Goal: Information Seeking & Learning: Learn about a topic

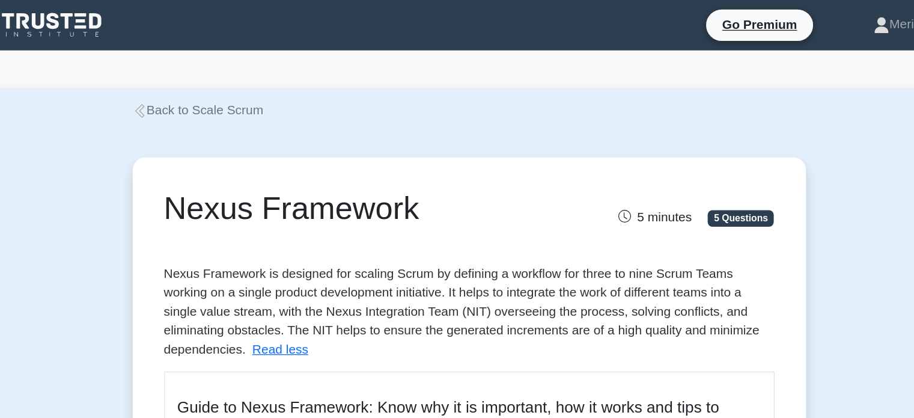
click at [209, 88] on icon at bounding box center [205, 84] width 11 height 11
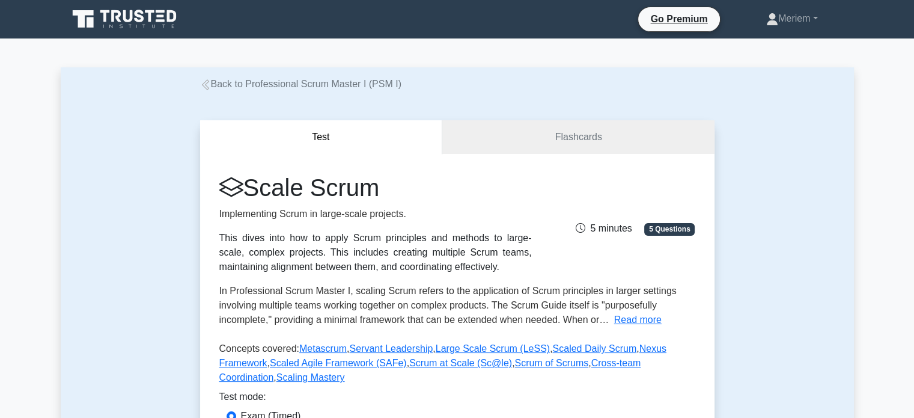
click at [209, 86] on icon at bounding box center [205, 84] width 11 height 11
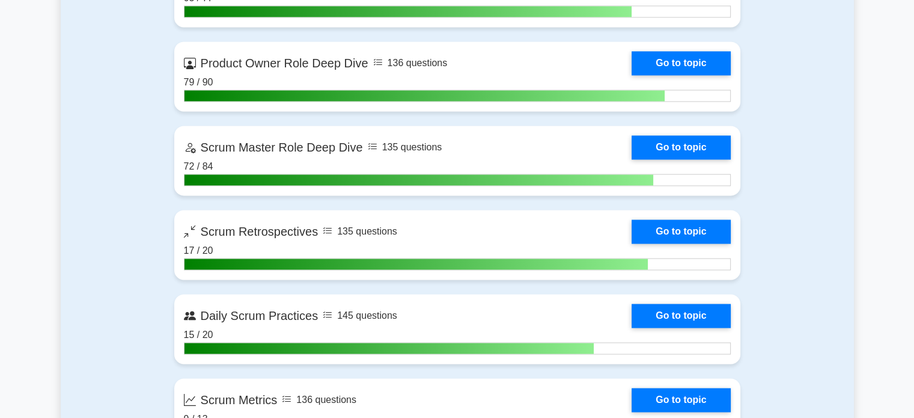
scroll to position [1803, 0]
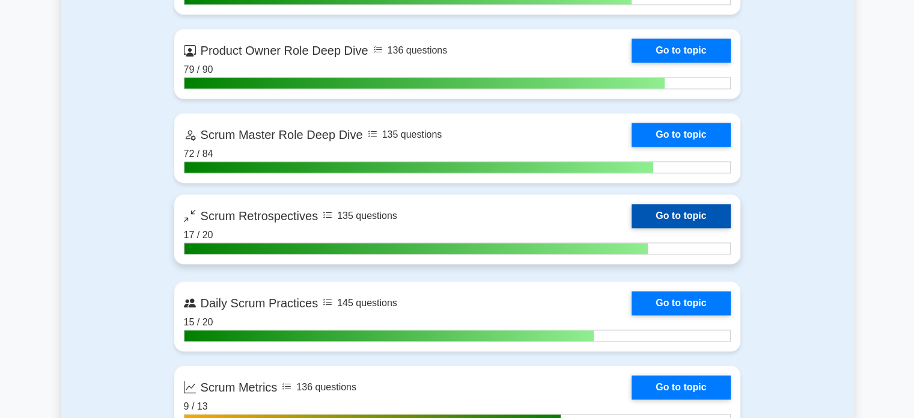
click at [664, 213] on link "Go to topic" at bounding box center [681, 216] width 99 height 24
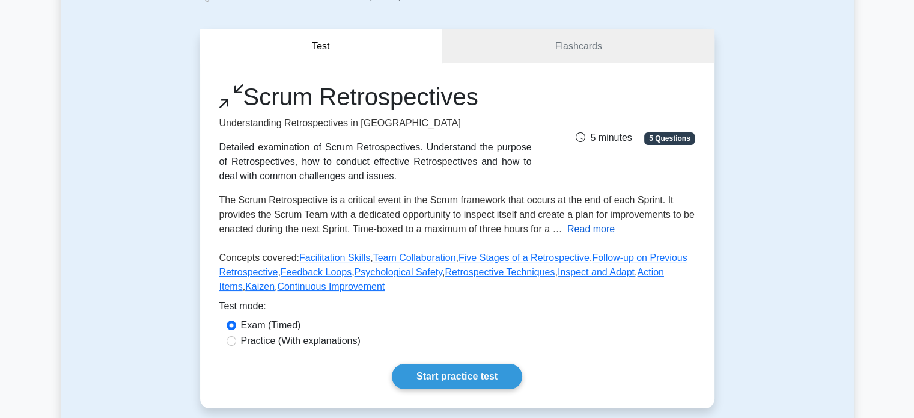
scroll to position [120, 0]
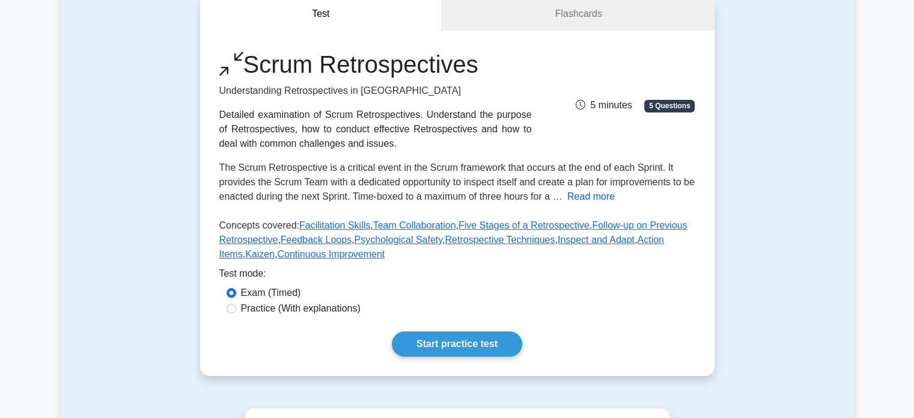
click at [609, 191] on button "Read more" at bounding box center [590, 196] width 47 height 14
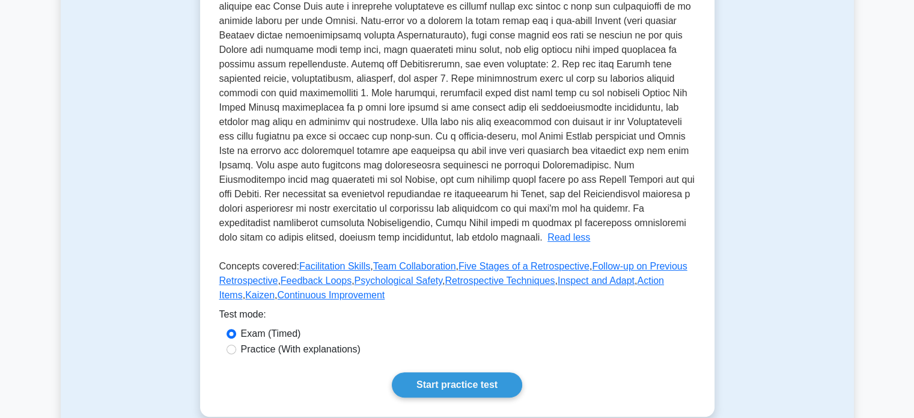
scroll to position [301, 0]
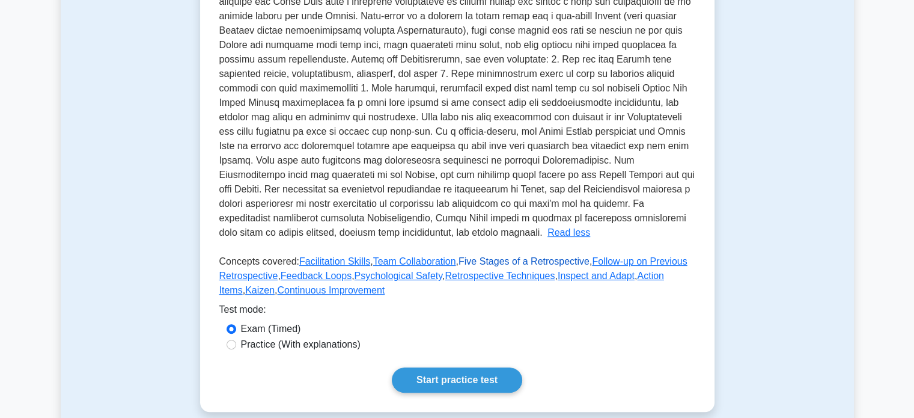
click at [500, 259] on link "Five Stages of a Retrospective" at bounding box center [524, 261] width 131 height 10
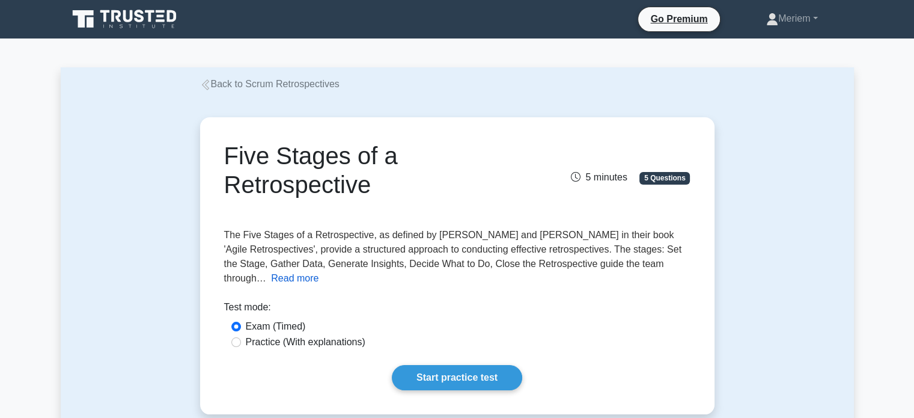
click at [319, 271] on button "Read more" at bounding box center [294, 278] width 47 height 14
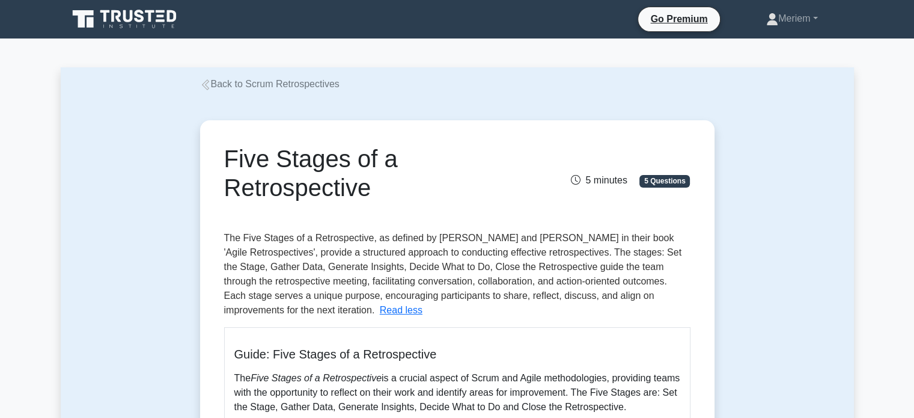
click at [210, 85] on icon at bounding box center [205, 84] width 11 height 11
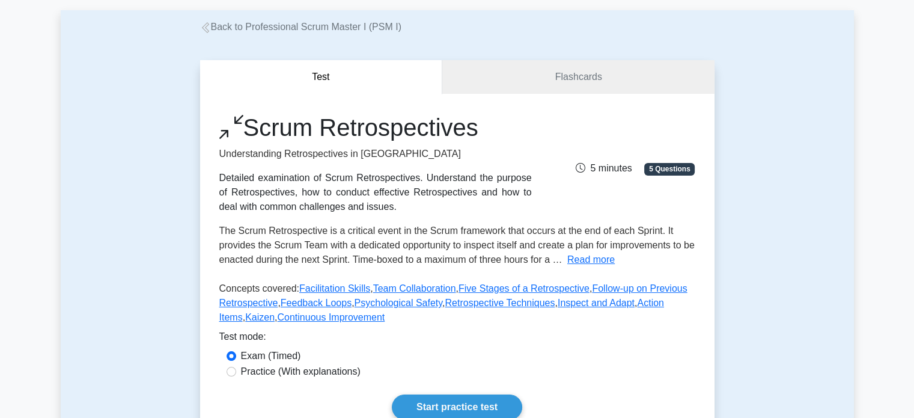
scroll to position [240, 0]
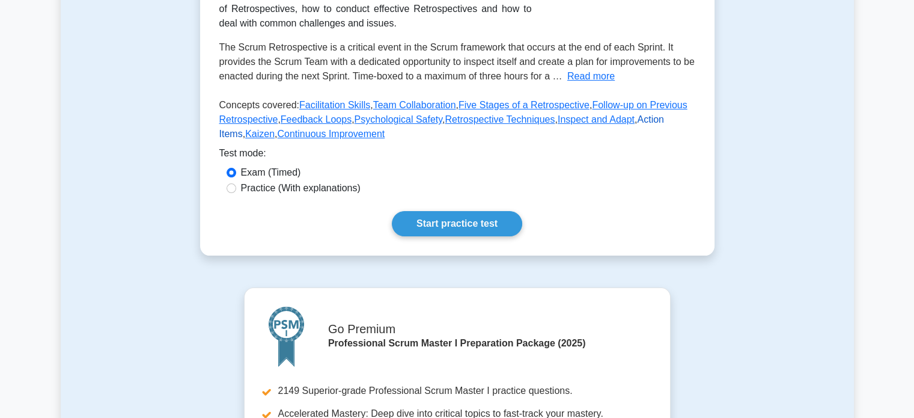
click at [629, 119] on link "Action Items" at bounding box center [441, 126] width 445 height 25
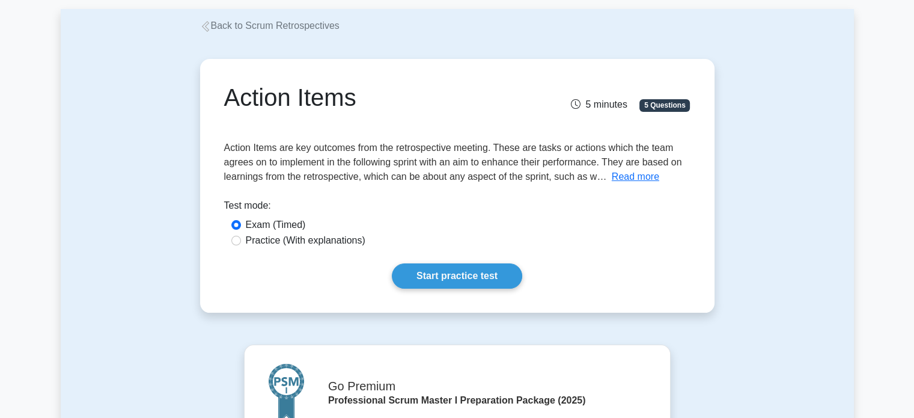
scroll to position [60, 0]
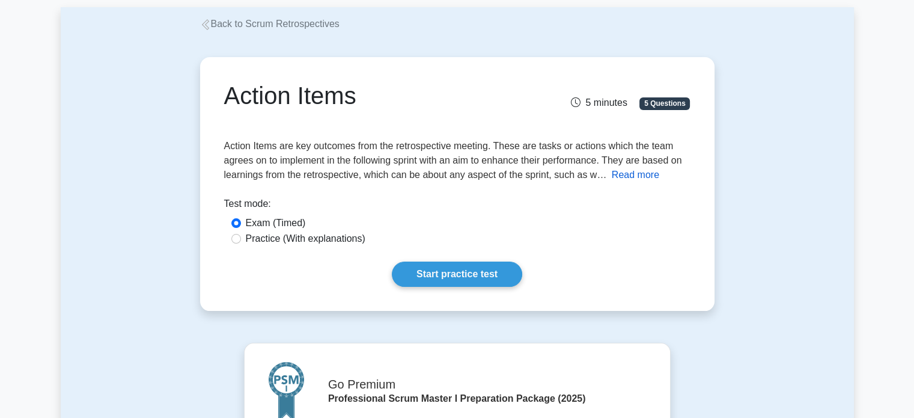
click at [623, 175] on button "Read more" at bounding box center [635, 175] width 47 height 14
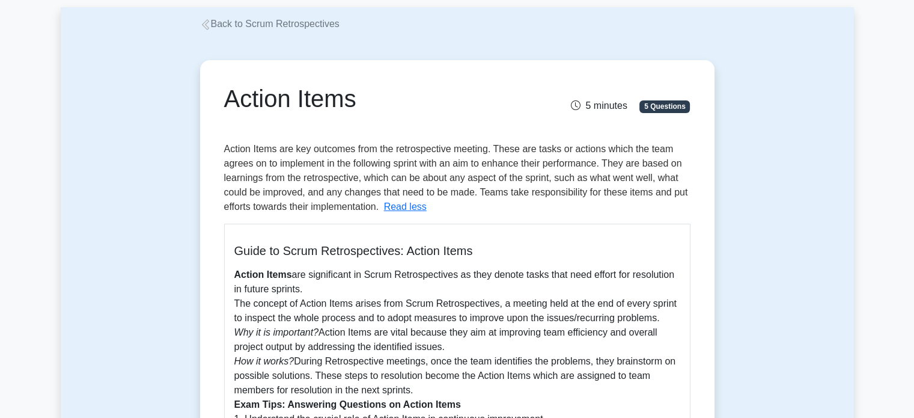
click at [203, 26] on icon at bounding box center [205, 24] width 11 height 11
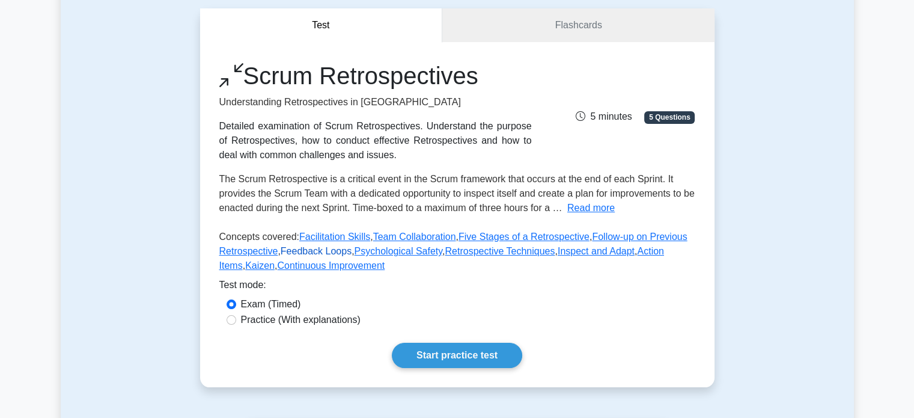
scroll to position [120, 0]
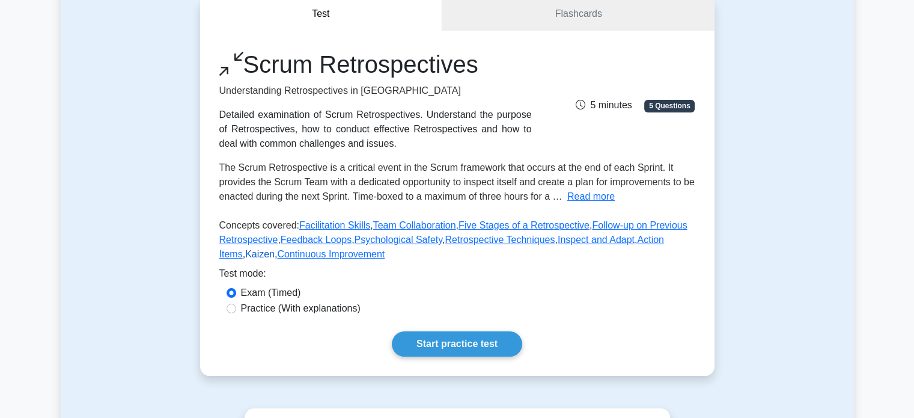
click at [245, 250] on link "Kaizen" at bounding box center [259, 254] width 29 height 10
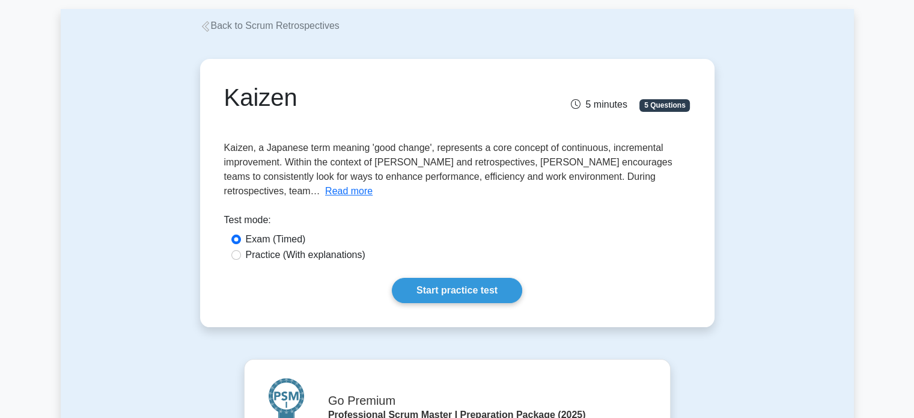
scroll to position [60, 0]
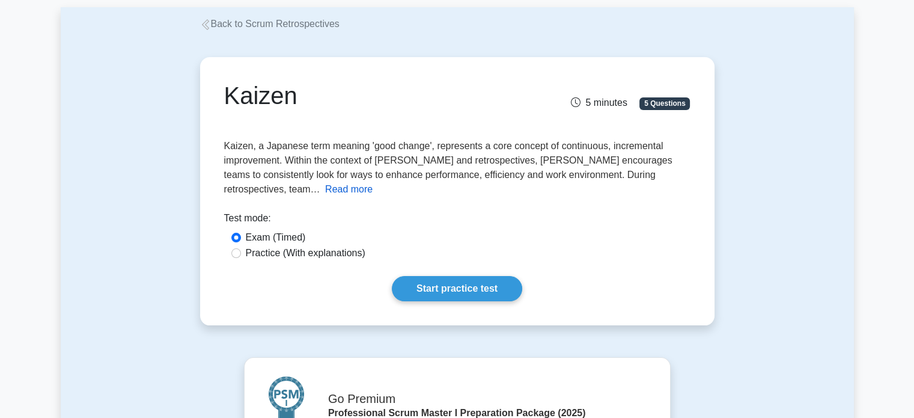
click at [373, 182] on button "Read more" at bounding box center [348, 189] width 47 height 14
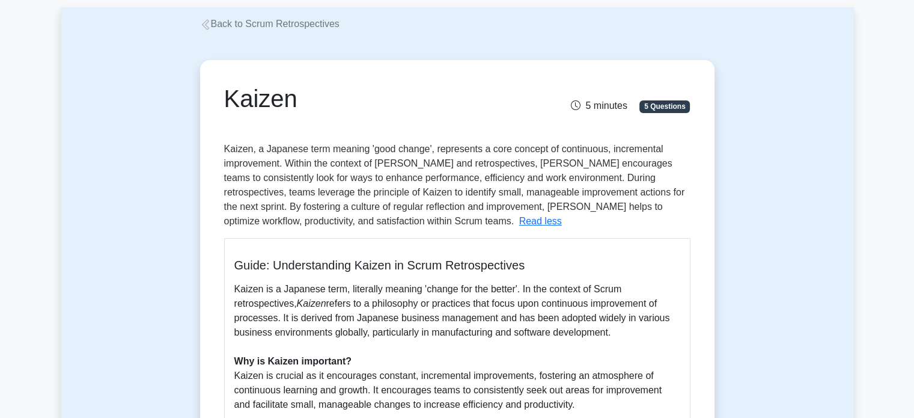
click at [204, 25] on icon at bounding box center [205, 24] width 11 height 11
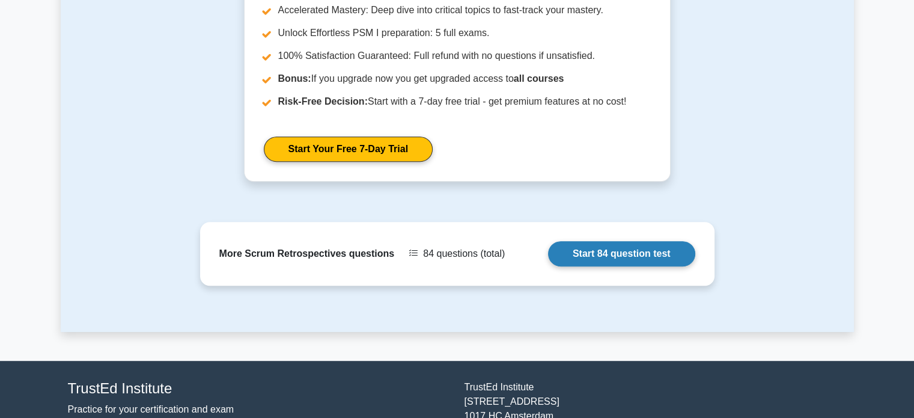
scroll to position [661, 0]
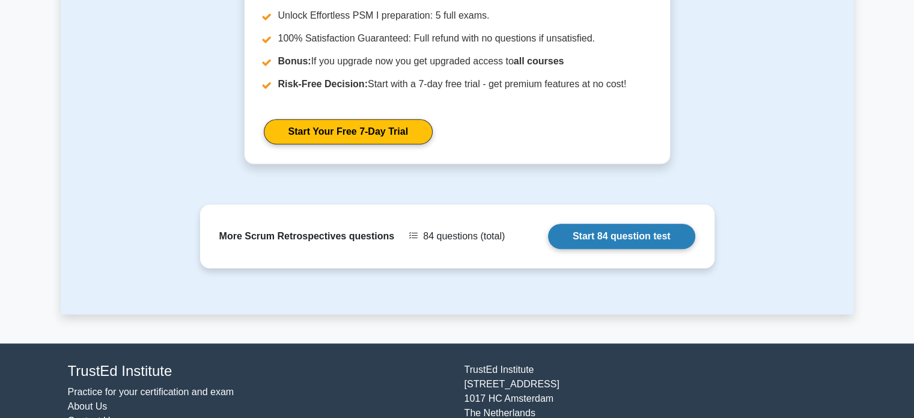
click at [579, 236] on link "Start 84 question test" at bounding box center [621, 236] width 147 height 25
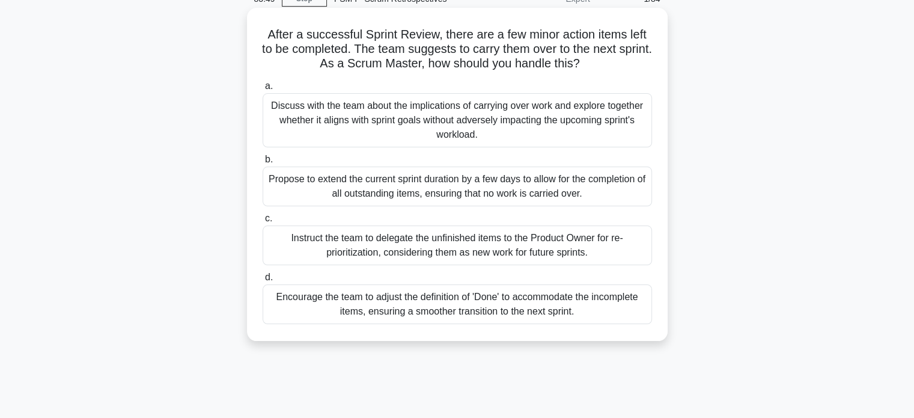
scroll to position [60, 0]
click at [317, 250] on div "Instruct the team to delegate the unfinished items to the Product Owner for re-…" at bounding box center [458, 245] width 390 height 40
click at [263, 222] on input "c. Instruct the team to delegate the unfinished items to the Product Owner for …" at bounding box center [263, 218] width 0 height 8
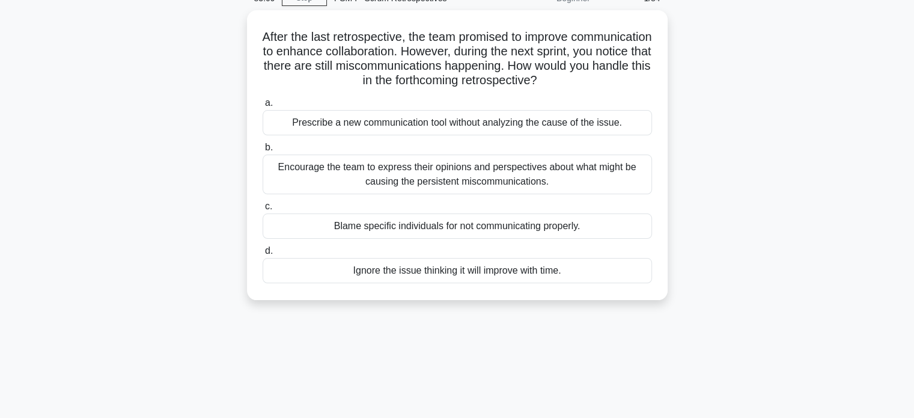
scroll to position [0, 0]
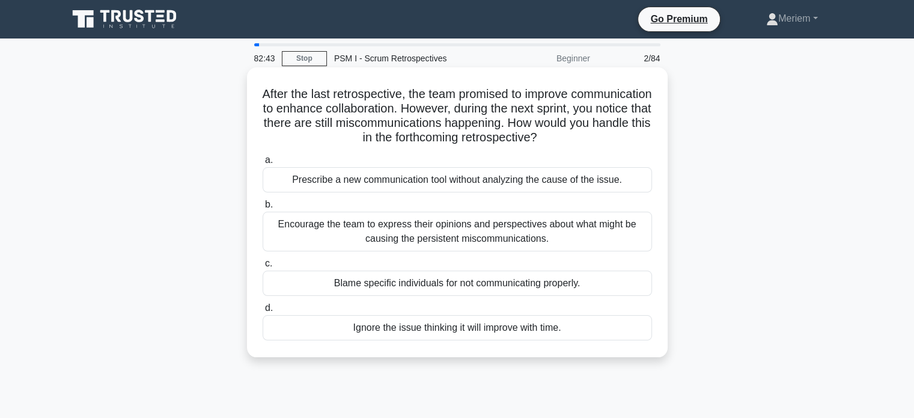
click at [336, 237] on div "Encourage the team to express their opinions and perspectives about what might …" at bounding box center [458, 232] width 390 height 40
click at [263, 209] on input "b. Encourage the team to express their opinions and perspectives about what mig…" at bounding box center [263, 205] width 0 height 8
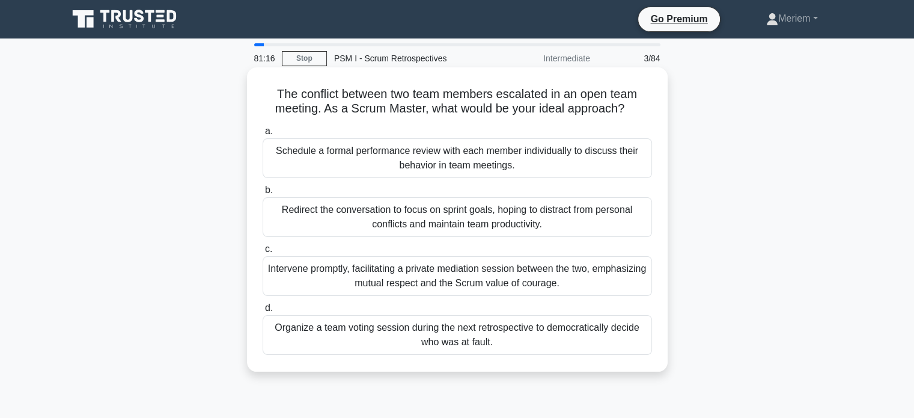
click at [412, 283] on div "Intervene promptly, facilitating a private mediation session between the two, e…" at bounding box center [458, 276] width 390 height 40
click at [263, 253] on input "c. Intervene promptly, facilitating a private mediation session between the two…" at bounding box center [263, 249] width 0 height 8
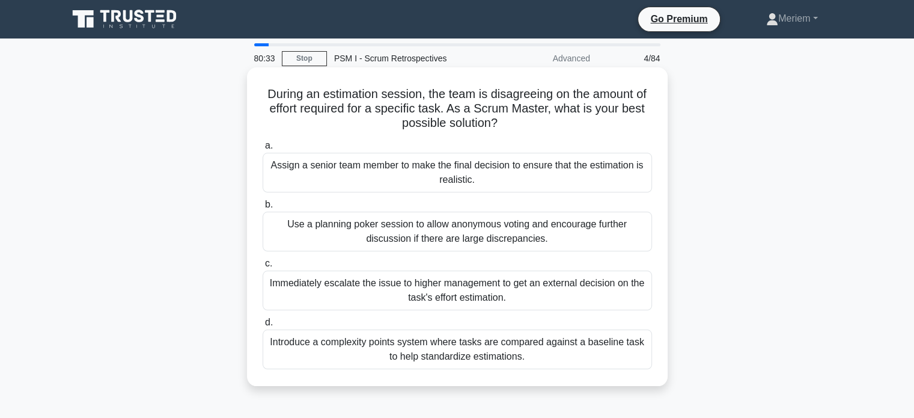
click at [319, 231] on div "Use a planning poker session to allow anonymous voting and encourage further di…" at bounding box center [458, 232] width 390 height 40
click at [263, 209] on input "b. Use a planning poker session to allow anonymous voting and encourage further…" at bounding box center [263, 205] width 0 height 8
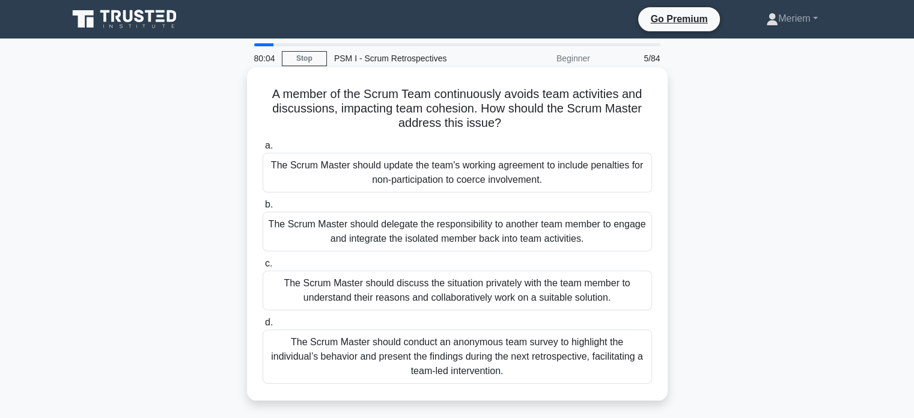
click at [376, 293] on div "The Scrum Master should discuss the situation privately with the team member to…" at bounding box center [458, 290] width 390 height 40
click at [263, 267] on input "c. The Scrum Master should discuss the situation privately with the team member…" at bounding box center [263, 264] width 0 height 8
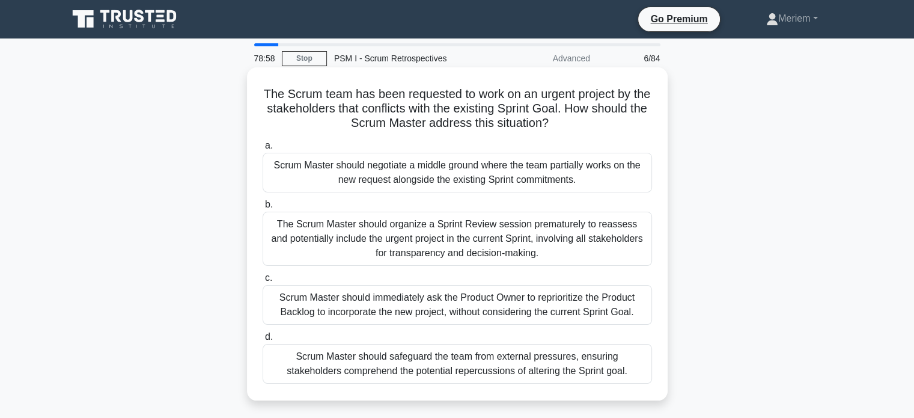
click at [313, 363] on div "Scrum Master should safeguard the team from external pressures, ensuring stakeh…" at bounding box center [458, 364] width 390 height 40
click at [263, 341] on input "d. Scrum Master should safeguard the team from external pressures, ensuring sta…" at bounding box center [263, 337] width 0 height 8
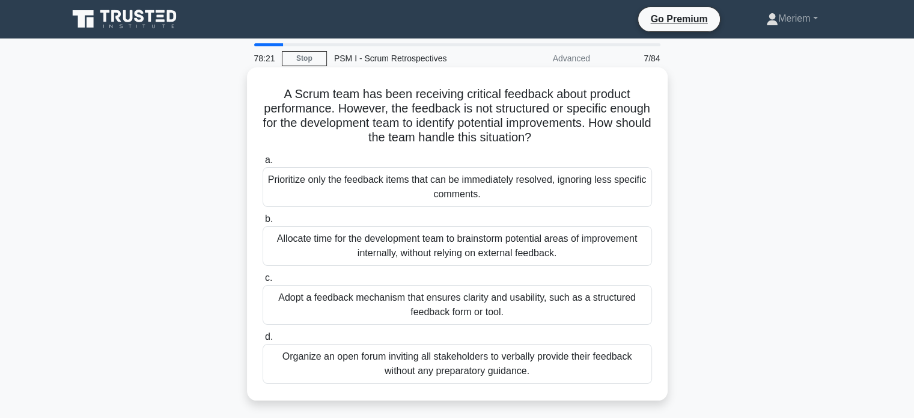
click at [319, 309] on div "Adopt a feedback mechanism that ensures clarity and usability, such as a struct…" at bounding box center [458, 305] width 390 height 40
click at [263, 282] on input "c. Adopt a feedback mechanism that ensures clarity and usability, such as a str…" at bounding box center [263, 278] width 0 height 8
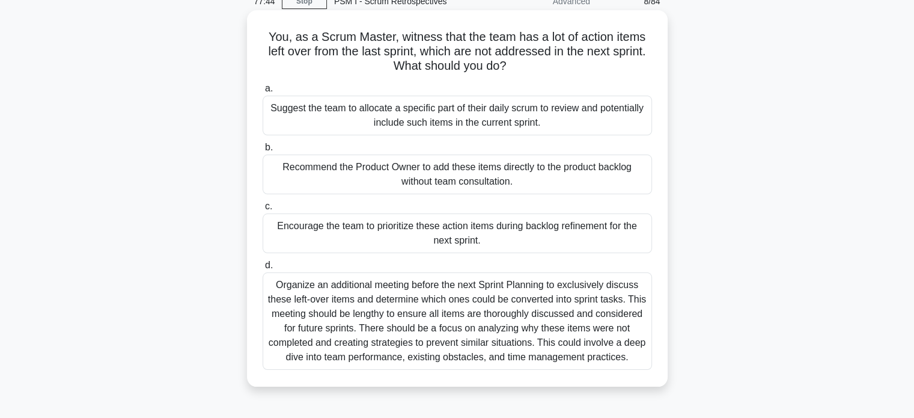
scroll to position [60, 0]
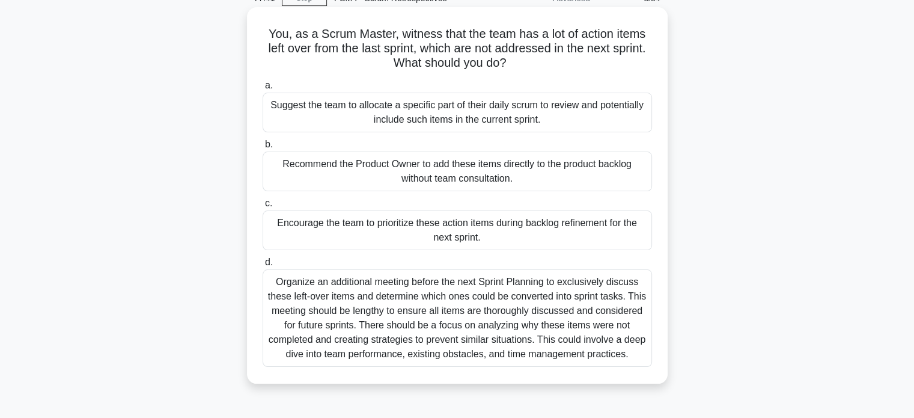
click at [384, 240] on div "Encourage the team to prioritize these action items during backlog refinement f…" at bounding box center [458, 230] width 390 height 40
click at [263, 207] on input "c. Encourage the team to prioritize these action items during backlog refinemen…" at bounding box center [263, 204] width 0 height 8
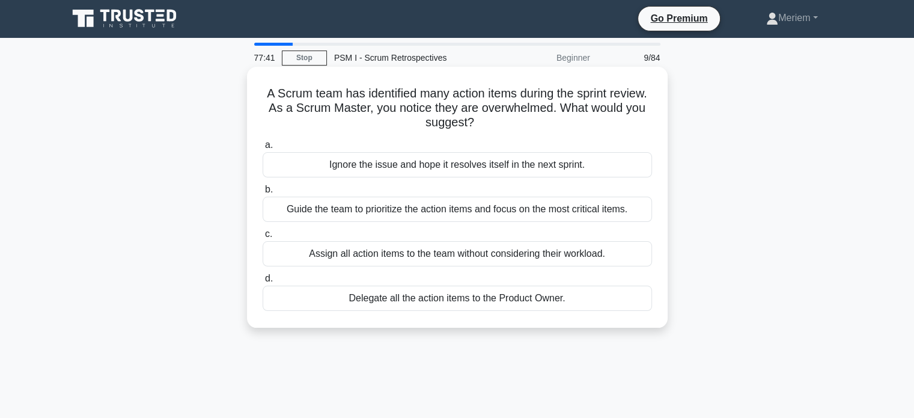
scroll to position [0, 0]
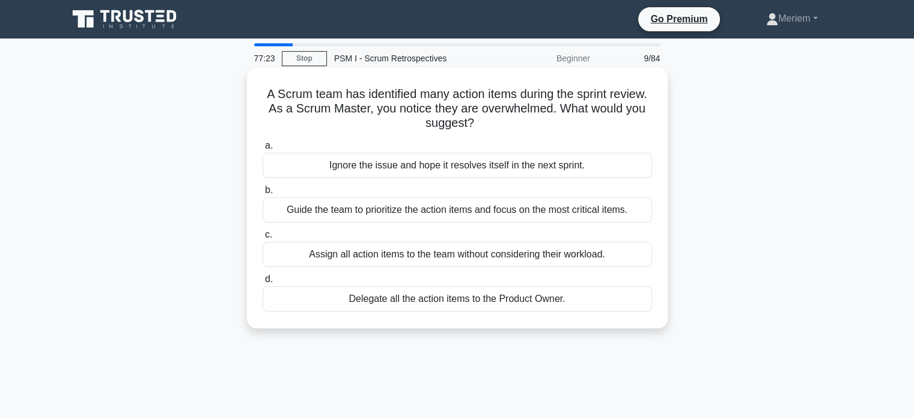
click at [350, 210] on div "Guide the team to prioritize the action items and focus on the most critical it…" at bounding box center [458, 209] width 390 height 25
click at [263, 194] on input "b. Guide the team to prioritize the action items and focus on the most critical…" at bounding box center [263, 190] width 0 height 8
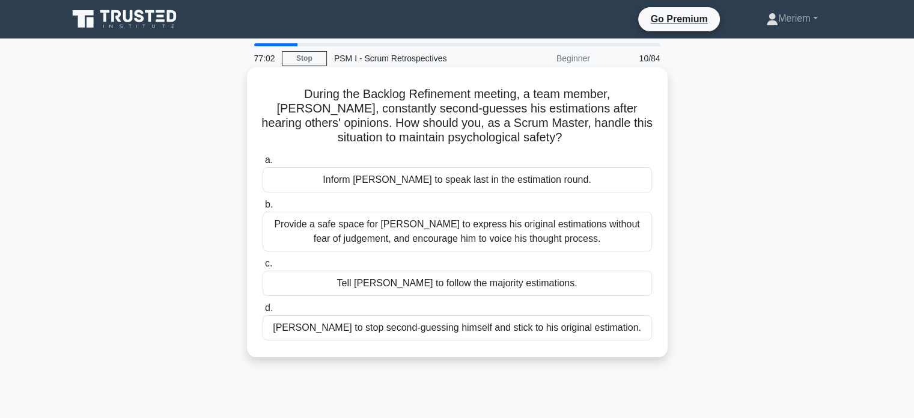
click at [400, 237] on div "Provide a safe space for [PERSON_NAME] to express his original estimations with…" at bounding box center [458, 232] width 390 height 40
click at [263, 209] on input "b. Provide a safe space for [PERSON_NAME] to express his original estimations w…" at bounding box center [263, 205] width 0 height 8
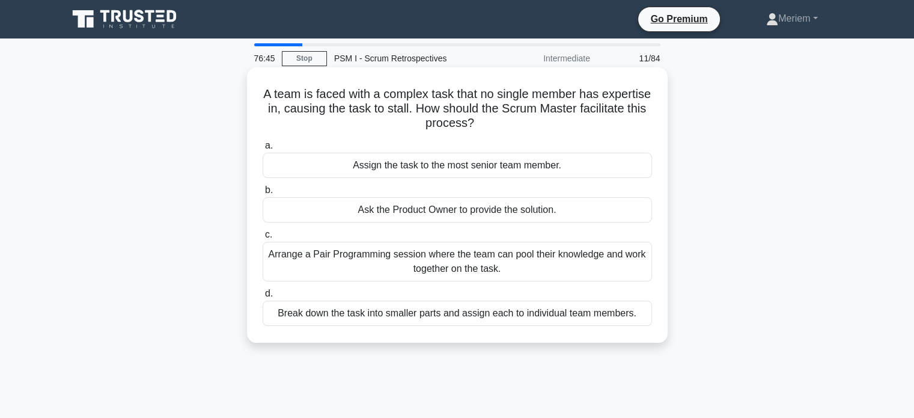
click at [325, 266] on div "Arrange a Pair Programming session where the team can pool their knowledge and …" at bounding box center [458, 262] width 390 height 40
click at [263, 239] on input "c. Arrange a Pair Programming session where the team can pool their knowledge a…" at bounding box center [263, 235] width 0 height 8
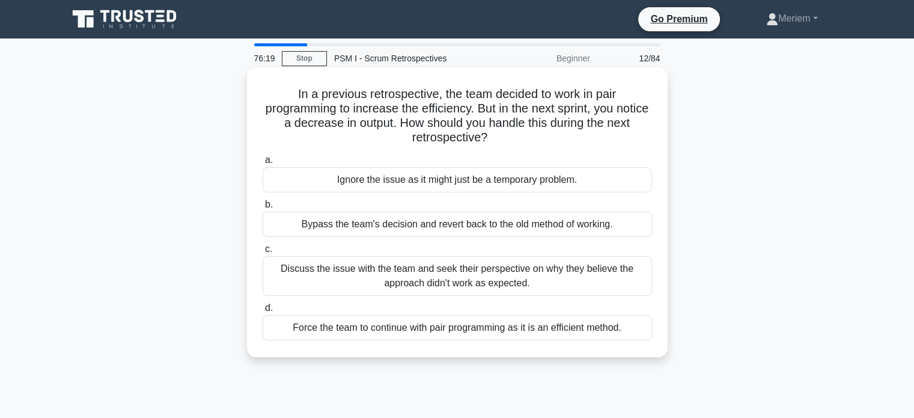
click at [349, 287] on div "Discuss the issue with the team and seek their perspective on why they believe …" at bounding box center [458, 276] width 390 height 40
click at [263, 253] on input "c. Discuss the issue with the team and seek their perspective on why they belie…" at bounding box center [263, 249] width 0 height 8
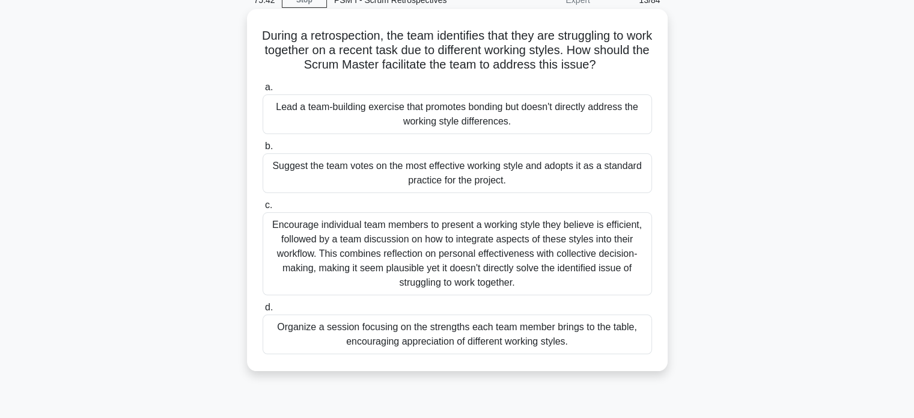
scroll to position [60, 0]
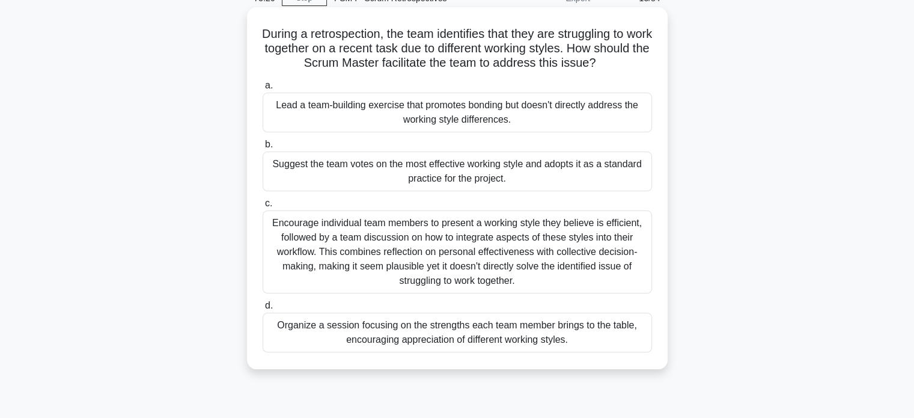
click at [361, 336] on div "Organize a session focusing on the strengths each team member brings to the tab…" at bounding box center [458, 333] width 390 height 40
click at [263, 310] on input "d. Organize a session focusing on the strengths each team member brings to the …" at bounding box center [263, 306] width 0 height 8
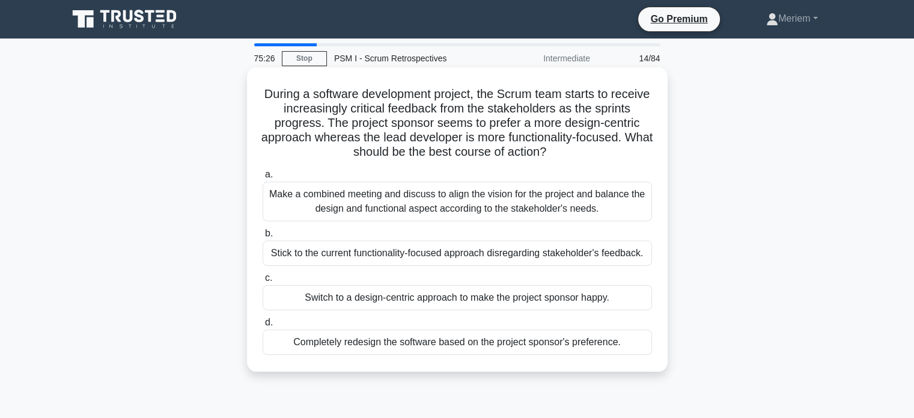
scroll to position [0, 0]
click at [364, 204] on div "Make a combined meeting and discuss to align the vision for the project and bal…" at bounding box center [458, 202] width 390 height 40
click at [263, 179] on input "a. Make a combined meeting and discuss to align the vision for the project and …" at bounding box center [263, 175] width 0 height 8
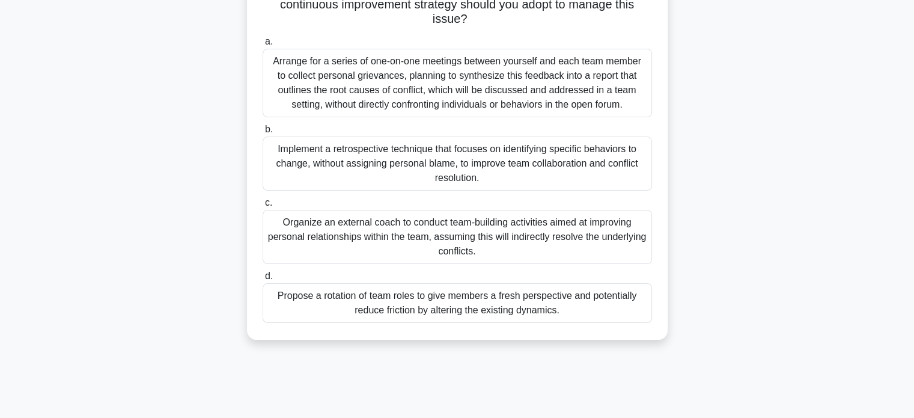
scroll to position [120, 0]
click at [378, 163] on div "Implement a retrospective technique that focuses on identifying specific behavi…" at bounding box center [458, 162] width 390 height 54
click at [263, 132] on input "b. Implement a retrospective technique that focuses on identifying specific beh…" at bounding box center [263, 128] width 0 height 8
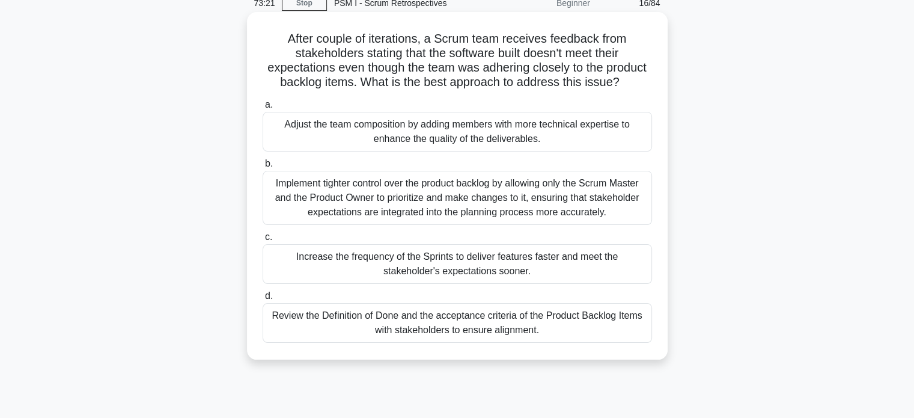
scroll to position [60, 0]
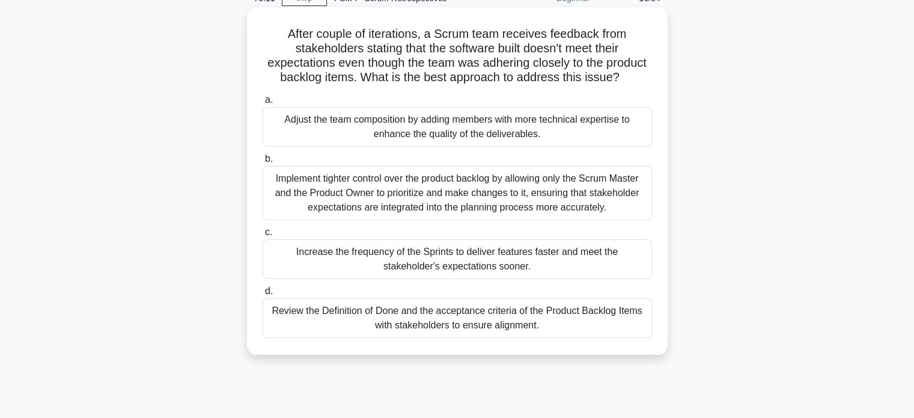
click at [344, 324] on div "Review the Definition of Done and the acceptance criteria of the Product Backlo…" at bounding box center [458, 318] width 390 height 40
click at [263, 295] on input "d. Review the Definition of Done and the acceptance criteria of the Product Bac…" at bounding box center [263, 291] width 0 height 8
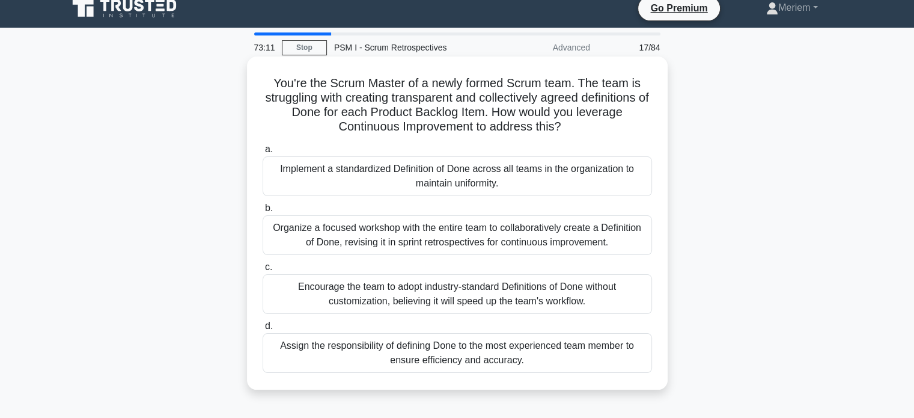
scroll to position [0, 0]
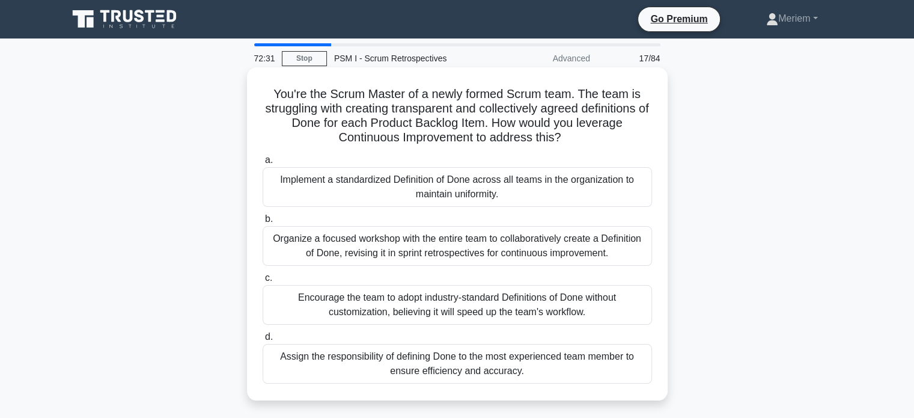
click at [314, 245] on div "Organize a focused workshop with the entire team to collaboratively create a De…" at bounding box center [458, 246] width 390 height 40
click at [263, 223] on input "b. Organize a focused workshop with the entire team to collaboratively create a…" at bounding box center [263, 219] width 0 height 8
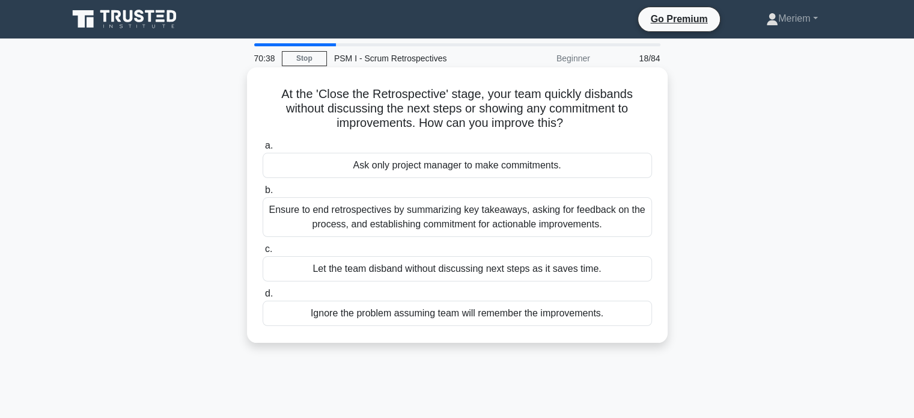
click at [329, 225] on div "Ensure to end retrospectives by summarizing key takeaways, asking for feedback …" at bounding box center [458, 217] width 390 height 40
click at [263, 194] on input "b. Ensure to end retrospectives by summarizing key takeaways, asking for feedba…" at bounding box center [263, 190] width 0 height 8
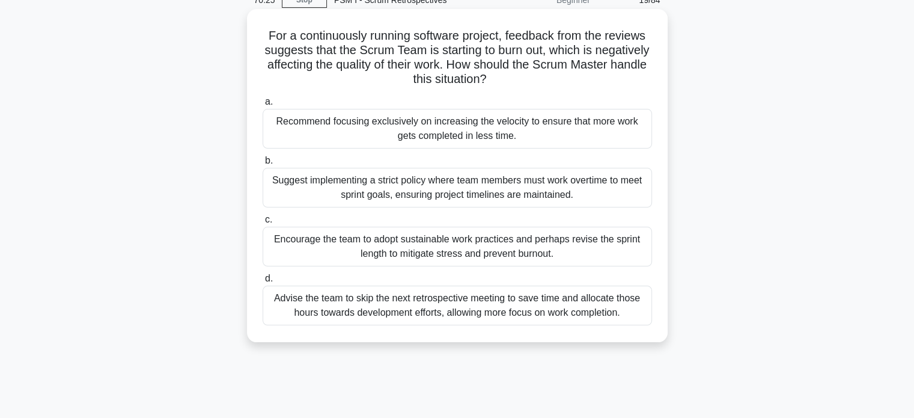
scroll to position [60, 0]
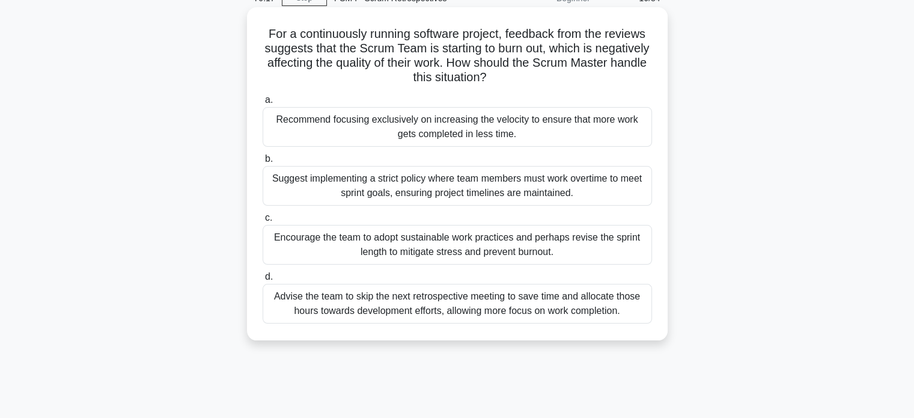
click at [331, 252] on div "Encourage the team to adopt sustainable work practices and perhaps revise the s…" at bounding box center [458, 245] width 390 height 40
click at [263, 222] on input "c. Encourage the team to adopt sustainable work practices and perhaps revise th…" at bounding box center [263, 218] width 0 height 8
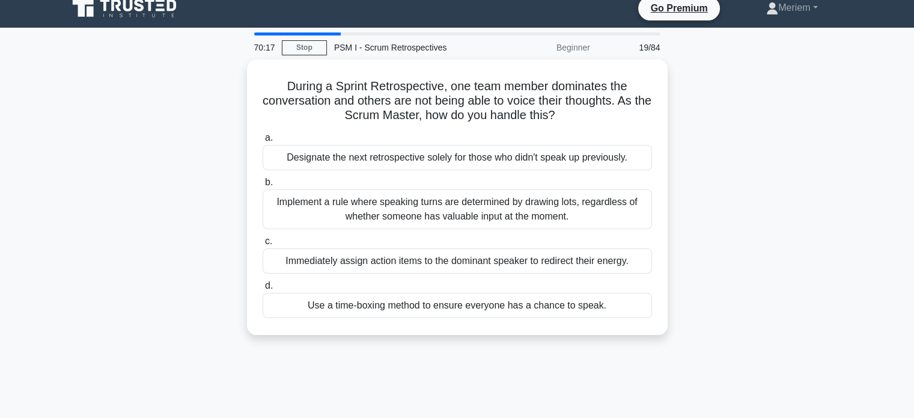
scroll to position [0, 0]
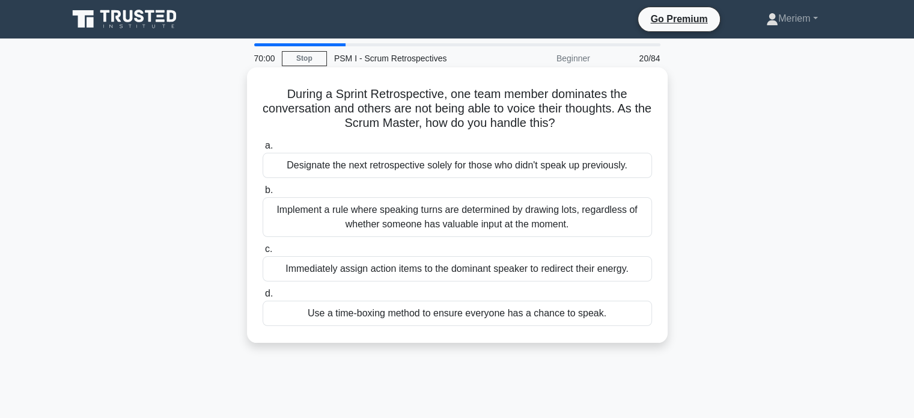
click at [314, 223] on div "Implement a rule where speaking turns are determined by drawing lots, regardles…" at bounding box center [458, 217] width 390 height 40
click at [263, 194] on input "b. Implement a rule where speaking turns are determined by drawing lots, regard…" at bounding box center [263, 190] width 0 height 8
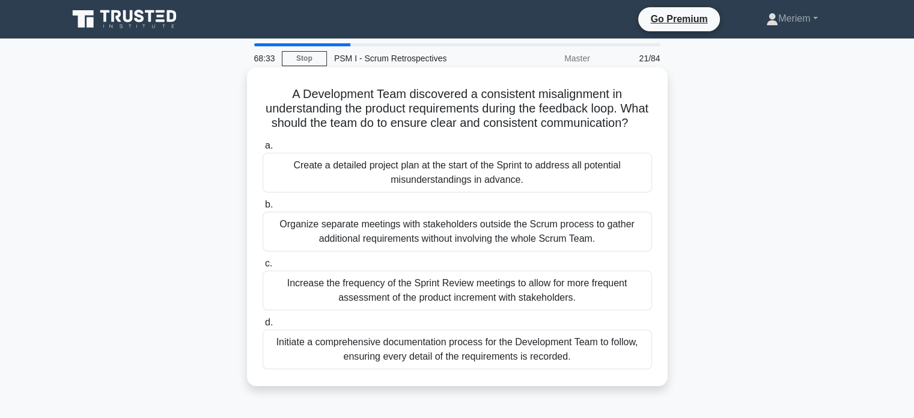
click at [318, 308] on div "Increase the frequency of the Sprint Review meetings to allow for more frequent…" at bounding box center [458, 290] width 390 height 40
click at [263, 267] on input "c. Increase the frequency of the Sprint Review meetings to allow for more frequ…" at bounding box center [263, 264] width 0 height 8
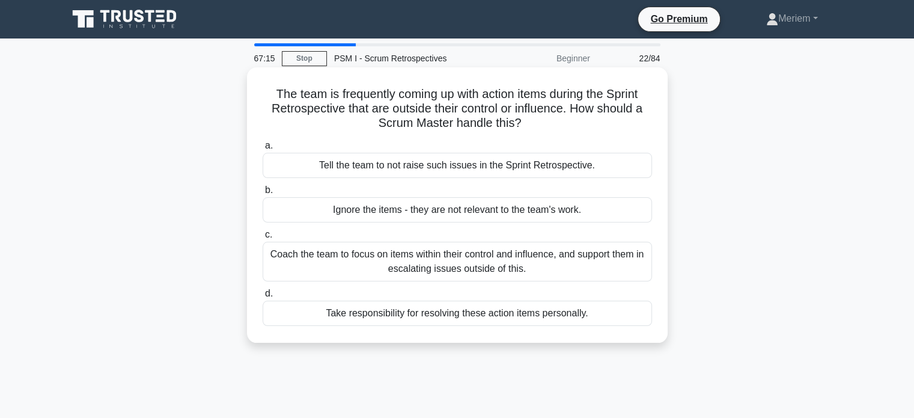
click at [375, 269] on div "Coach the team to focus on items within their control and influence, and suppor…" at bounding box center [458, 262] width 390 height 40
click at [263, 239] on input "c. Coach the team to focus on items within their control and influence, and sup…" at bounding box center [263, 235] width 0 height 8
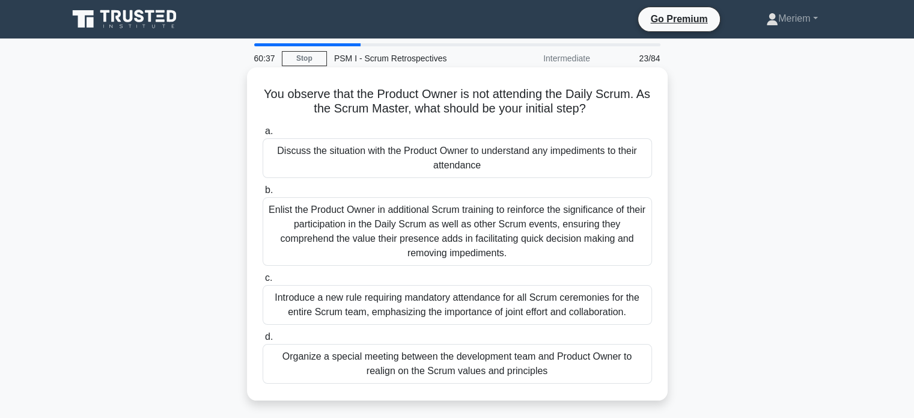
click at [566, 171] on div "Discuss the situation with the Product Owner to understand any impediments to t…" at bounding box center [458, 158] width 390 height 40
click at [263, 135] on input "a. Discuss the situation with the Product Owner to understand any impediments t…" at bounding box center [263, 131] width 0 height 8
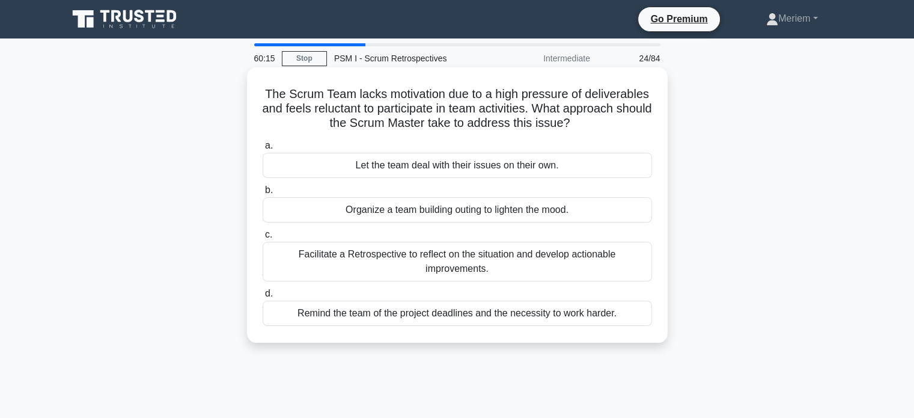
click at [536, 273] on div "Facilitate a Retrospective to reflect on the situation and develop actionable i…" at bounding box center [458, 262] width 390 height 40
click at [263, 239] on input "c. Facilitate a Retrospective to reflect on the situation and develop actionabl…" at bounding box center [263, 235] width 0 height 8
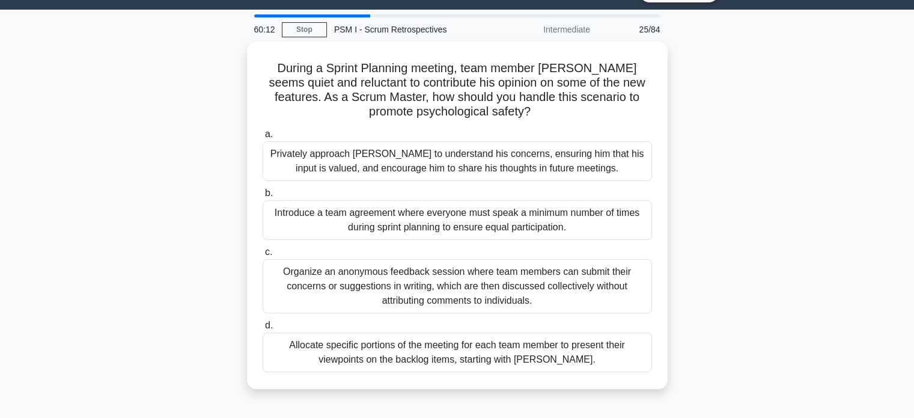
scroll to position [31, 0]
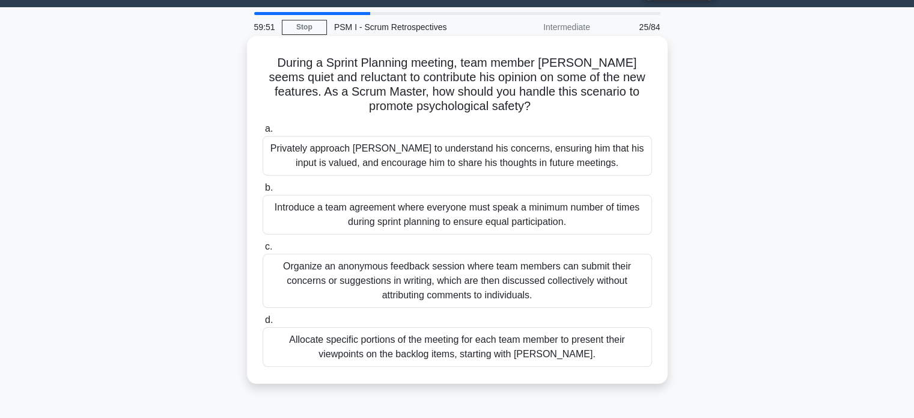
click at [448, 165] on div "Privately approach [PERSON_NAME] to understand his concerns, ensuring him that …" at bounding box center [458, 156] width 390 height 40
click at [263, 133] on input "a. Privately approach [PERSON_NAME] to understand his concerns, ensuring him th…" at bounding box center [263, 129] width 0 height 8
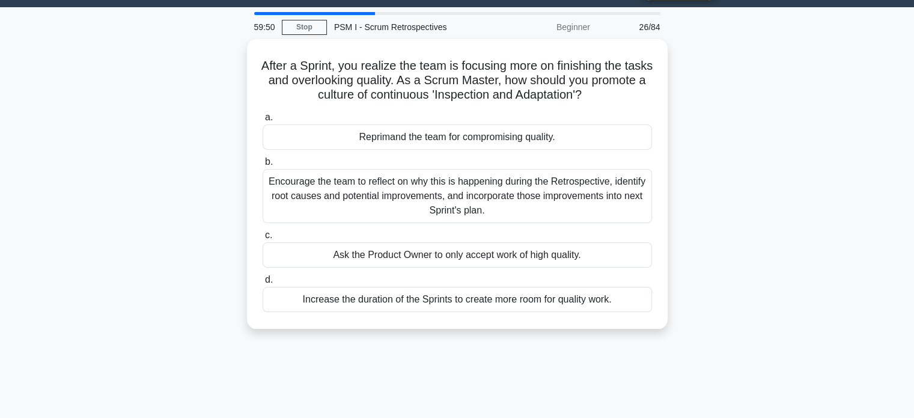
scroll to position [0, 0]
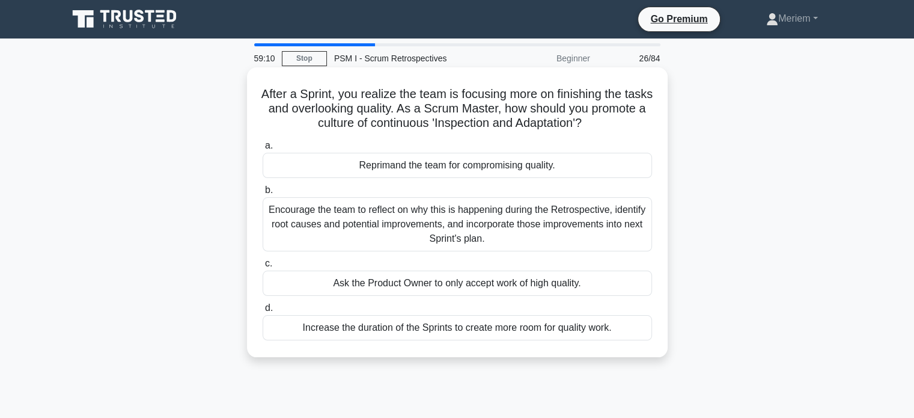
click at [365, 236] on div "Encourage the team to reflect on why this is happening during the Retrospective…" at bounding box center [458, 224] width 390 height 54
click at [263, 194] on input "b. Encourage the team to reflect on why this is happening during the Retrospect…" at bounding box center [263, 190] width 0 height 8
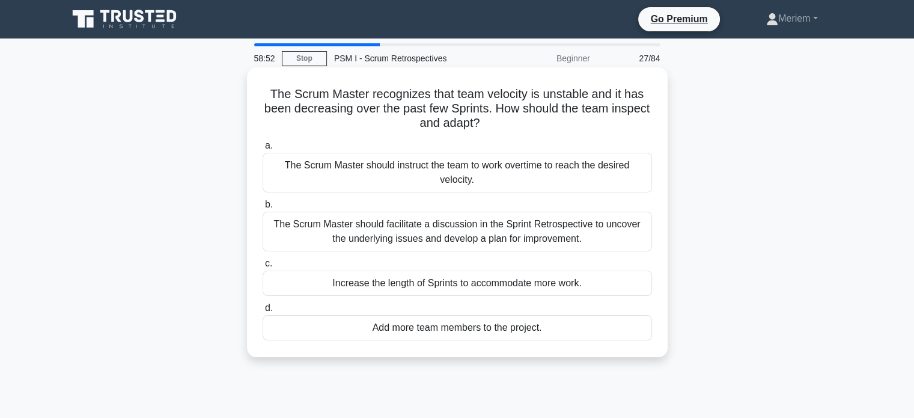
click at [379, 243] on div "The Scrum Master should facilitate a discussion in the Sprint Retrospective to …" at bounding box center [458, 232] width 390 height 40
click at [263, 209] on input "b. The Scrum Master should facilitate a discussion in the Sprint Retrospective …" at bounding box center [263, 205] width 0 height 8
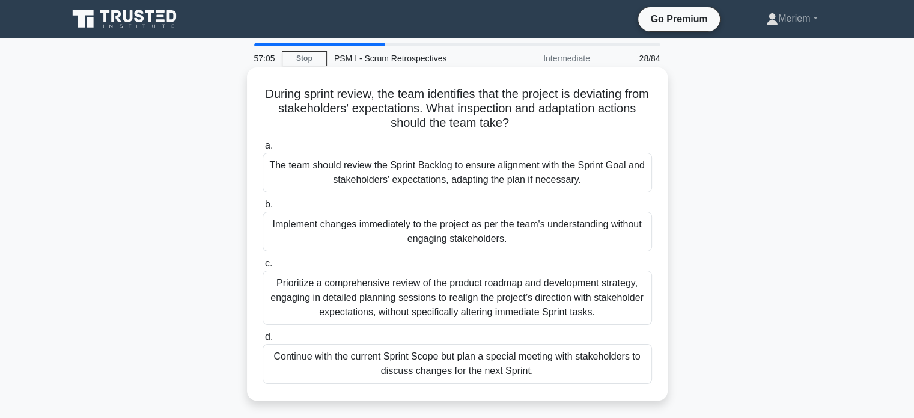
click at [323, 177] on div "The team should review the Sprint Backlog to ensure alignment with the Sprint G…" at bounding box center [458, 173] width 390 height 40
click at [263, 150] on input "a. The team should review the Sprint Backlog to ensure alignment with the Sprin…" at bounding box center [263, 146] width 0 height 8
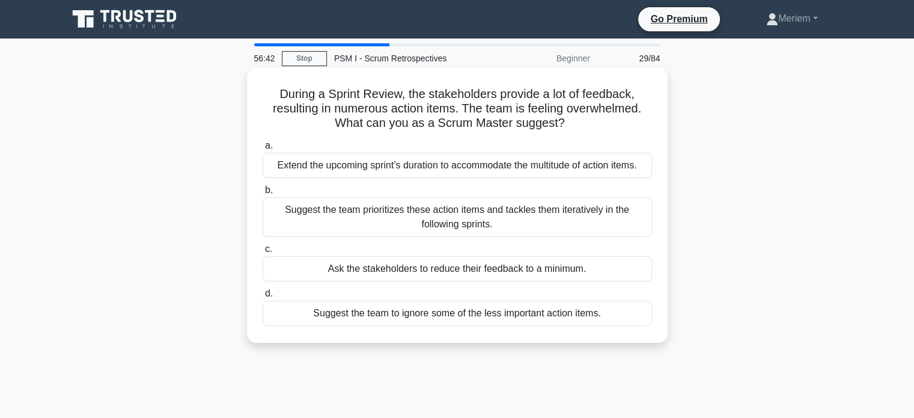
click at [367, 221] on div "Suggest the team prioritizes these action items and tackles them iteratively in…" at bounding box center [458, 217] width 390 height 40
click at [263, 194] on input "b. Suggest the team prioritizes these action items and tackles them iteratively…" at bounding box center [263, 190] width 0 height 8
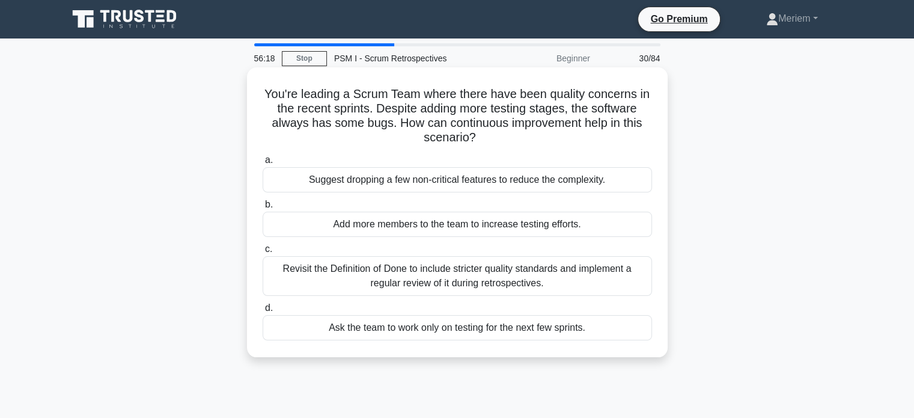
click at [321, 284] on div "Revisit the Definition of Done to include stricter quality standards and implem…" at bounding box center [458, 276] width 390 height 40
click at [263, 253] on input "c. Revisit the Definition of Done to include stricter quality standards and imp…" at bounding box center [263, 249] width 0 height 8
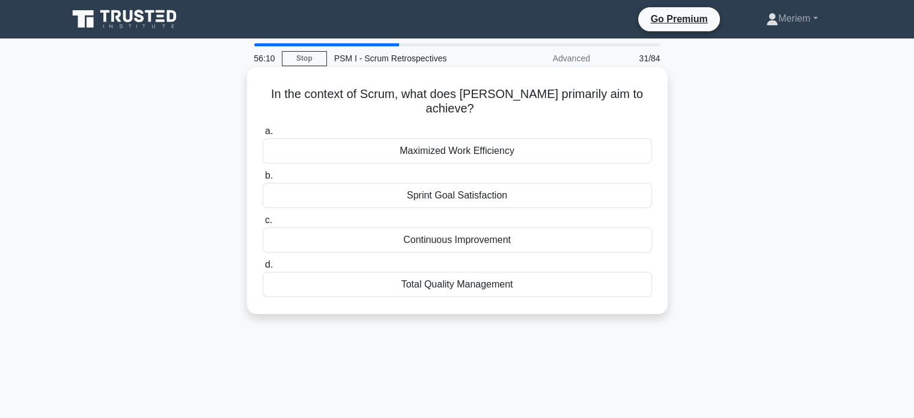
click at [409, 230] on div "Continuous Improvement" at bounding box center [458, 239] width 390 height 25
click at [263, 224] on input "c. Continuous Improvement" at bounding box center [263, 220] width 0 height 8
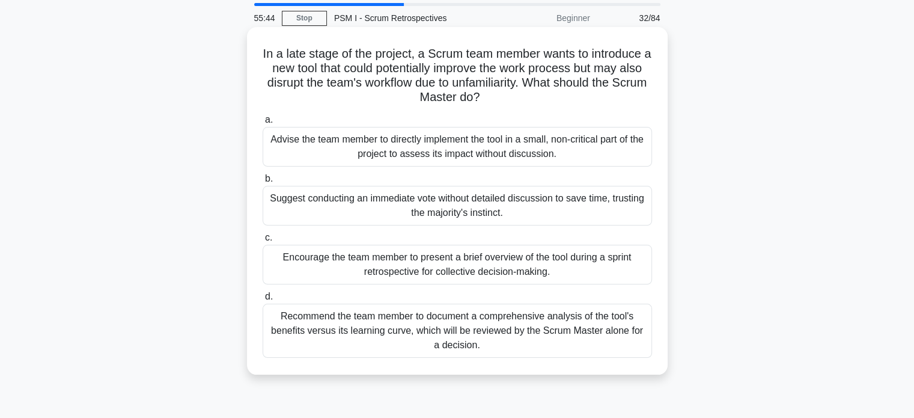
scroll to position [41, 0]
click at [320, 269] on div "Encourage the team member to present a brief overview of the tool during a spri…" at bounding box center [458, 264] width 390 height 40
click at [263, 241] on input "c. Encourage the team member to present a brief overview of the tool during a s…" at bounding box center [263, 237] width 0 height 8
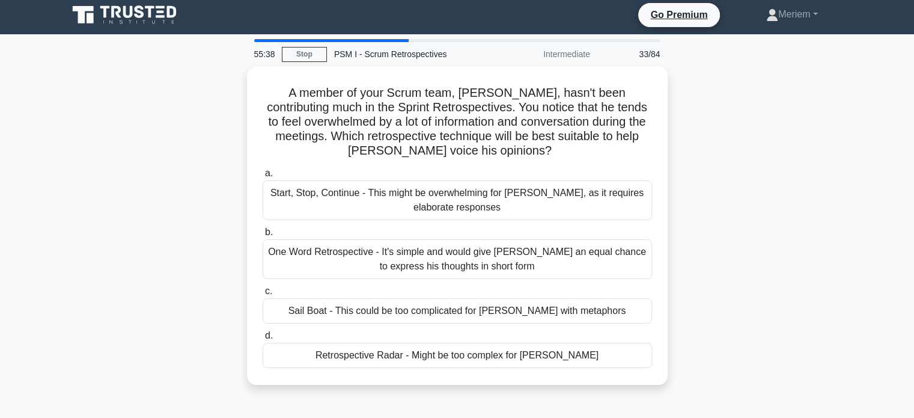
scroll to position [0, 0]
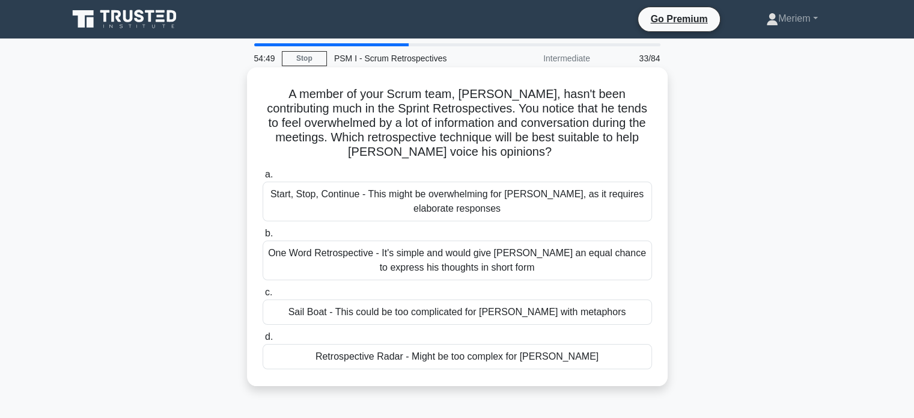
click at [332, 264] on div "One Word Retrospective - It's simple and would give [PERSON_NAME] an equal chan…" at bounding box center [458, 260] width 390 height 40
click at [263, 237] on input "b. One Word Retrospective - It's simple and would give [PERSON_NAME] an equal c…" at bounding box center [263, 234] width 0 height 8
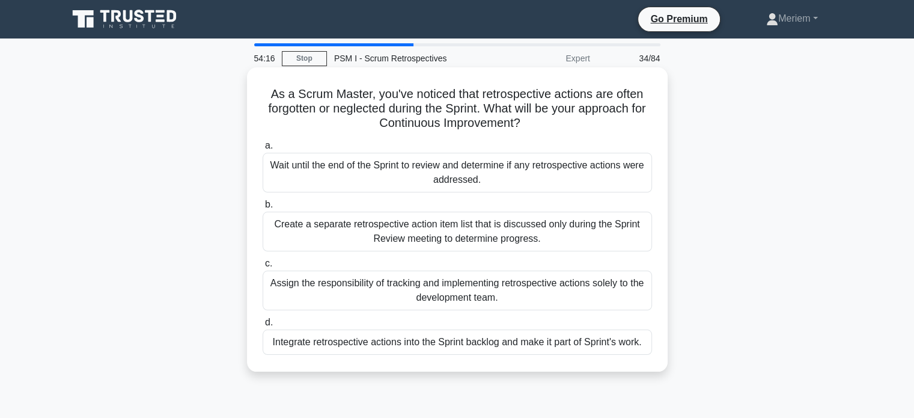
click at [358, 344] on div "Integrate retrospective actions into the Sprint backlog and make it part of Spr…" at bounding box center [458, 341] width 390 height 25
click at [263, 326] on input "d. Integrate retrospective actions into the Sprint backlog and make it part of …" at bounding box center [263, 323] width 0 height 8
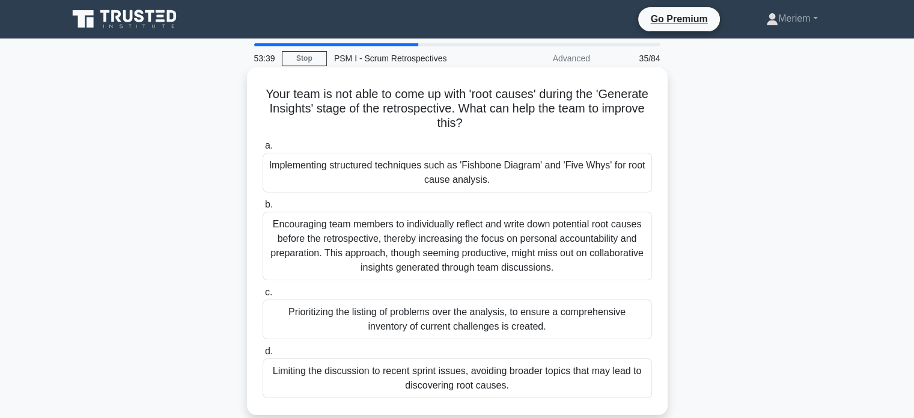
click at [371, 179] on div "Implementing structured techniques such as 'Fishbone Diagram' and 'Five Whys' f…" at bounding box center [458, 173] width 390 height 40
click at [263, 150] on input "a. Implementing structured techniques such as 'Fishbone Diagram' and 'Five Whys…" at bounding box center [263, 146] width 0 height 8
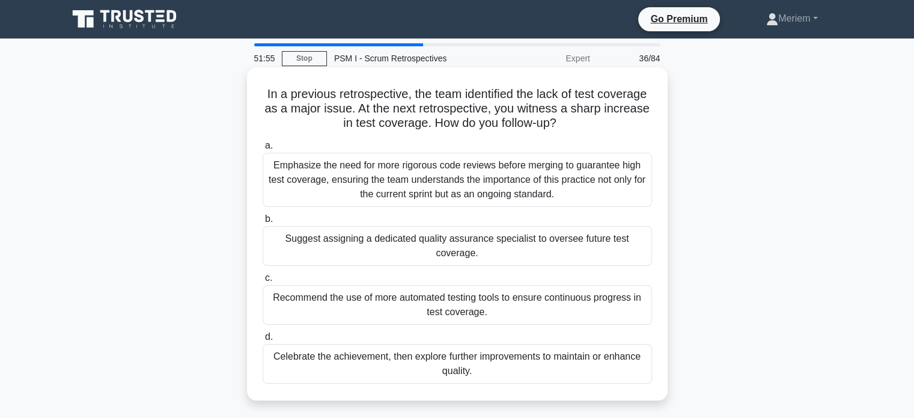
click at [341, 307] on div "Recommend the use of more automated testing tools to ensure continuous progress…" at bounding box center [458, 305] width 390 height 40
click at [263, 282] on input "c. Recommend the use of more automated testing tools to ensure continuous progr…" at bounding box center [263, 278] width 0 height 8
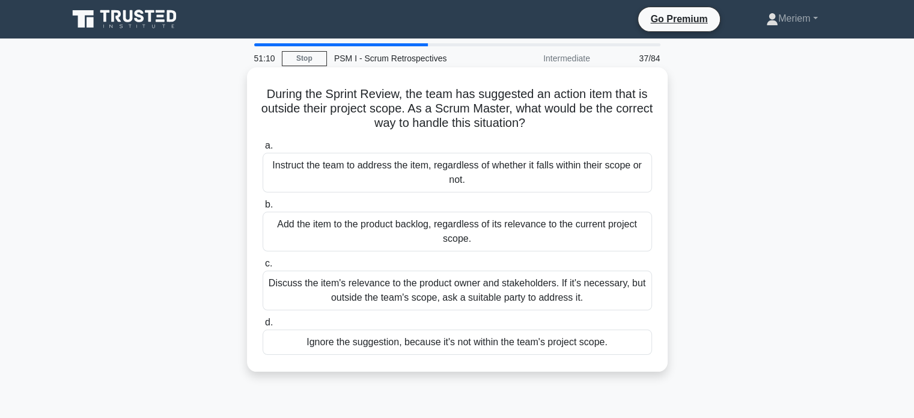
click at [302, 298] on div "Discuss the item's relevance to the product owner and stakeholders. If it's nec…" at bounding box center [458, 290] width 390 height 40
click at [263, 267] on input "c. Discuss the item's relevance to the product owner and stakeholders. If it's …" at bounding box center [263, 264] width 0 height 8
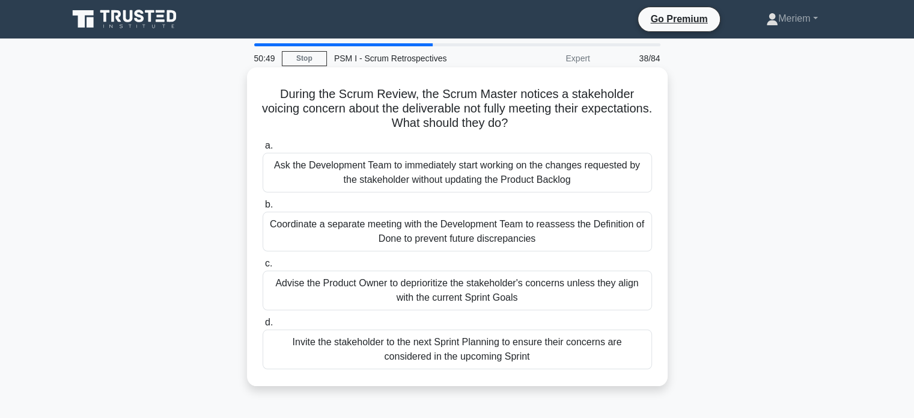
click at [364, 355] on div "Invite the stakeholder to the next Sprint Planning to ensure their concerns are…" at bounding box center [458, 349] width 390 height 40
click at [263, 326] on input "d. Invite the stakeholder to the next Sprint Planning to ensure their concerns …" at bounding box center [263, 323] width 0 height 8
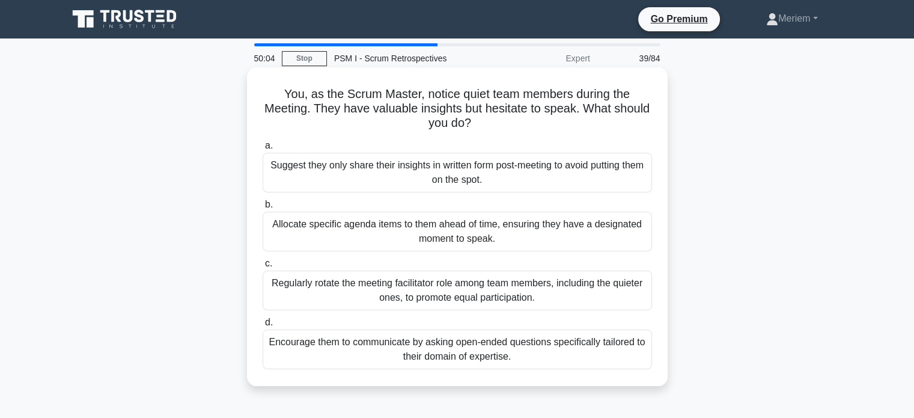
click at [351, 291] on div "Regularly rotate the meeting facilitator role among team members, including the…" at bounding box center [458, 290] width 390 height 40
click at [263, 267] on input "c. Regularly rotate the meeting facilitator role among team members, including …" at bounding box center [263, 264] width 0 height 8
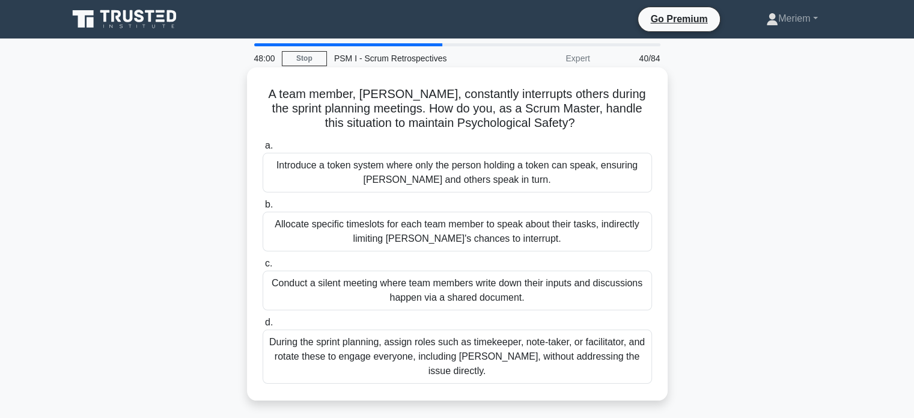
click at [334, 177] on div "Introduce a token system where only the person holding a token can speak, ensur…" at bounding box center [458, 173] width 390 height 40
click at [263, 150] on input "a. Introduce a token system where only the person holding a token can speak, en…" at bounding box center [263, 146] width 0 height 8
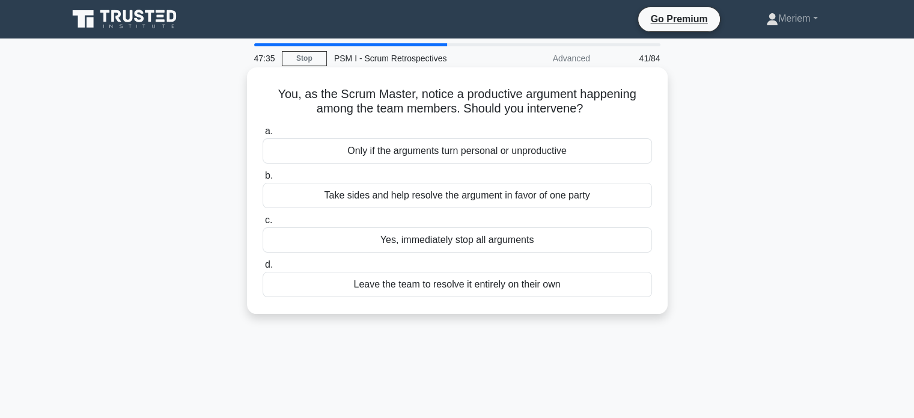
click at [349, 156] on div "Only if the arguments turn personal or unproductive" at bounding box center [458, 150] width 390 height 25
click at [263, 135] on input "a. Only if the arguments turn personal or unproductive" at bounding box center [263, 131] width 0 height 8
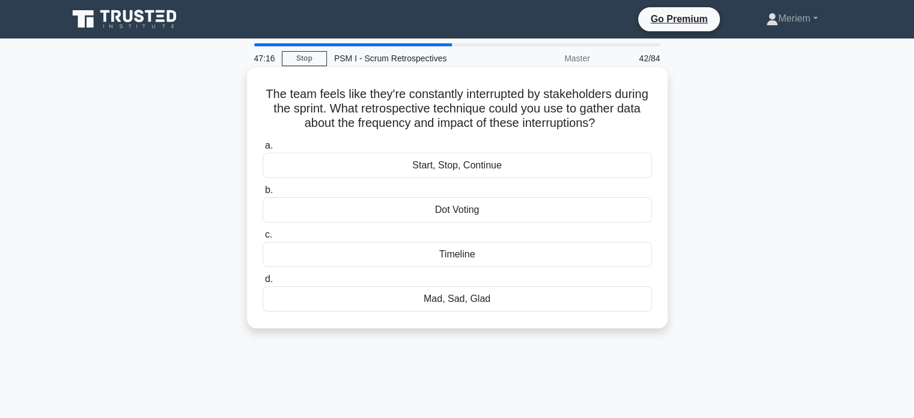
click at [406, 169] on div "Start, Stop, Continue" at bounding box center [458, 165] width 390 height 25
click at [263, 150] on input "a. Start, Stop, Continue" at bounding box center [263, 146] width 0 height 8
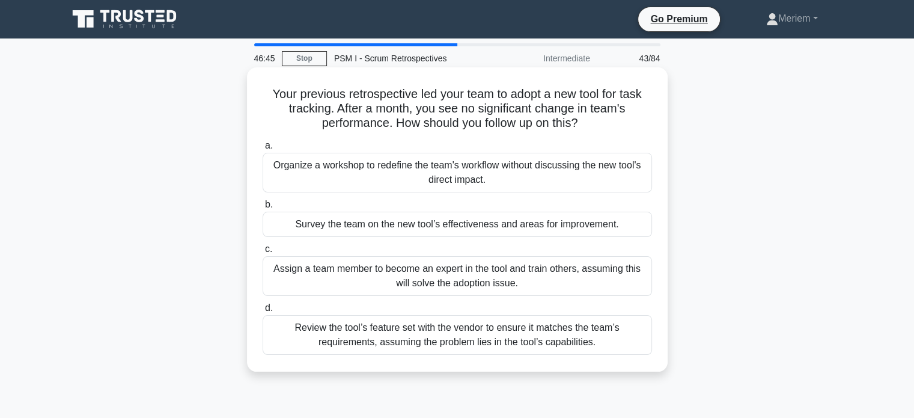
click at [351, 228] on div "Survey the team on the new tool’s effectiveness and areas for improvement." at bounding box center [458, 224] width 390 height 25
click at [263, 209] on input "b. Survey the team on the new tool’s effectiveness and areas for improvement." at bounding box center [263, 205] width 0 height 8
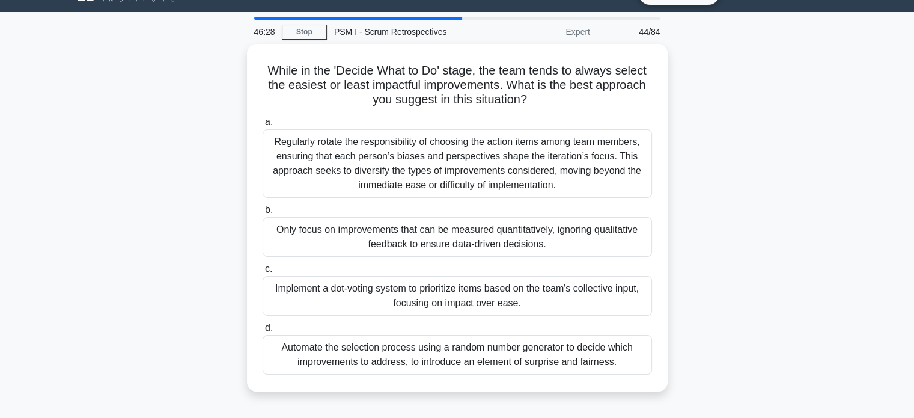
scroll to position [23, 0]
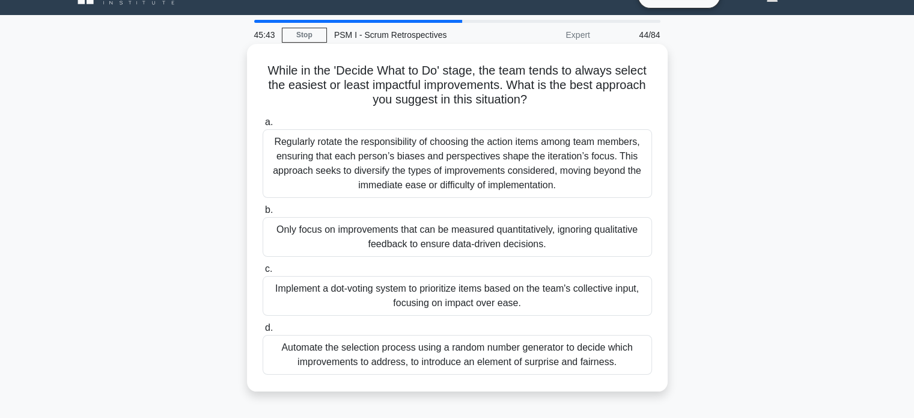
click at [384, 301] on div "Implement a dot-voting system to prioritize items based on the team's collectiv…" at bounding box center [458, 296] width 390 height 40
click at [263, 273] on input "c. Implement a dot-voting system to prioritize items based on the team's collec…" at bounding box center [263, 269] width 0 height 8
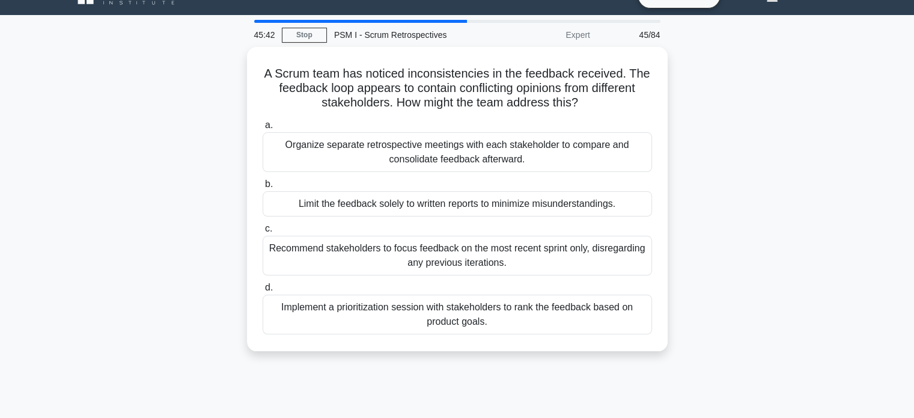
scroll to position [0, 0]
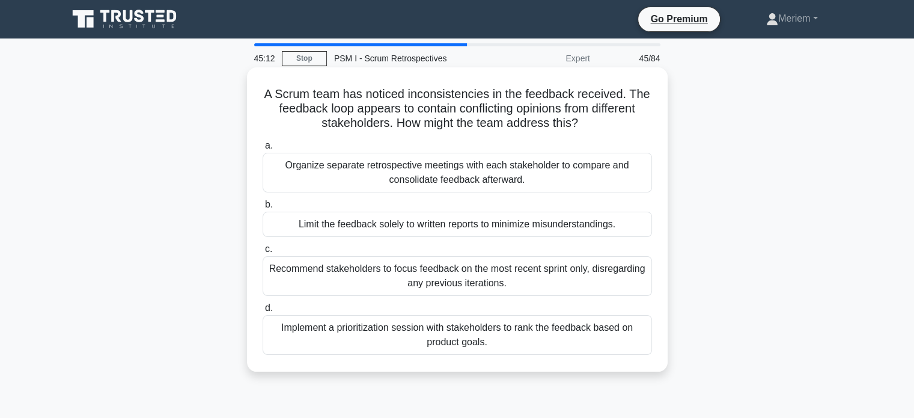
click at [322, 343] on div "Implement a prioritization session with stakeholders to rank the feedback based…" at bounding box center [458, 335] width 390 height 40
click at [263, 312] on input "d. Implement a prioritization session with stakeholders to rank the feedback ba…" at bounding box center [263, 308] width 0 height 8
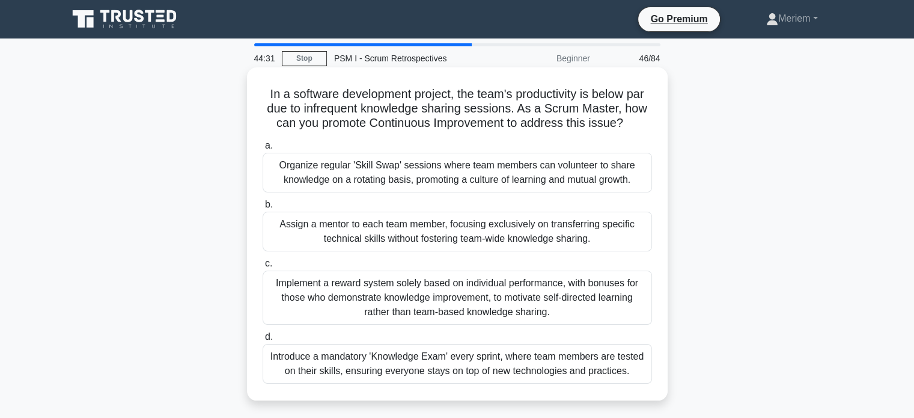
click at [338, 173] on div "Organize regular 'Skill Swap' sessions where team members can volunteer to shar…" at bounding box center [458, 173] width 390 height 40
click at [263, 150] on input "a. Organize regular 'Skill Swap' sessions where team members can volunteer to s…" at bounding box center [263, 146] width 0 height 8
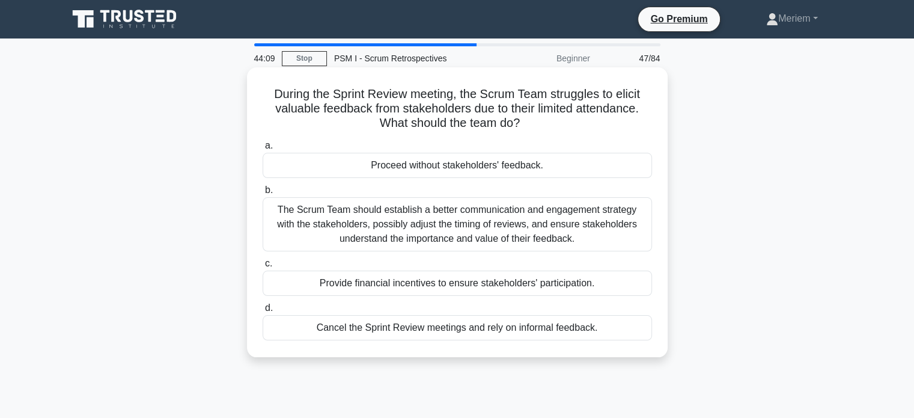
click at [326, 221] on div "The Scrum Team should establish a better communication and engagement strategy …" at bounding box center [458, 224] width 390 height 54
click at [263, 194] on input "b. The Scrum Team should establish a better communication and engagement strate…" at bounding box center [263, 190] width 0 height 8
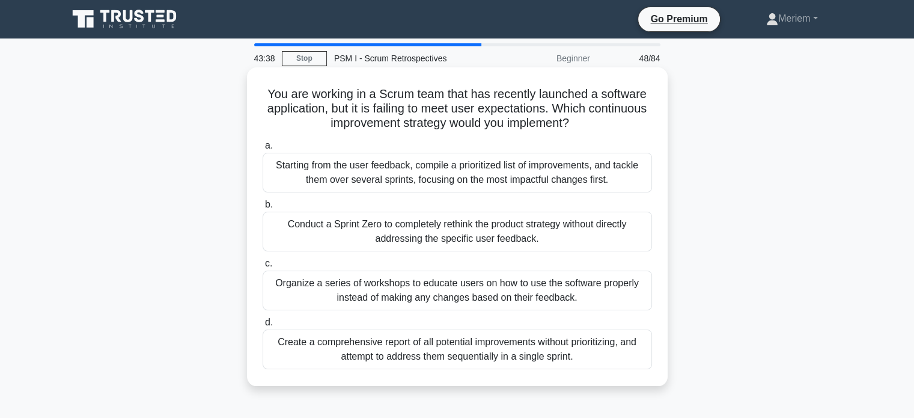
click at [304, 178] on div "Starting from the user feedback, compile a prioritized list of improvements, an…" at bounding box center [458, 173] width 390 height 40
click at [263, 150] on input "a. Starting from the user feedback, compile a prioritized list of improvements,…" at bounding box center [263, 146] width 0 height 8
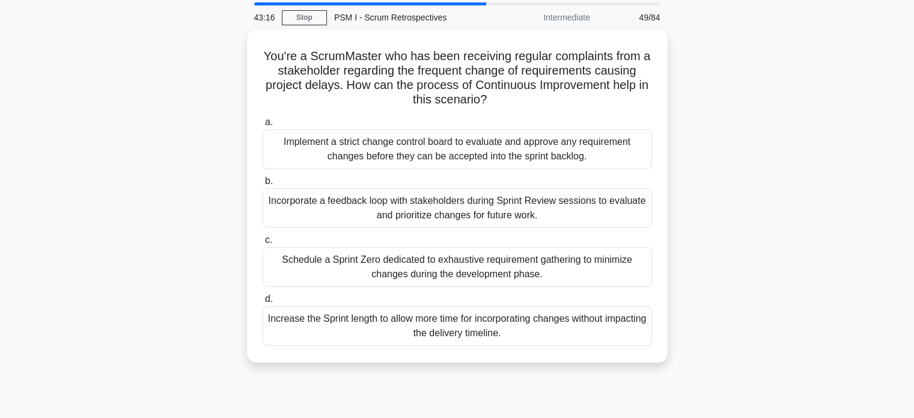
scroll to position [42, 0]
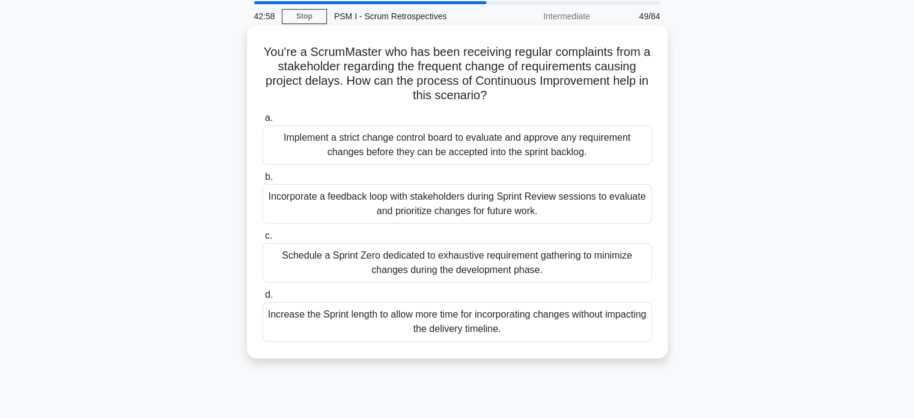
click at [333, 209] on div "Incorporate a feedback loop with stakeholders during Sprint Review sessions to …" at bounding box center [458, 204] width 390 height 40
click at [263, 181] on input "b. Incorporate a feedback loop with stakeholders during Sprint Review sessions …" at bounding box center [263, 177] width 0 height 8
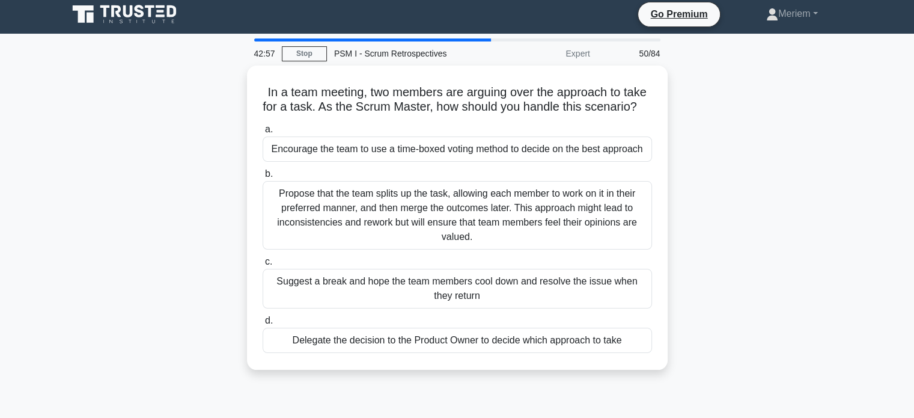
scroll to position [0, 0]
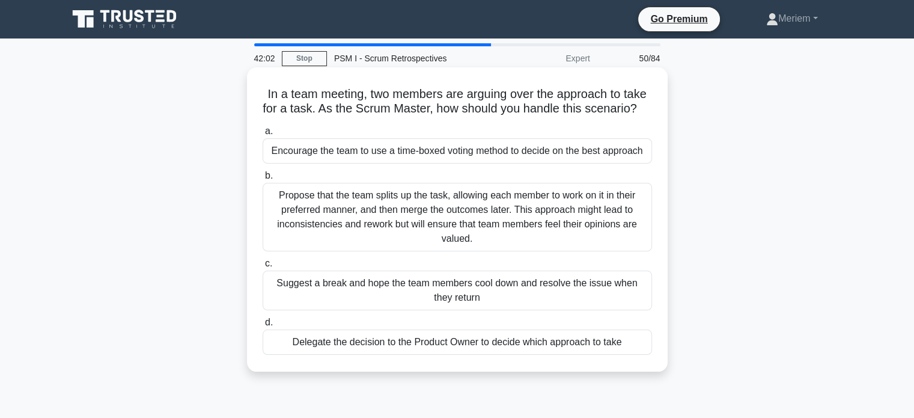
click at [313, 162] on div "Encourage the team to use a time-boxed voting method to decide on the best appr…" at bounding box center [458, 150] width 390 height 25
click at [263, 135] on input "a. Encourage the team to use a time-boxed voting method to decide on the best a…" at bounding box center [263, 131] width 0 height 8
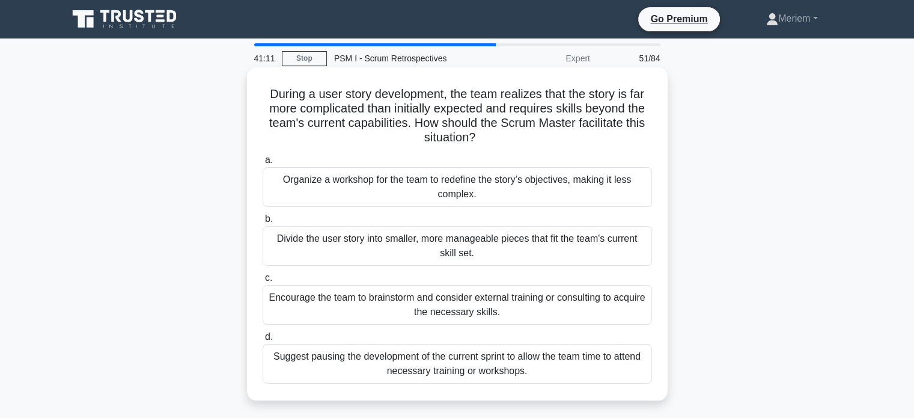
click at [383, 194] on div "Organize a workshop for the team to redefine the story’s objectives, making it …" at bounding box center [458, 187] width 390 height 40
click at [263, 164] on input "a. Organize a workshop for the team to redefine the story’s objectives, making …" at bounding box center [263, 160] width 0 height 8
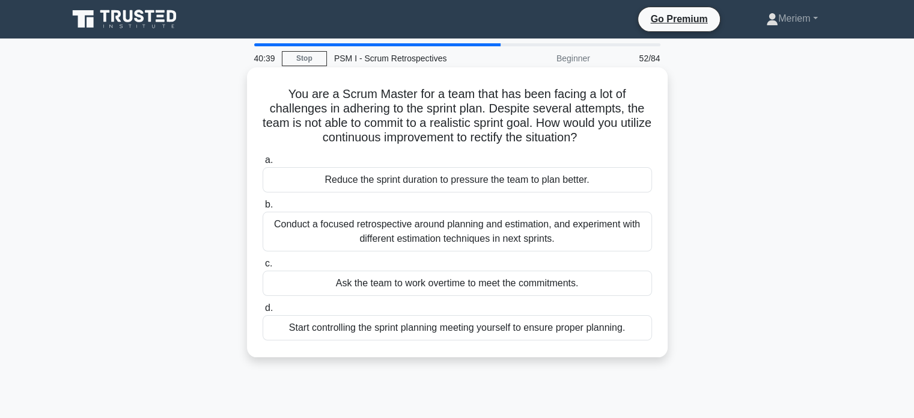
click at [325, 228] on div "Conduct a focused retrospective around planning and estimation, and experiment …" at bounding box center [458, 232] width 390 height 40
click at [263, 209] on input "b. Conduct a focused retrospective around planning and estimation, and experime…" at bounding box center [263, 205] width 0 height 8
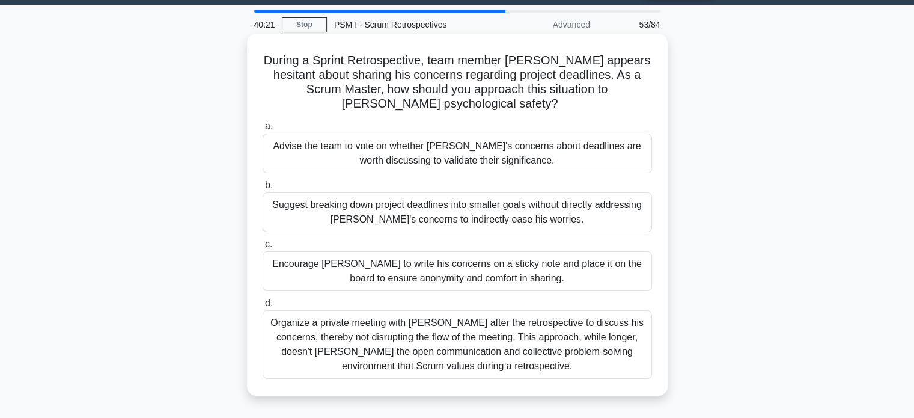
scroll to position [38, 0]
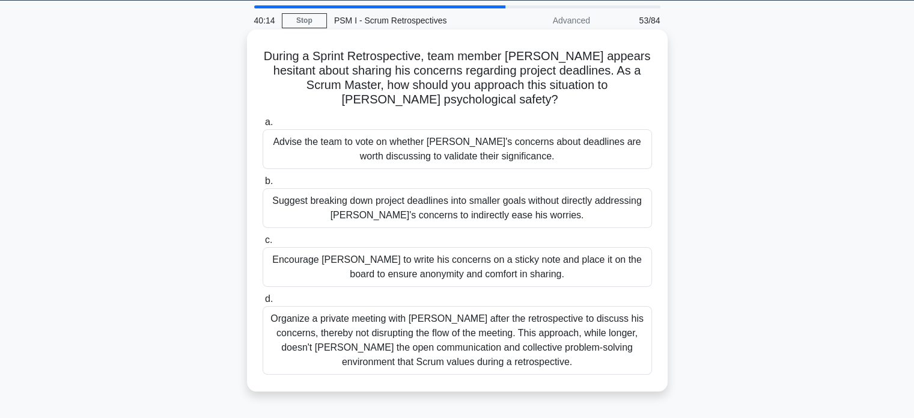
click at [304, 269] on div "Encourage [PERSON_NAME] to write his concerns on a sticky note and place it on …" at bounding box center [458, 267] width 390 height 40
click at [263, 244] on input "c. Encourage [PERSON_NAME] to write his concerns on a sticky note and place it …" at bounding box center [263, 240] width 0 height 8
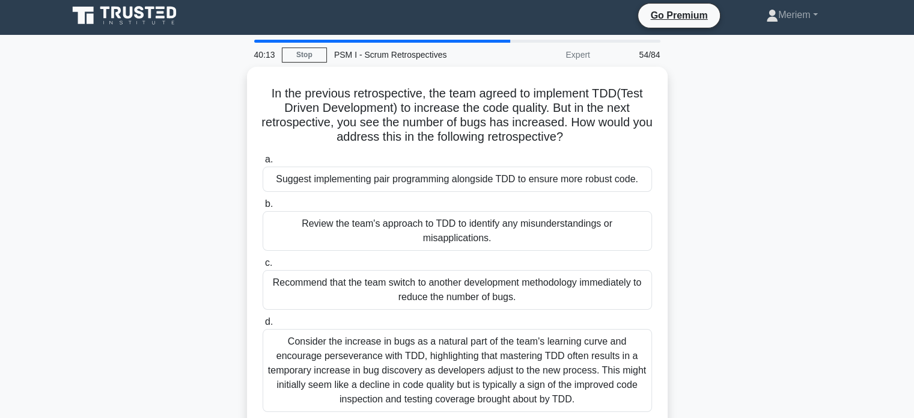
scroll to position [0, 0]
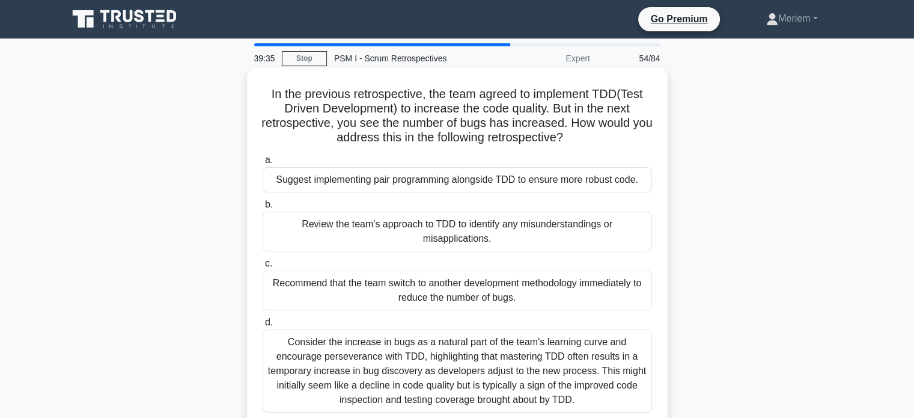
click at [383, 234] on div "Review the team's approach to TDD to identify any misunderstandings or misappli…" at bounding box center [458, 232] width 390 height 40
click at [263, 209] on input "b. Review the team's approach to TDD to identify any misunderstandings or misap…" at bounding box center [263, 205] width 0 height 8
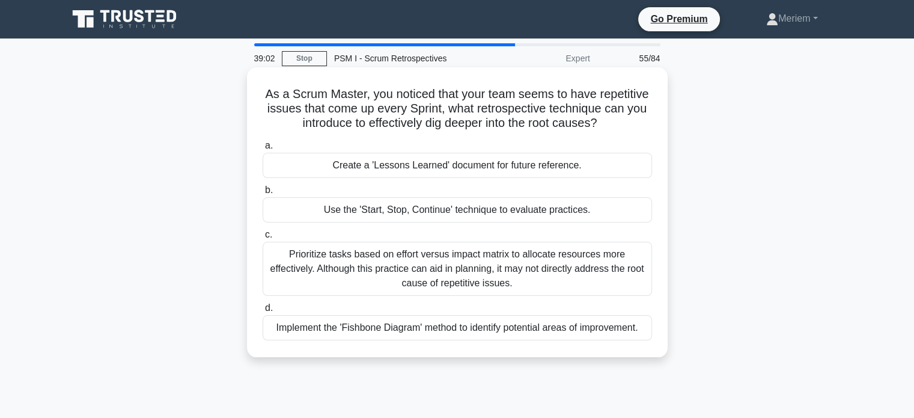
click at [363, 332] on div "Implement the 'Fishbone Diagram' method to identify potential areas of improvem…" at bounding box center [458, 327] width 390 height 25
click at [263, 312] on input "d. Implement the 'Fishbone Diagram' method to identify potential areas of impro…" at bounding box center [263, 308] width 0 height 8
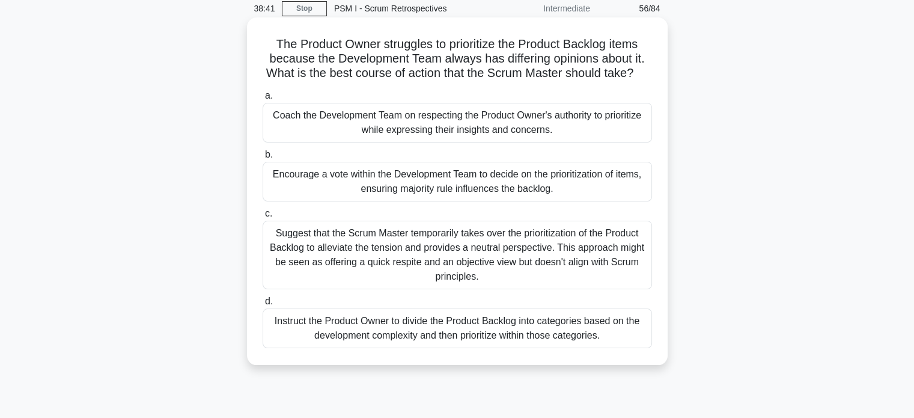
scroll to position [50, 0]
click at [299, 140] on div "Coach the Development Team on respecting the Product Owner's authority to prior…" at bounding box center [458, 122] width 390 height 40
click at [263, 99] on input "a. Coach the Development Team on respecting the Product Owner's authority to pr…" at bounding box center [263, 95] width 0 height 8
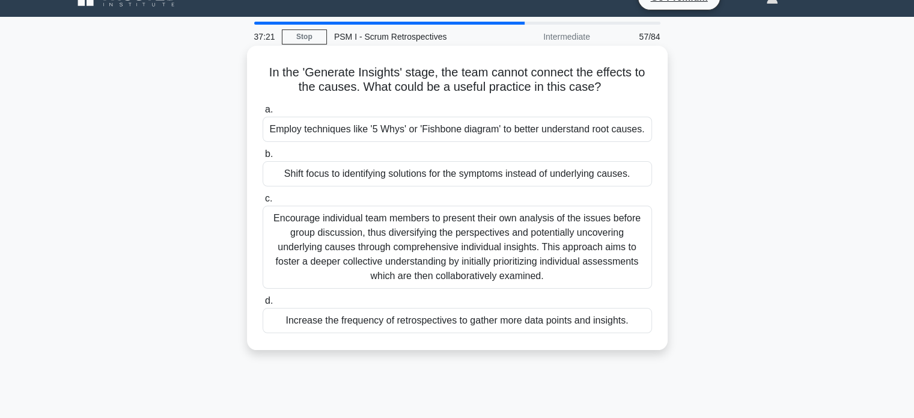
scroll to position [22, 0]
click at [335, 234] on div "Encourage individual team members to present their own analysis of the issues b…" at bounding box center [458, 247] width 390 height 83
click at [263, 203] on input "c. Encourage individual team members to present their own analysis of the issue…" at bounding box center [263, 199] width 0 height 8
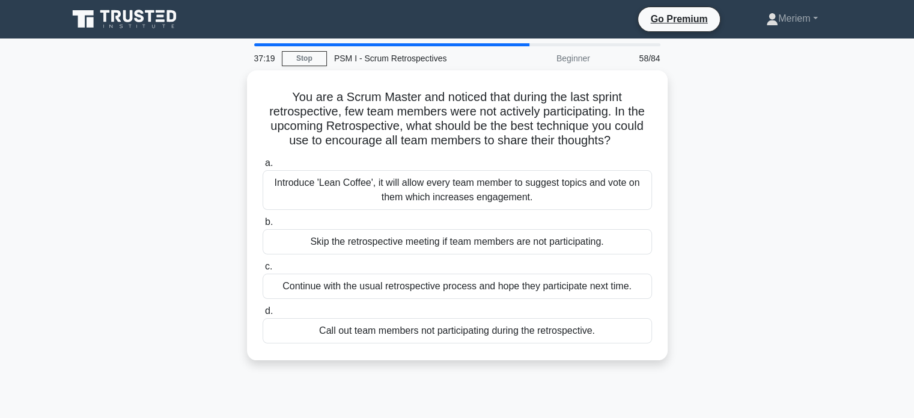
scroll to position [0, 0]
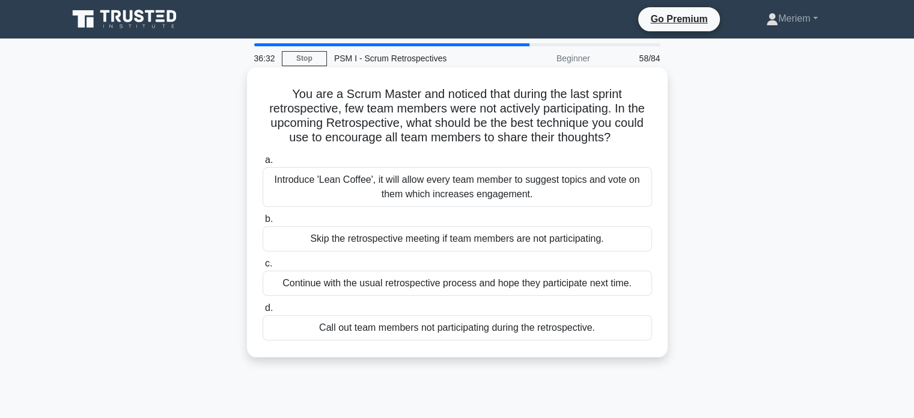
click at [314, 177] on div "Introduce 'Lean Coffee', it will allow every team member to suggest topics and …" at bounding box center [458, 187] width 390 height 40
click at [263, 164] on input "a. Introduce 'Lean Coffee', it will allow every team member to suggest topics a…" at bounding box center [263, 160] width 0 height 8
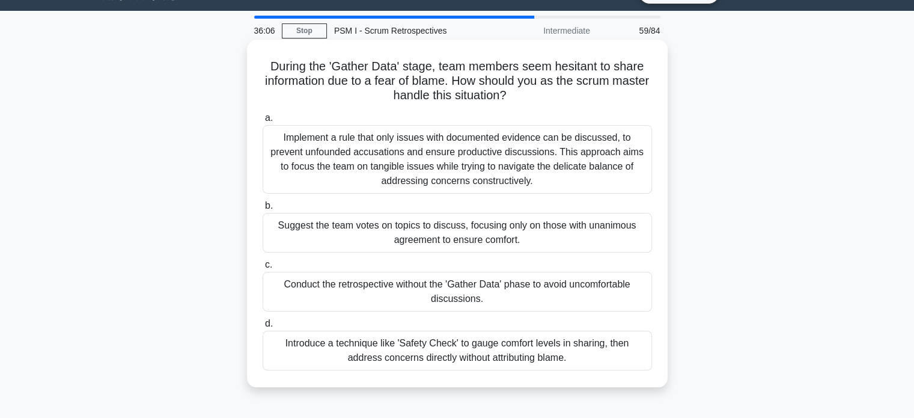
scroll to position [24, 0]
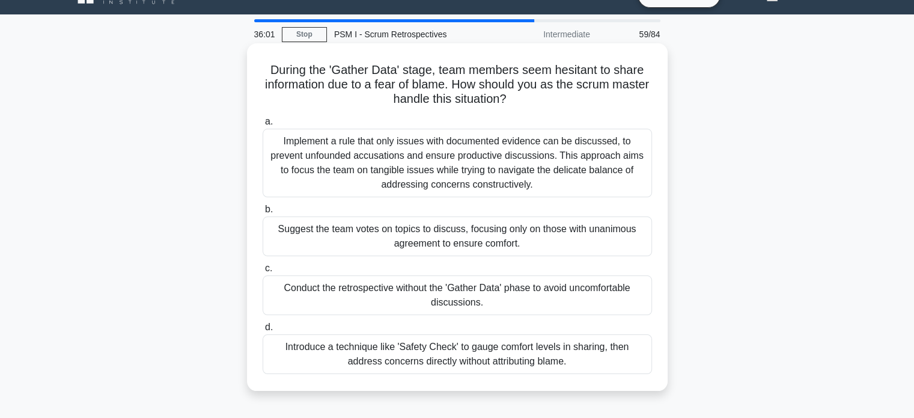
click at [314, 350] on div "Introduce a technique like 'Safety Check' to gauge comfort levels in sharing, t…" at bounding box center [458, 354] width 390 height 40
click at [263, 331] on input "d. Introduce a technique like 'Safety Check' to gauge comfort levels in sharing…" at bounding box center [263, 327] width 0 height 8
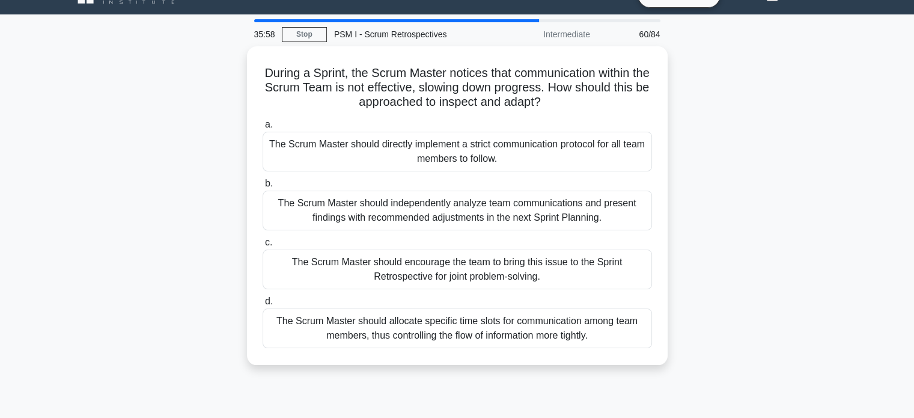
scroll to position [0, 0]
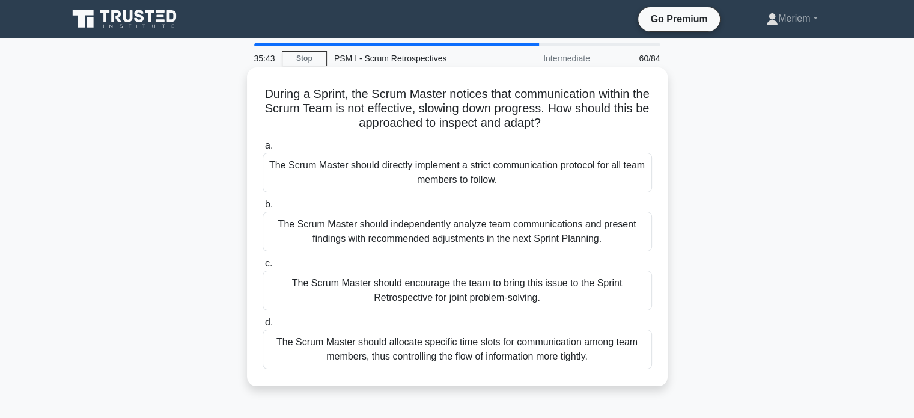
click at [305, 289] on div "The Scrum Master should encourage the team to bring this issue to the Sprint Re…" at bounding box center [458, 290] width 390 height 40
click at [263, 267] on input "c. The Scrum Master should encourage the team to bring this issue to the Sprint…" at bounding box center [263, 264] width 0 height 8
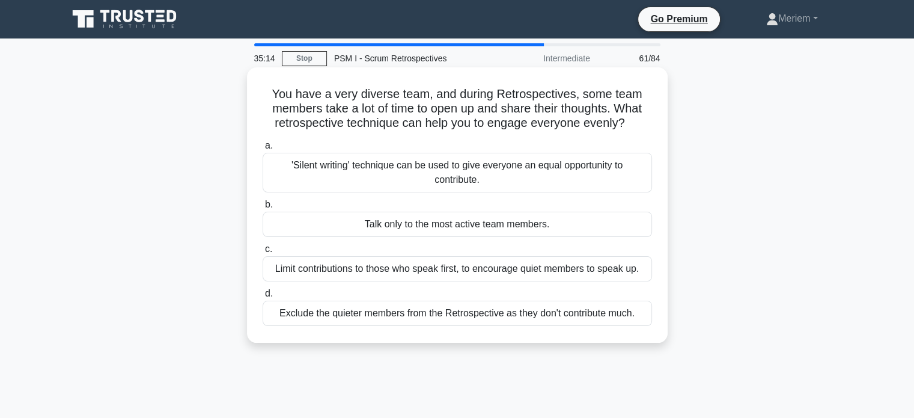
click at [357, 182] on div "'Silent writing' technique can be used to give everyone an equal opportunity to…" at bounding box center [458, 173] width 390 height 40
click at [263, 150] on input "a. 'Silent writing' technique can be used to give everyone an equal opportunity…" at bounding box center [263, 146] width 0 height 8
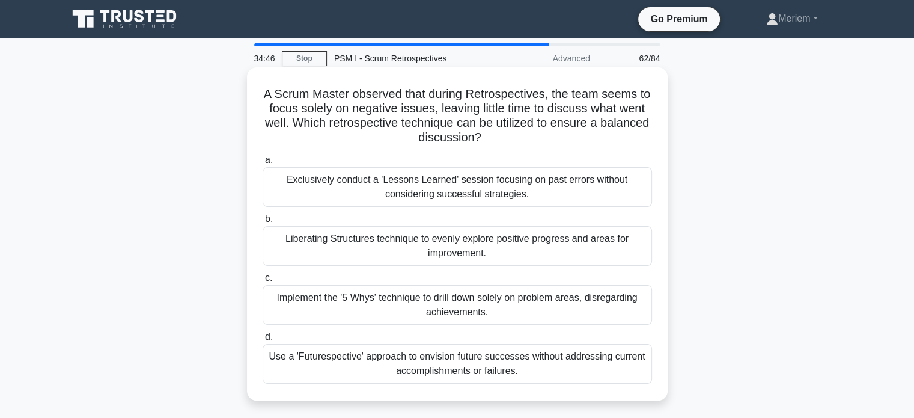
click at [329, 240] on div "Liberating Structures technique to evenly explore positive progress and areas f…" at bounding box center [458, 246] width 390 height 40
click at [263, 223] on input "b. Liberating Structures technique to evenly explore positive progress and area…" at bounding box center [263, 219] width 0 height 8
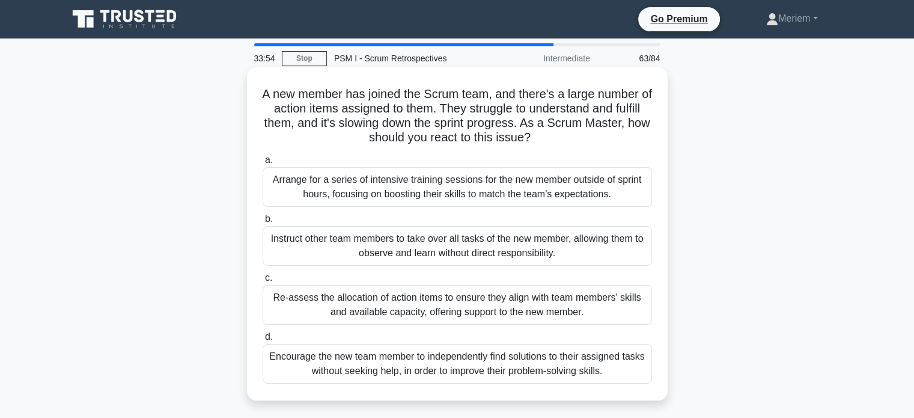
click at [314, 308] on div "Re-assess the allocation of action items to ensure they align with team members…" at bounding box center [458, 305] width 390 height 40
click at [263, 282] on input "c. Re-assess the allocation of action items to ensure they align with team memb…" at bounding box center [263, 278] width 0 height 8
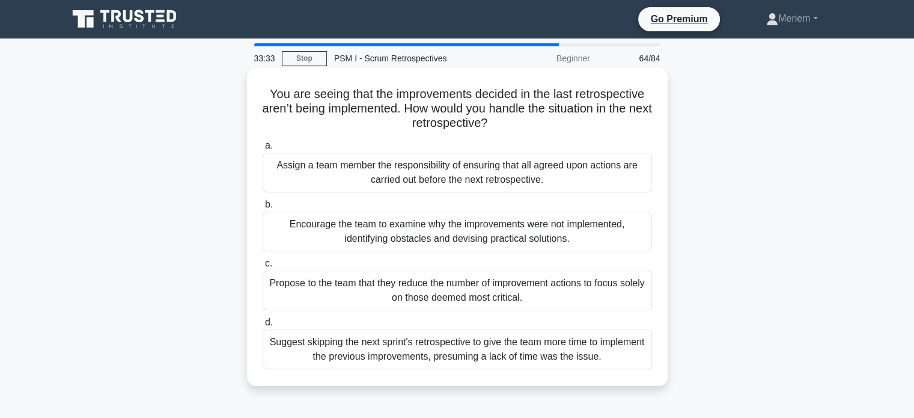
click at [313, 233] on div "Encourage the team to examine why the improvements were not implemented, identi…" at bounding box center [458, 232] width 390 height 40
click at [263, 209] on input "b. Encourage the team to examine why the improvements were not implemented, ide…" at bounding box center [263, 205] width 0 height 8
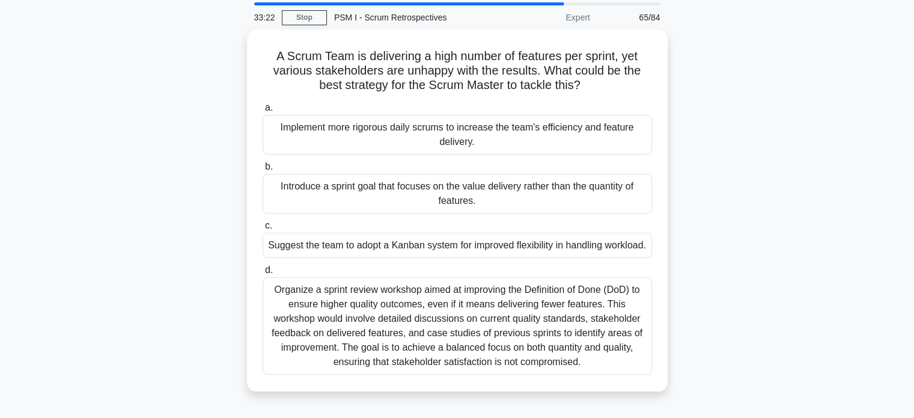
scroll to position [43, 0]
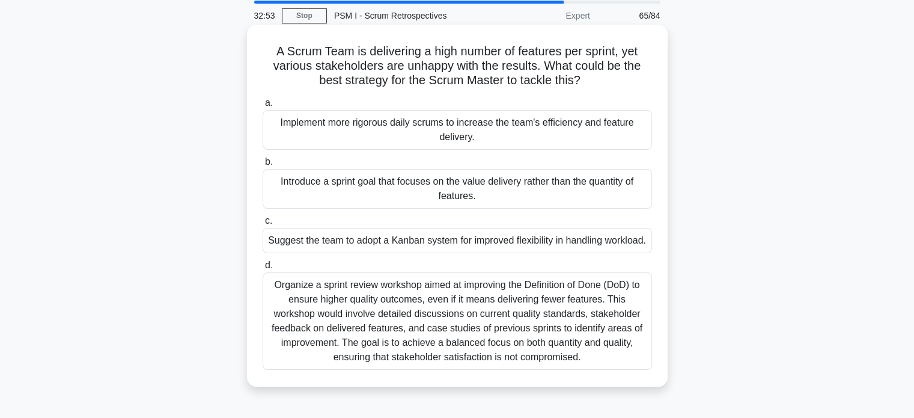
click at [371, 355] on div "Organize a sprint review workshop aimed at improving the Definition of Done (Do…" at bounding box center [458, 320] width 390 height 97
click at [263, 269] on input "d. Organize a sprint review workshop aimed at improving the Definition of Done …" at bounding box center [263, 265] width 0 height 8
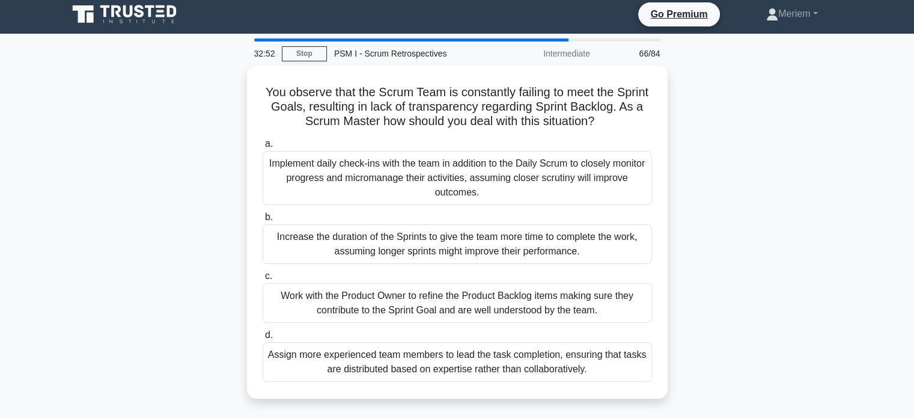
scroll to position [0, 0]
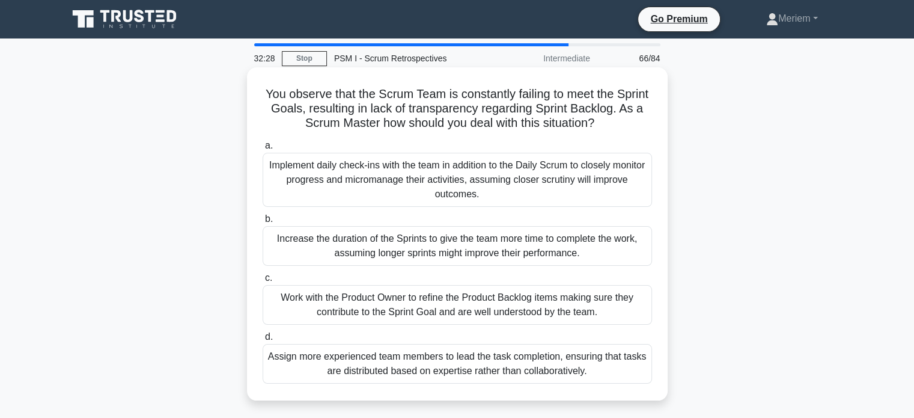
click at [326, 305] on div "Work with the Product Owner to refine the Product Backlog items making sure the…" at bounding box center [458, 305] width 390 height 40
click at [263, 282] on input "c. Work with the Product Owner to refine the Product Backlog items making sure …" at bounding box center [263, 278] width 0 height 8
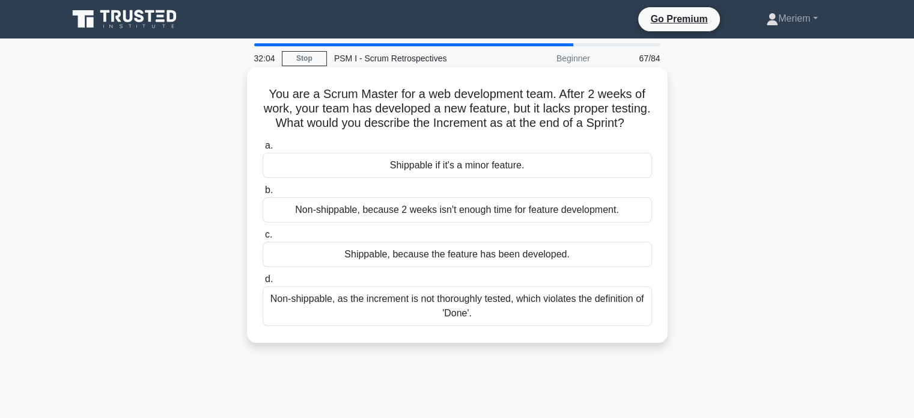
click at [372, 317] on div "Non-shippable, as the increment is not thoroughly tested, which violates the de…" at bounding box center [458, 306] width 390 height 40
click at [263, 283] on input "d. Non-shippable, as the increment is not thoroughly tested, which violates the…" at bounding box center [263, 279] width 0 height 8
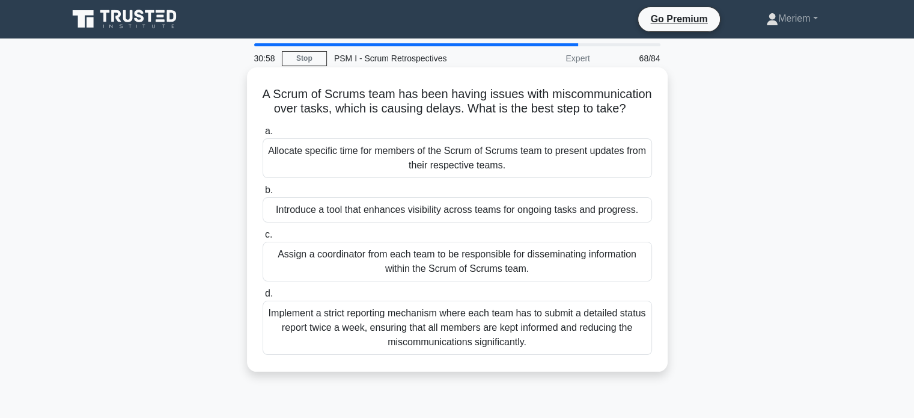
click at [314, 170] on div "Allocate specific time for members of the Scrum of Scrums team to present updat…" at bounding box center [458, 158] width 390 height 40
click at [263, 135] on input "a. Allocate specific time for members of the Scrum of Scrums team to present up…" at bounding box center [263, 131] width 0 height 8
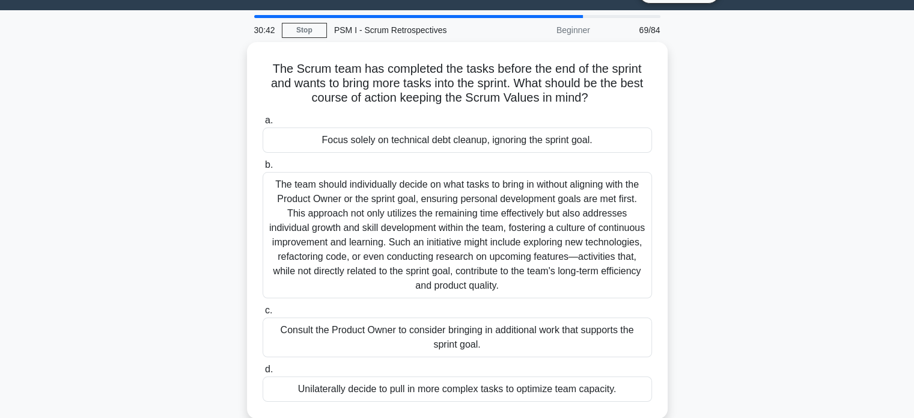
scroll to position [29, 0]
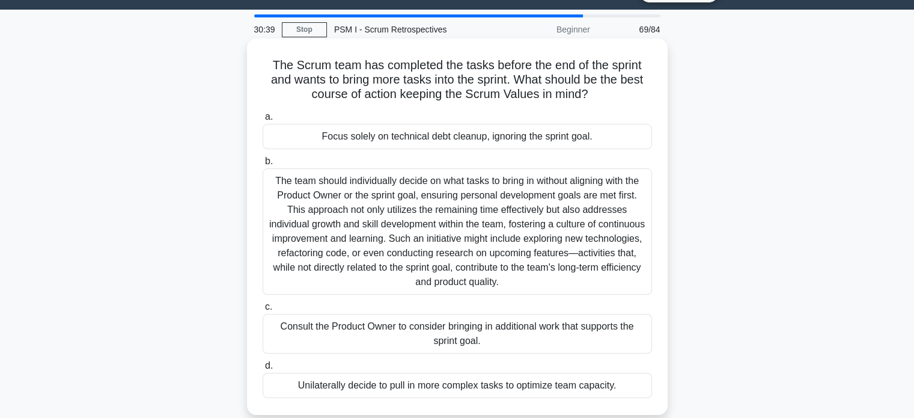
click at [325, 335] on div "Consult the Product Owner to consider bringing in additional work that supports…" at bounding box center [458, 334] width 390 height 40
click at [263, 311] on input "c. Consult the Product Owner to consider bringing in additional work that suppo…" at bounding box center [263, 307] width 0 height 8
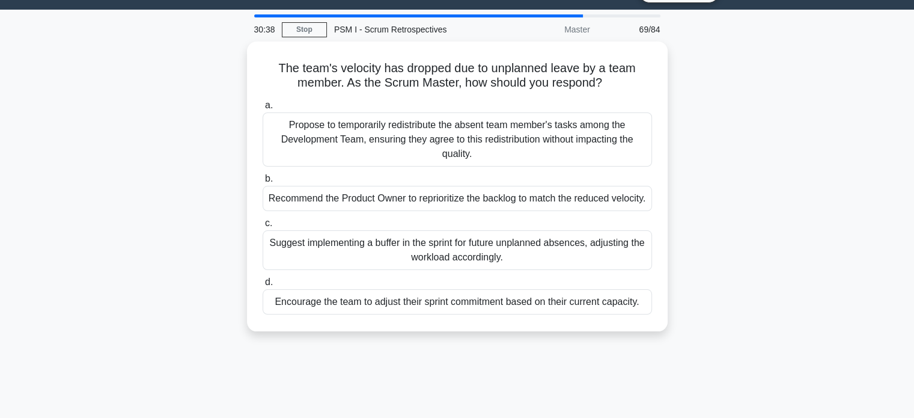
scroll to position [0, 0]
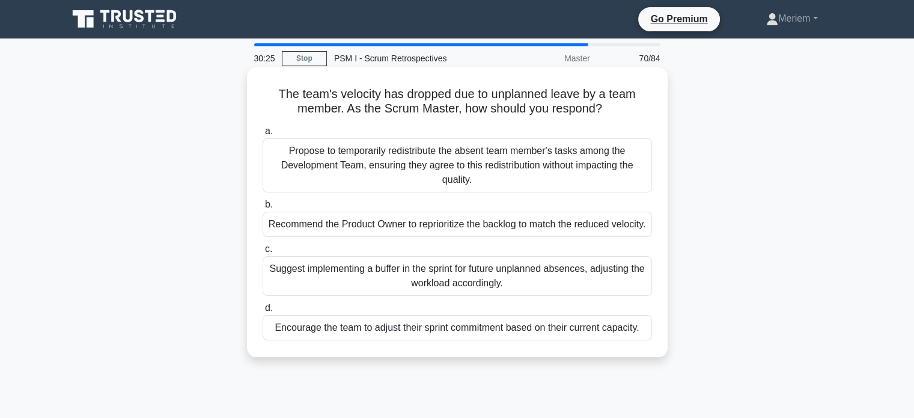
click at [324, 227] on div "Recommend the Product Owner to reprioritize the backlog to match the reduced ve…" at bounding box center [458, 224] width 390 height 25
click at [263, 209] on input "b. Recommend the Product Owner to reprioritize the backlog to match the reduced…" at bounding box center [263, 205] width 0 height 8
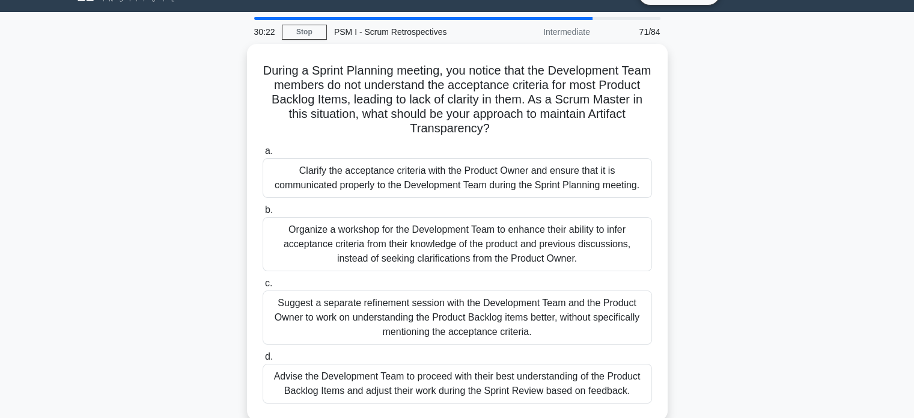
scroll to position [26, 0]
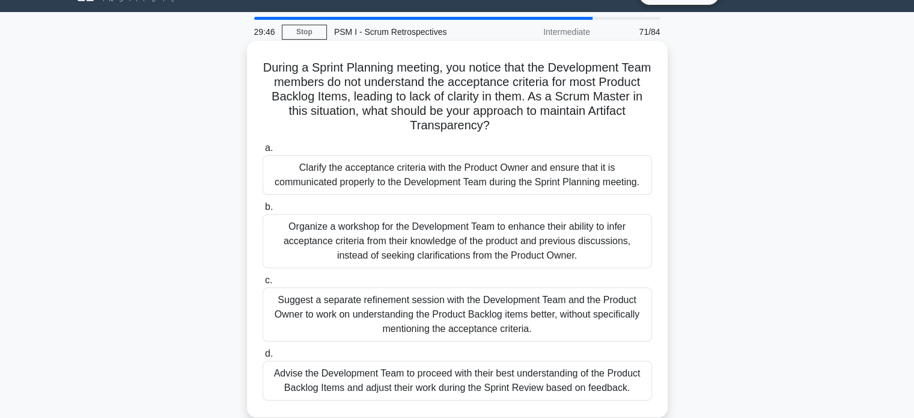
click at [356, 167] on div "Clarify the acceptance criteria with the Product Owner and ensure that it is co…" at bounding box center [458, 175] width 390 height 40
click at [263, 152] on input "a. Clarify the acceptance criteria with the Product Owner and ensure that it is…" at bounding box center [263, 148] width 0 height 8
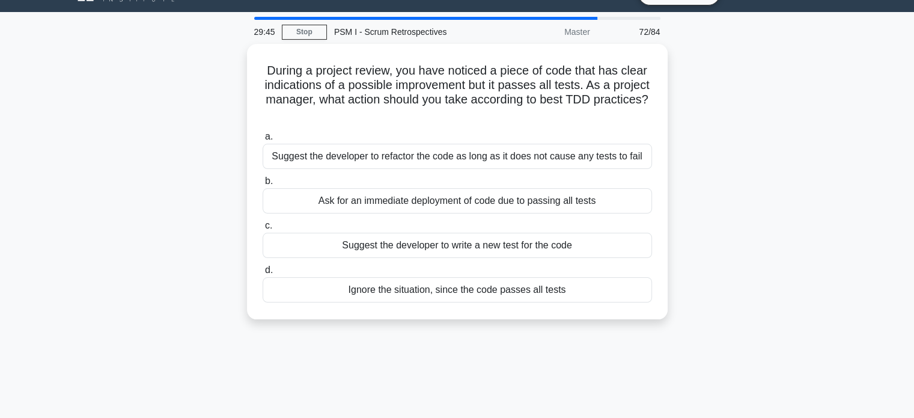
scroll to position [0, 0]
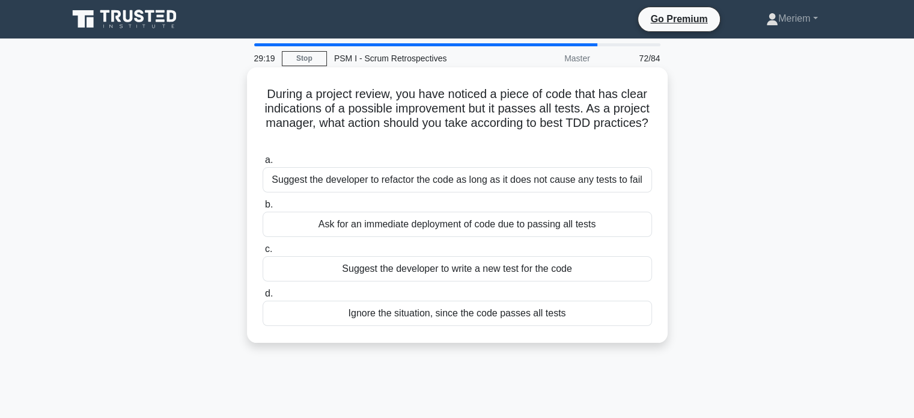
click at [362, 182] on div "Suggest the developer to refactor the code as long as it does not cause any tes…" at bounding box center [458, 179] width 390 height 25
click at [263, 164] on input "a. Suggest the developer to refactor the code as long as it does not cause any …" at bounding box center [263, 160] width 0 height 8
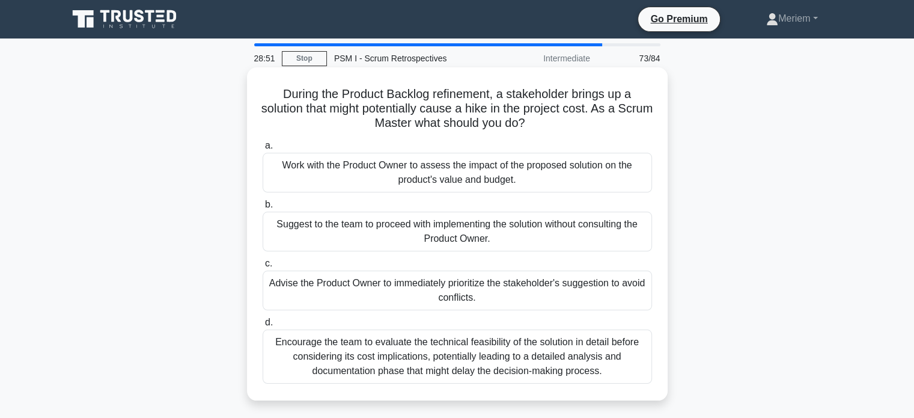
click at [348, 168] on div "Work with the Product Owner to assess the impact of the proposed solution on th…" at bounding box center [458, 173] width 390 height 40
click at [263, 150] on input "a. Work with the Product Owner to assess the impact of the proposed solution on…" at bounding box center [263, 146] width 0 height 8
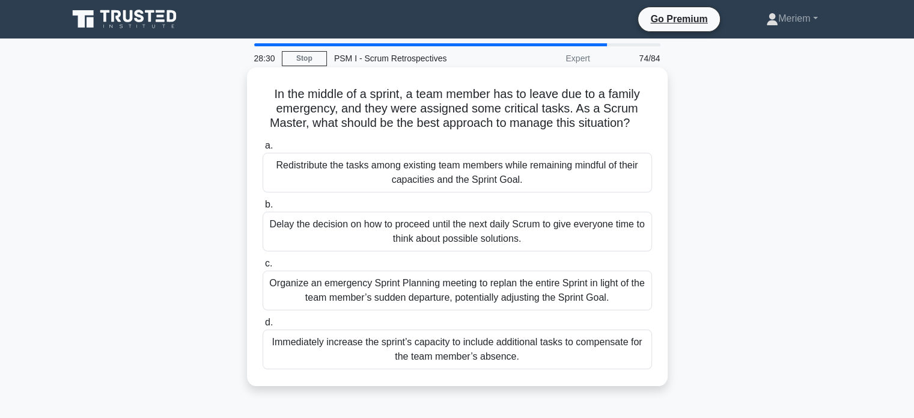
click at [324, 172] on div "Redistribute the tasks among existing team members while remaining mindful of t…" at bounding box center [458, 173] width 390 height 40
click at [263, 150] on input "a. Redistribute the tasks among existing team members while remaining mindful o…" at bounding box center [263, 146] width 0 height 8
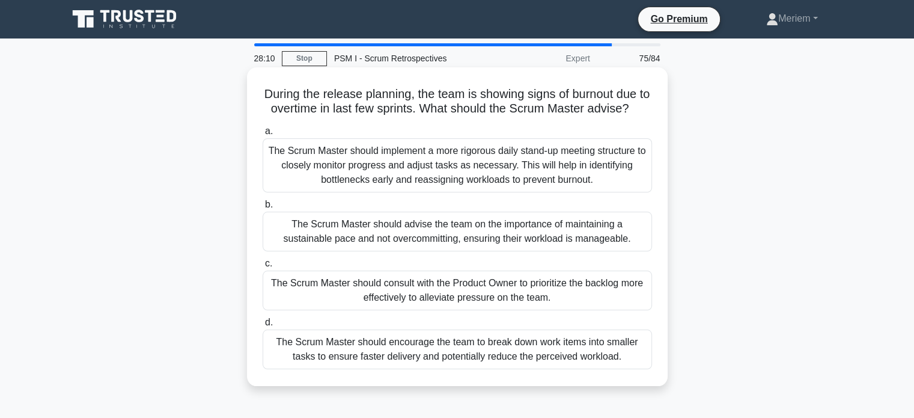
click at [344, 245] on div "The Scrum Master should advise the team on the importance of maintaining a sust…" at bounding box center [458, 232] width 390 height 40
click at [263, 209] on input "b. The Scrum Master should advise the team on the importance of maintaining a s…" at bounding box center [263, 205] width 0 height 8
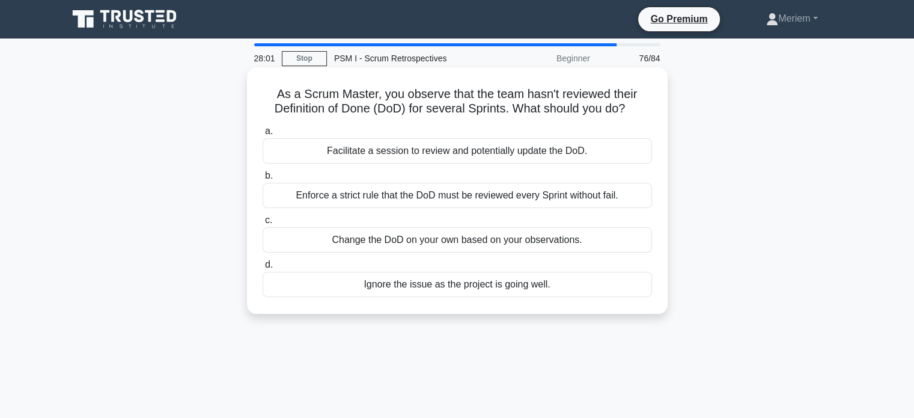
click at [350, 149] on div "Facilitate a session to review and potentially update the DoD." at bounding box center [458, 150] width 390 height 25
click at [263, 135] on input "a. Facilitate a session to review and potentially update the DoD." at bounding box center [263, 131] width 0 height 8
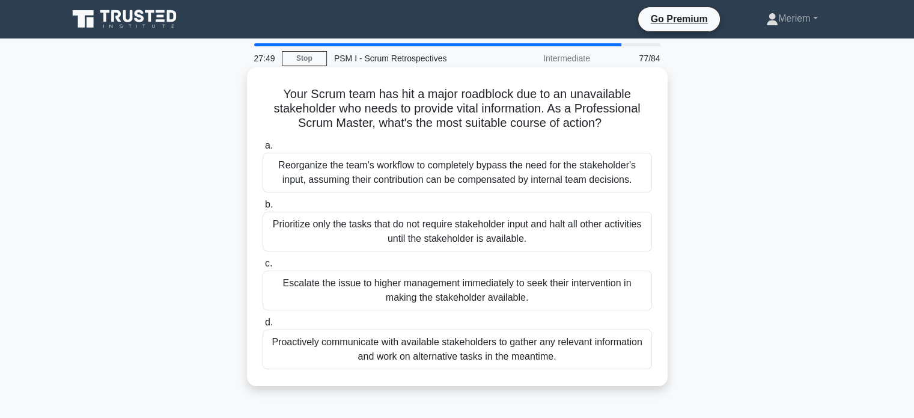
click at [345, 351] on div "Proactively communicate with available stakeholders to gather any relevant info…" at bounding box center [458, 349] width 390 height 40
click at [263, 326] on input "d. Proactively communicate with available stakeholders to gather any relevant i…" at bounding box center [263, 323] width 0 height 8
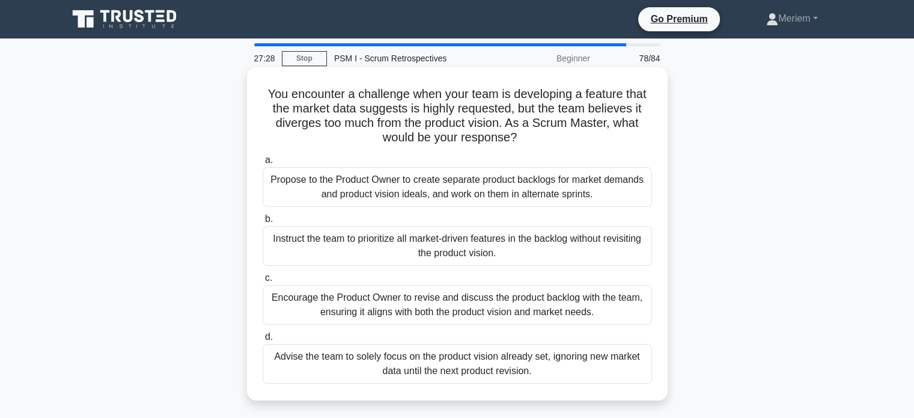
click at [334, 306] on div "Encourage the Product Owner to revise and discuss the product backlog with the …" at bounding box center [458, 305] width 390 height 40
click at [263, 282] on input "c. Encourage the Product Owner to revise and discuss the product backlog with t…" at bounding box center [263, 278] width 0 height 8
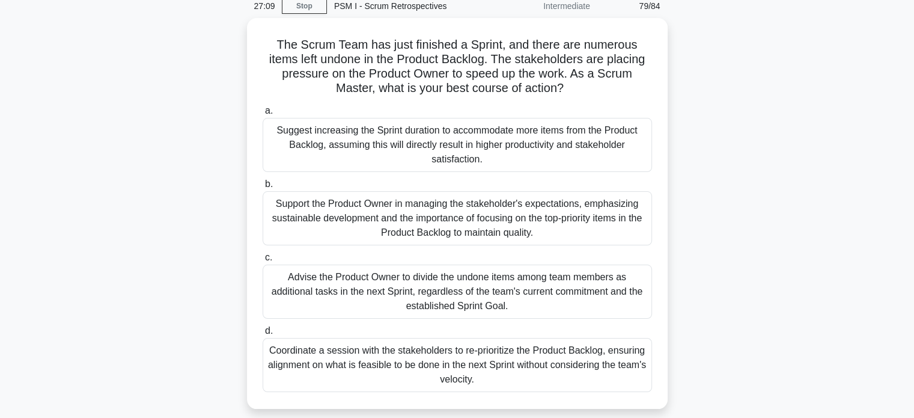
scroll to position [57, 0]
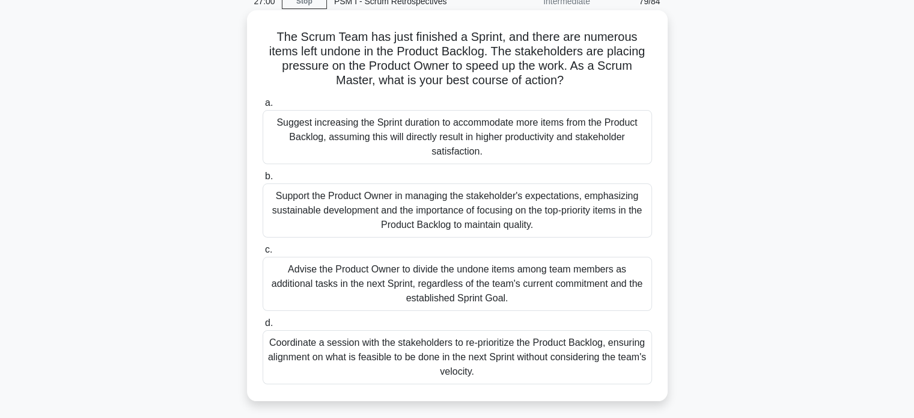
click at [310, 221] on div "Support the Product Owner in managing the stakeholder's expectations, emphasizi…" at bounding box center [458, 210] width 390 height 54
click at [263, 180] on input "b. Support the Product Owner in managing the stakeholder's expectations, emphas…" at bounding box center [263, 177] width 0 height 8
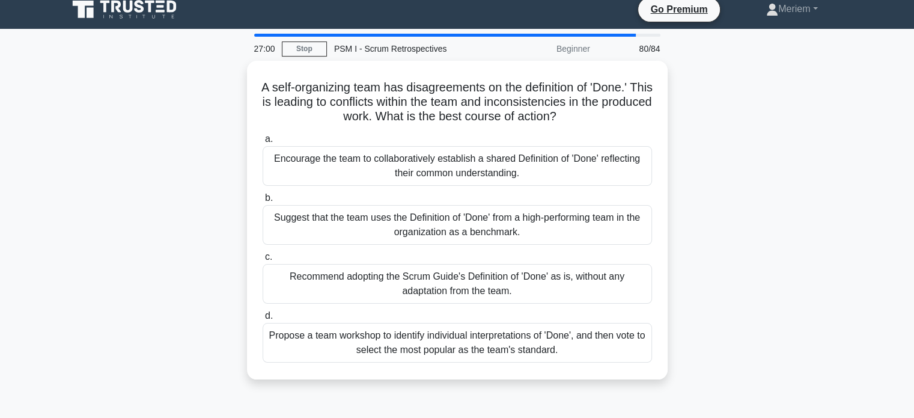
scroll to position [0, 0]
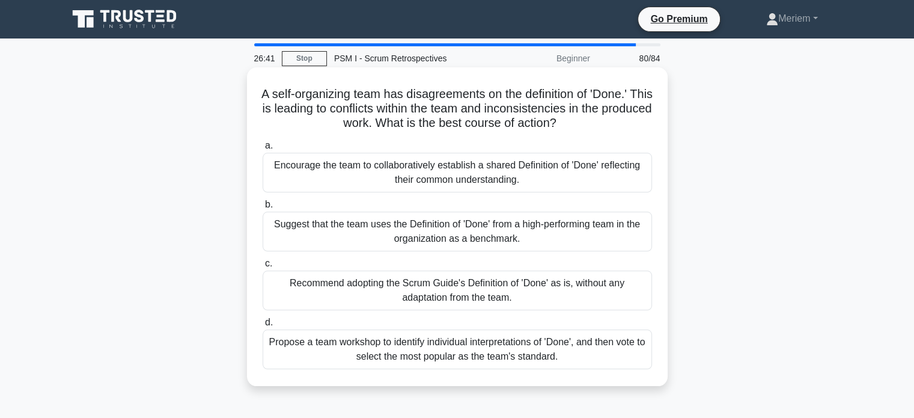
click at [333, 176] on div "Encourage the team to collaboratively establish a shared Definition of 'Done' r…" at bounding box center [458, 173] width 390 height 40
click at [263, 150] on input "a. Encourage the team to collaboratively establish a shared Definition of 'Done…" at bounding box center [263, 146] width 0 height 8
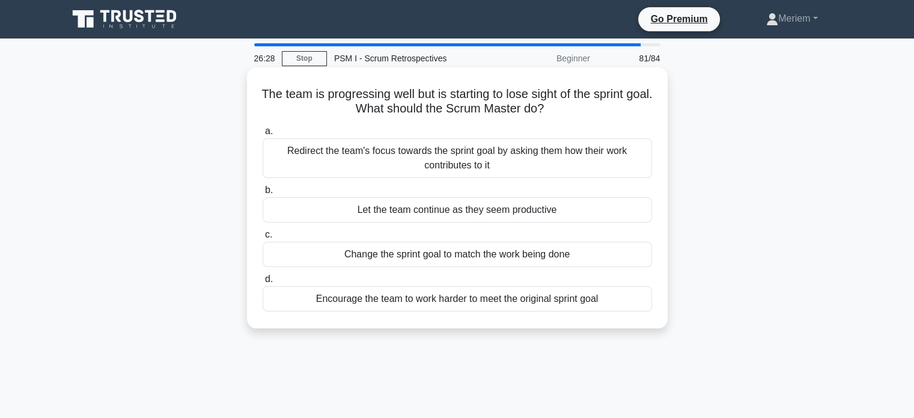
click at [349, 163] on div "Redirect the team's focus towards the sprint goal by asking them how their work…" at bounding box center [458, 158] width 390 height 40
click at [263, 135] on input "a. Redirect the team's focus towards the sprint goal by asking them how their w…" at bounding box center [263, 131] width 0 height 8
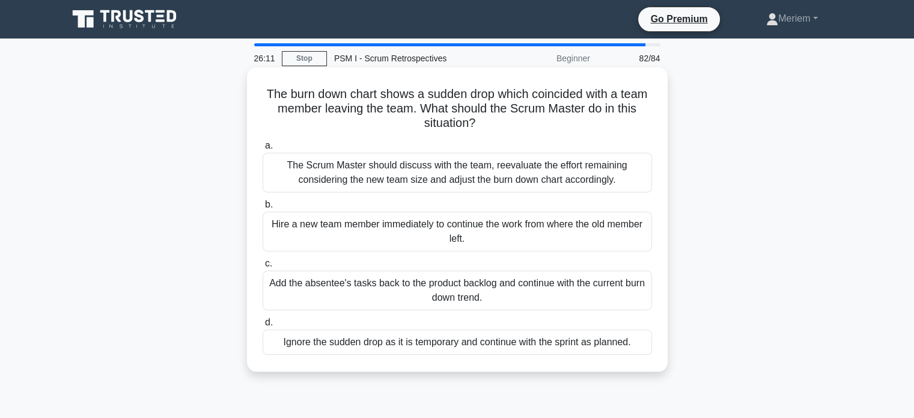
click at [386, 174] on div "The Scrum Master should discuss with the team, reevaluate the effort remaining …" at bounding box center [458, 173] width 390 height 40
click at [263, 150] on input "a. The Scrum Master should discuss with the team, reevaluate the effort remaini…" at bounding box center [263, 146] width 0 height 8
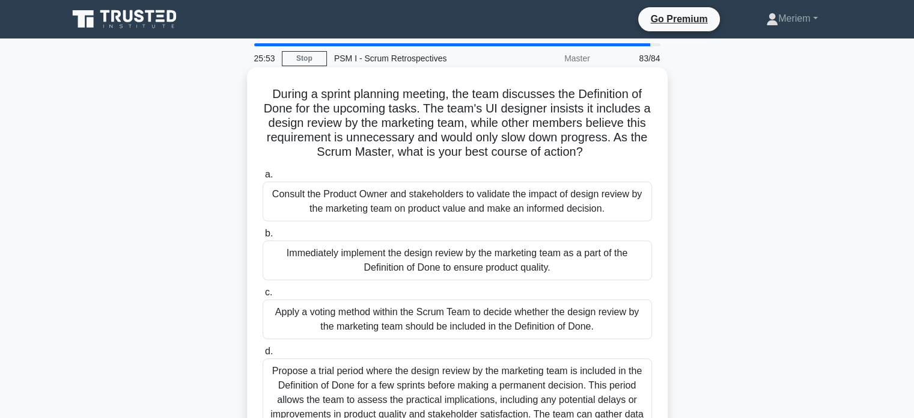
click at [335, 206] on div "Consult the Product Owner and stakeholders to validate the impact of design rev…" at bounding box center [458, 202] width 390 height 40
click at [263, 179] on input "a. Consult the Product Owner and stakeholders to validate the impact of design …" at bounding box center [263, 175] width 0 height 8
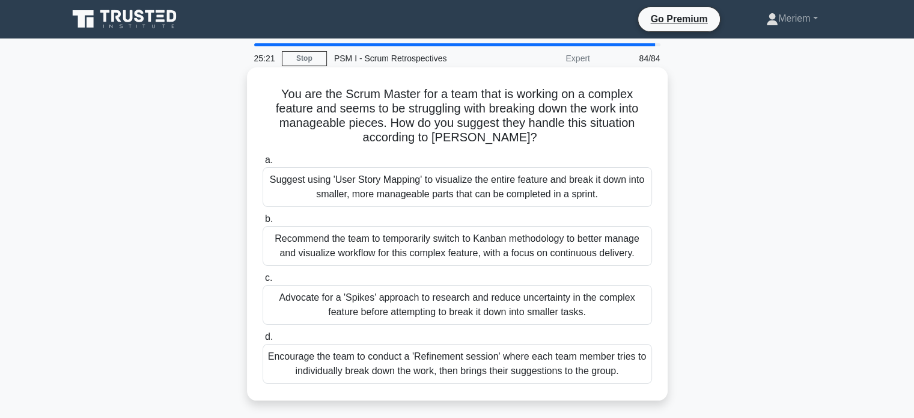
click at [284, 192] on div "Suggest using 'User Story Mapping' to visualize the entire feature and break it…" at bounding box center [458, 187] width 390 height 40
click at [263, 164] on input "a. Suggest using 'User Story Mapping' to visualize the entire feature and break…" at bounding box center [263, 160] width 0 height 8
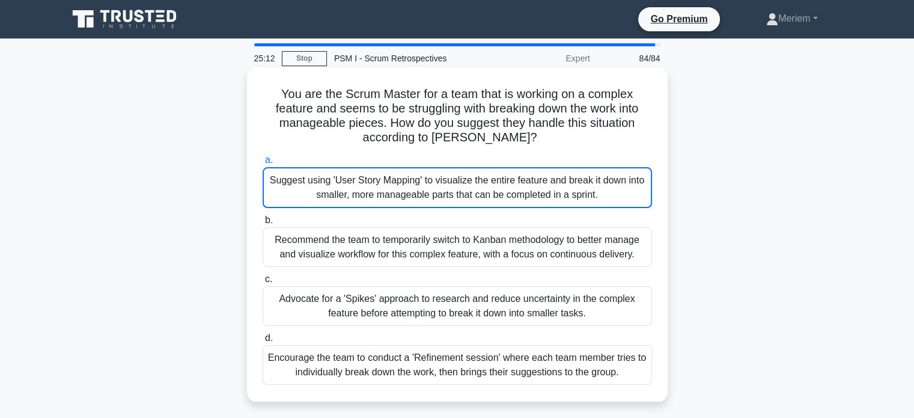
click at [290, 197] on div "Suggest using 'User Story Mapping' to visualize the entire feature and break it…" at bounding box center [458, 187] width 390 height 41
click at [263, 164] on input "a. Suggest using 'User Story Mapping' to visualize the entire feature and break…" at bounding box center [263, 160] width 0 height 8
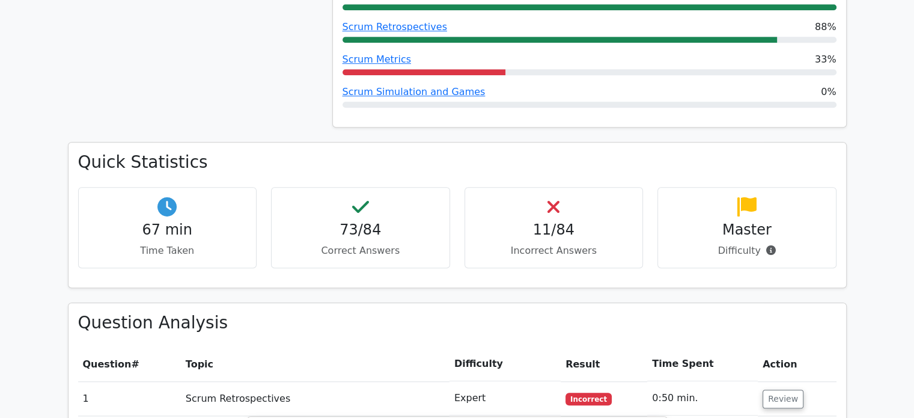
scroll to position [974, 0]
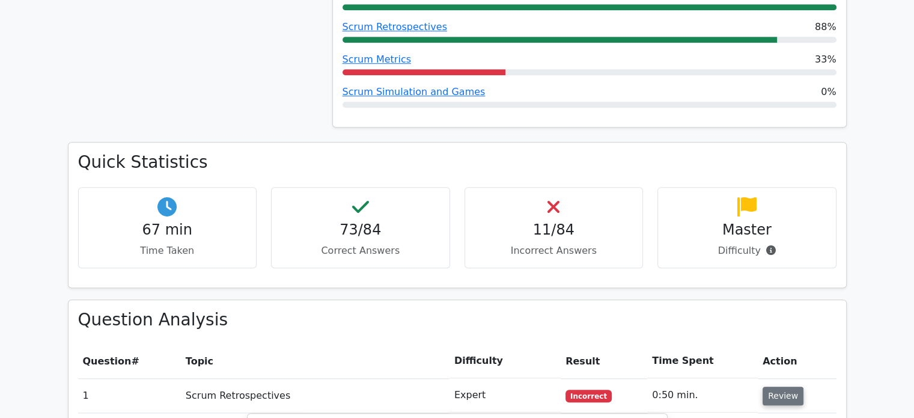
click at [777, 386] on button "Review" at bounding box center [783, 395] width 41 height 19
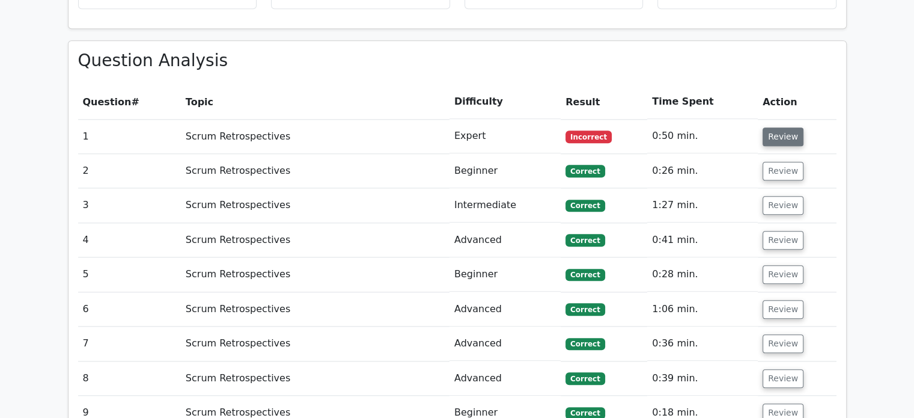
scroll to position [1231, 0]
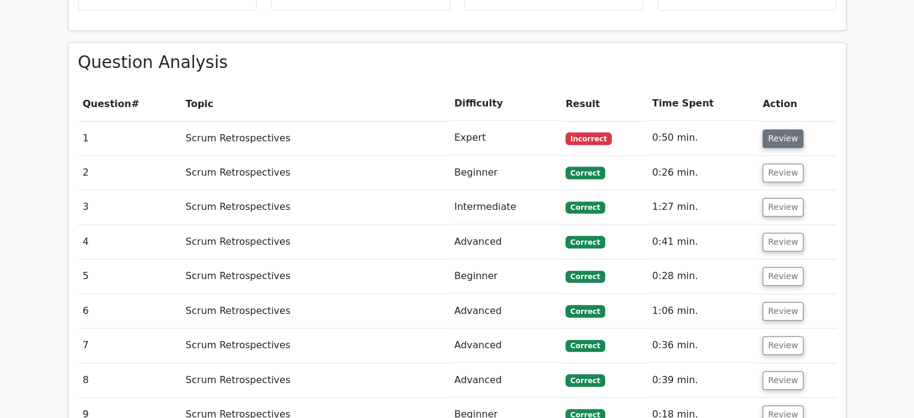
click at [783, 129] on button "Review" at bounding box center [783, 138] width 41 height 19
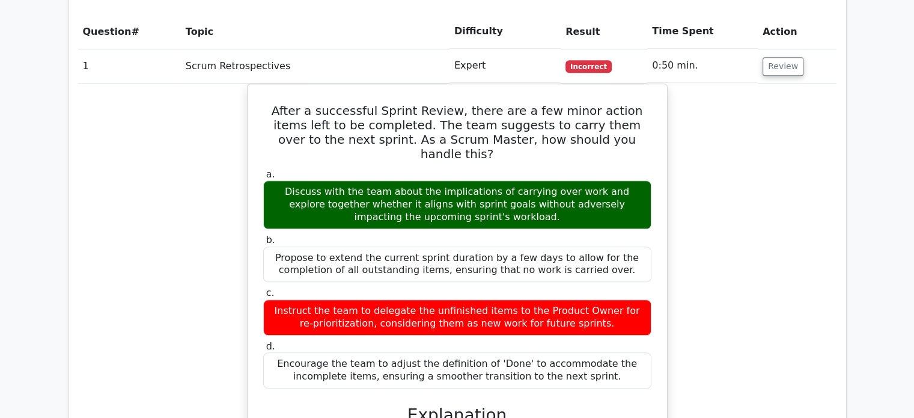
scroll to position [1303, 0]
click at [792, 57] on button "Review" at bounding box center [783, 66] width 41 height 19
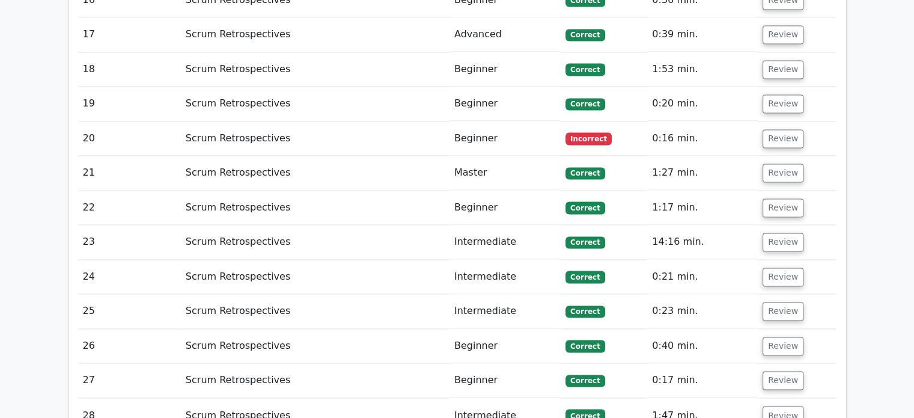
scroll to position [1887, 0]
click at [779, 129] on button "Review" at bounding box center [783, 138] width 41 height 19
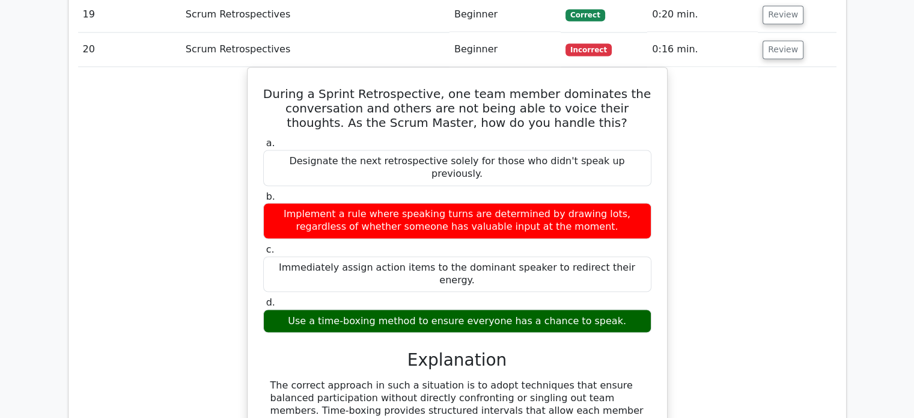
scroll to position [1976, 0]
click at [791, 40] on button "Review" at bounding box center [783, 49] width 41 height 19
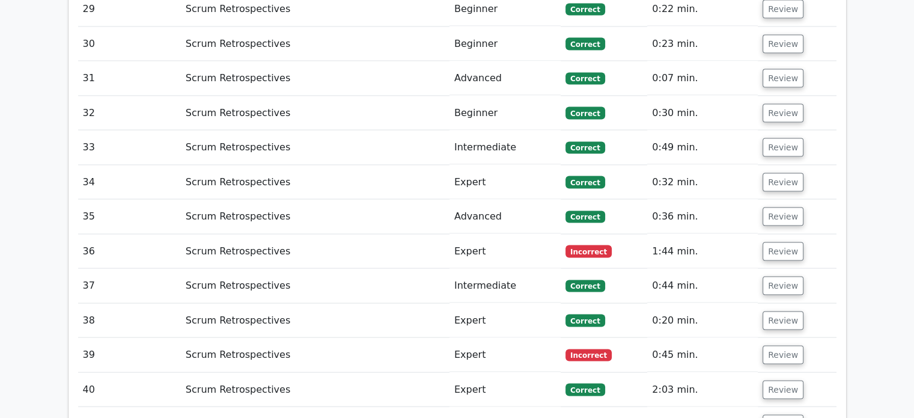
scroll to position [2335, 0]
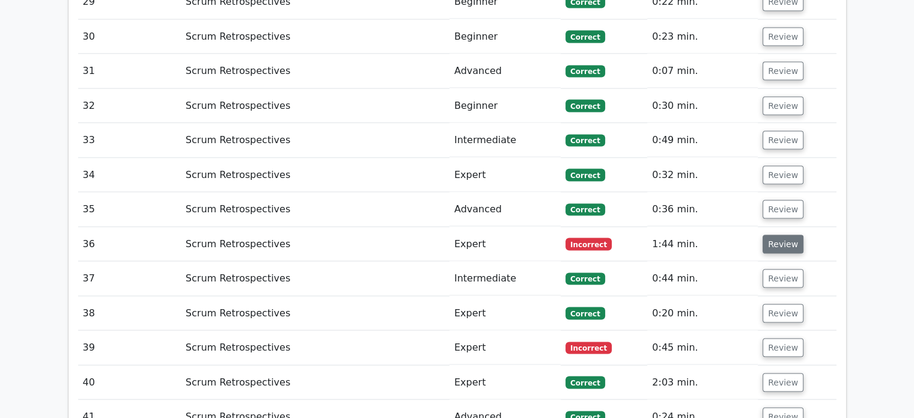
click at [785, 235] on button "Review" at bounding box center [783, 244] width 41 height 19
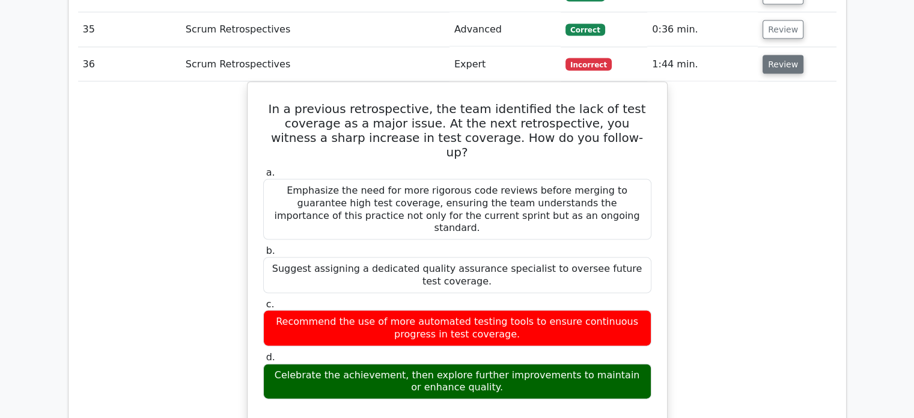
scroll to position [2515, 0]
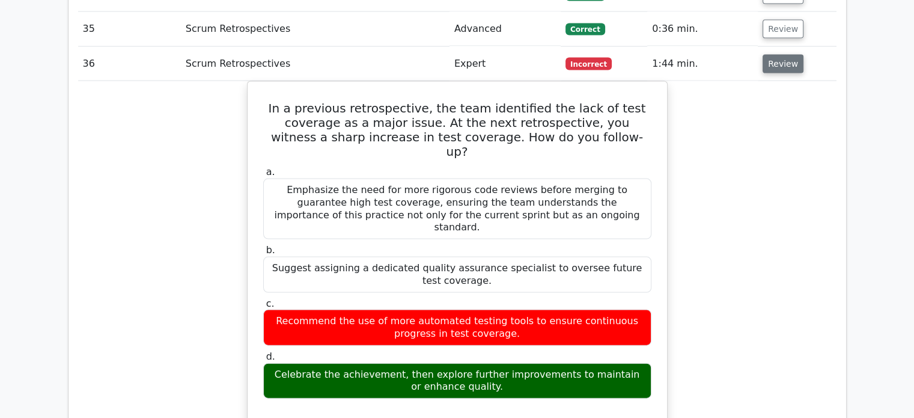
click at [770, 55] on button "Review" at bounding box center [783, 64] width 41 height 19
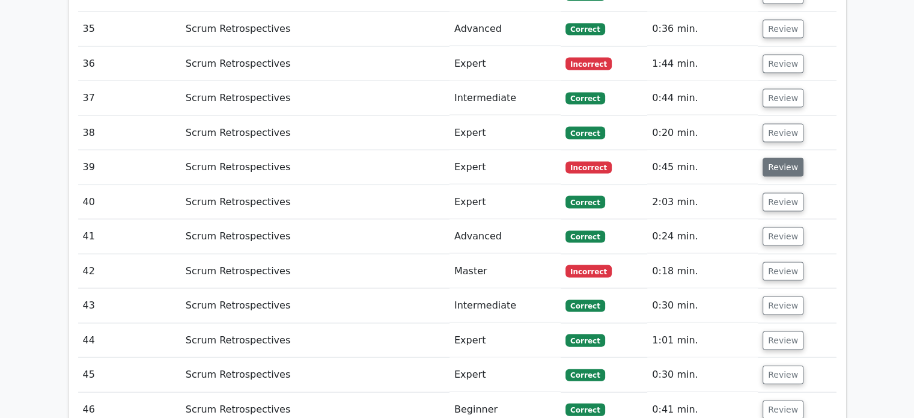
click at [769, 158] on button "Review" at bounding box center [783, 167] width 41 height 19
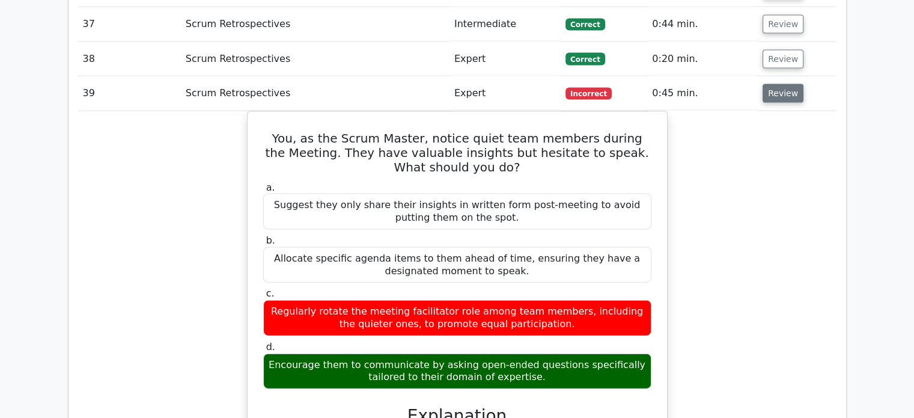
scroll to position [2589, 0]
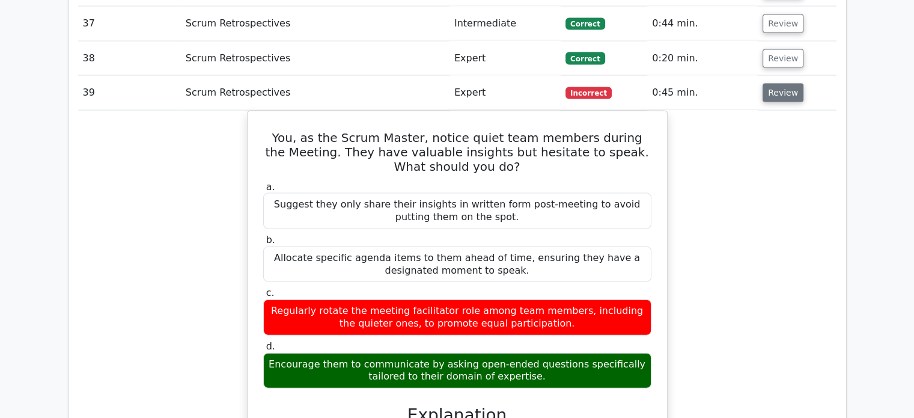
click at [781, 84] on button "Review" at bounding box center [783, 93] width 41 height 19
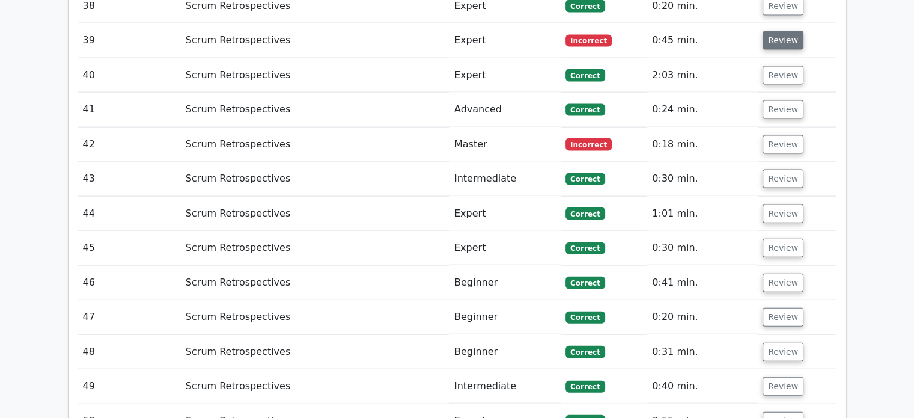
scroll to position [2642, 0]
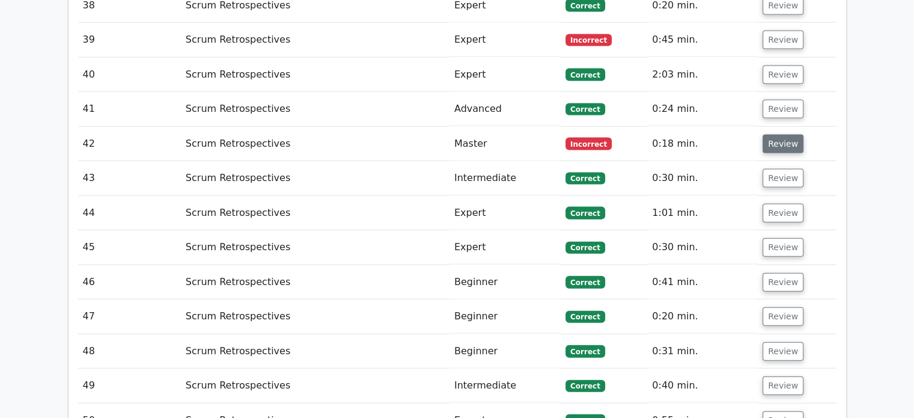
click at [786, 135] on button "Review" at bounding box center [783, 144] width 41 height 19
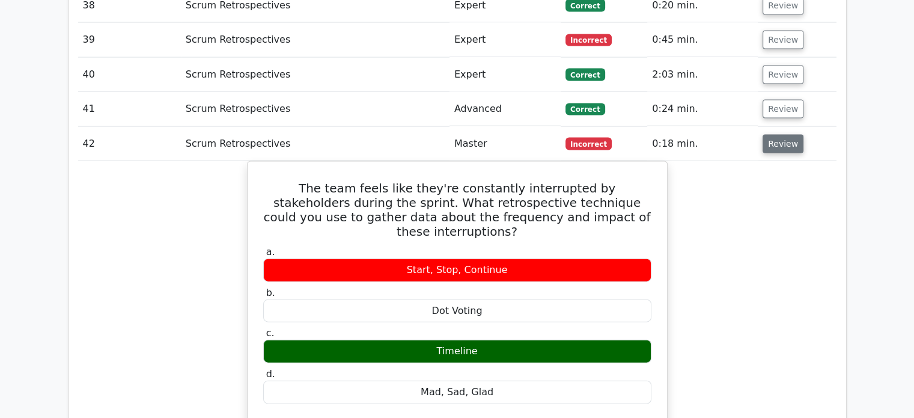
click at [786, 135] on button "Review" at bounding box center [783, 144] width 41 height 19
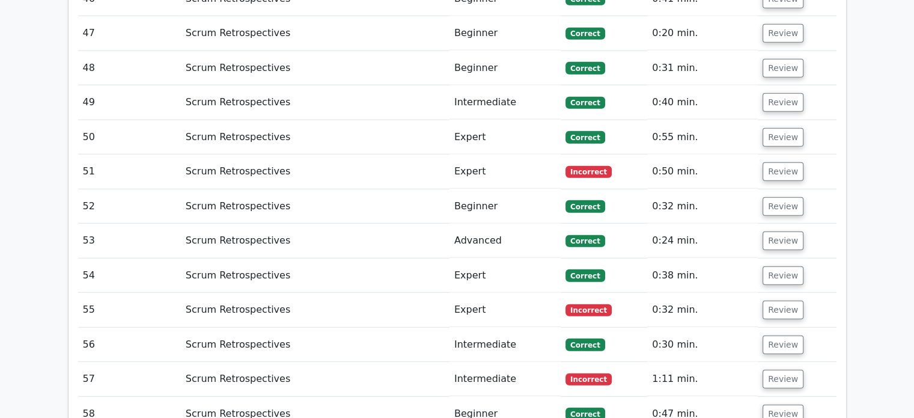
scroll to position [2926, 0]
click at [778, 162] on button "Review" at bounding box center [783, 171] width 41 height 19
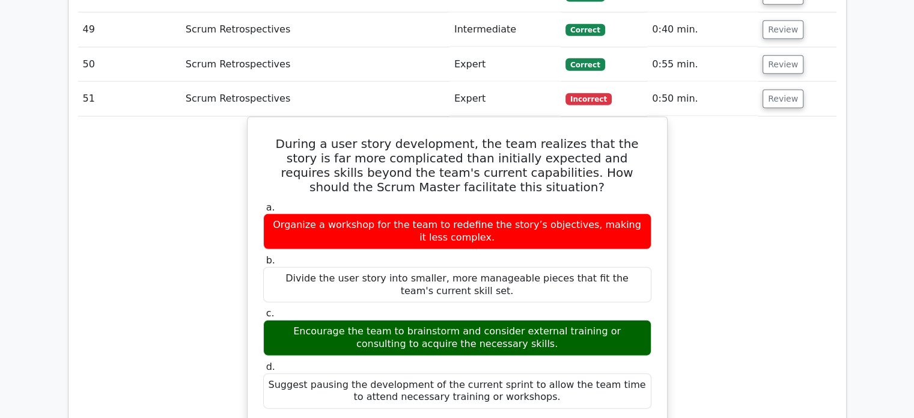
scroll to position [2996, 0]
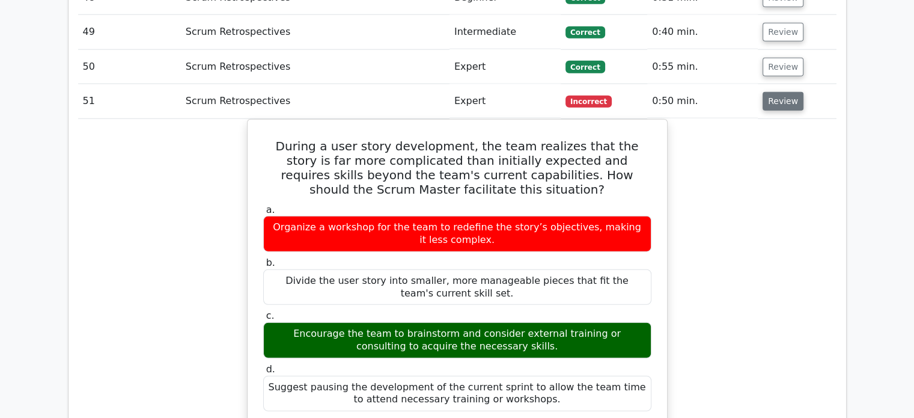
click at [773, 92] on button "Review" at bounding box center [783, 101] width 41 height 19
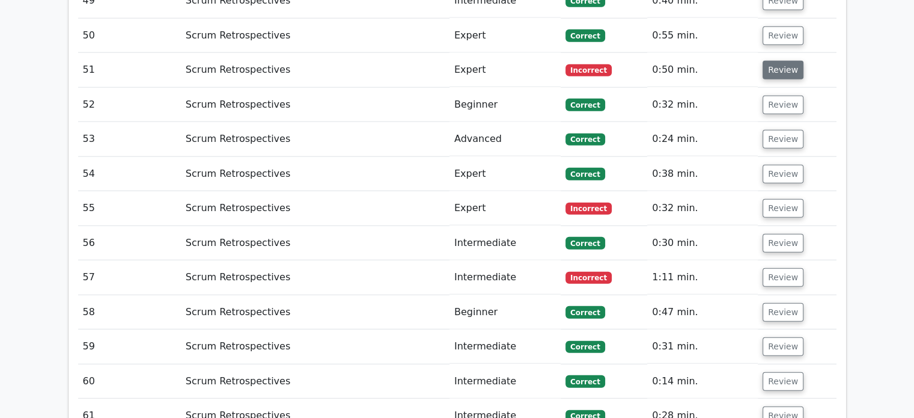
scroll to position [3032, 0]
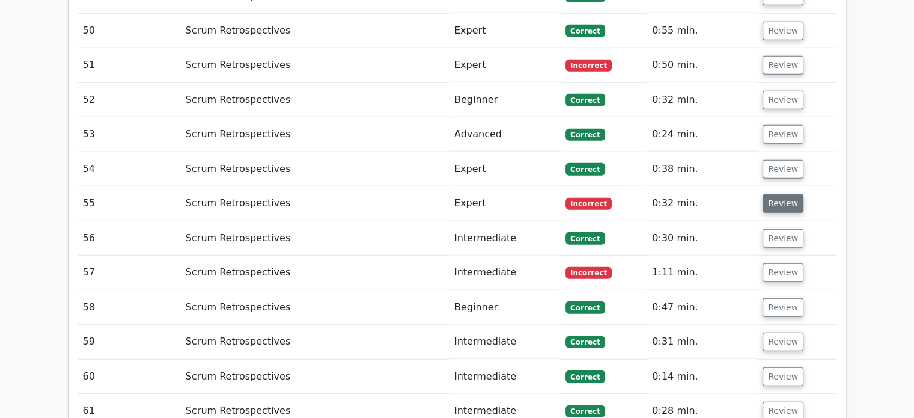
click at [778, 194] on button "Review" at bounding box center [783, 203] width 41 height 19
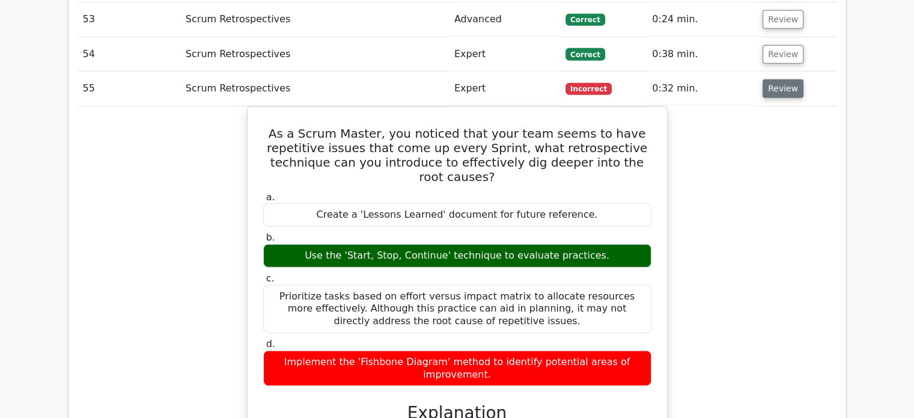
scroll to position [3146, 0]
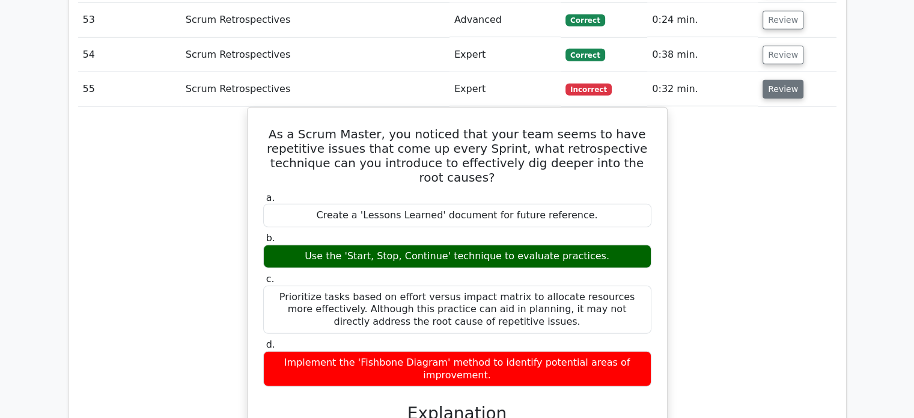
click at [790, 80] on button "Review" at bounding box center [783, 89] width 41 height 19
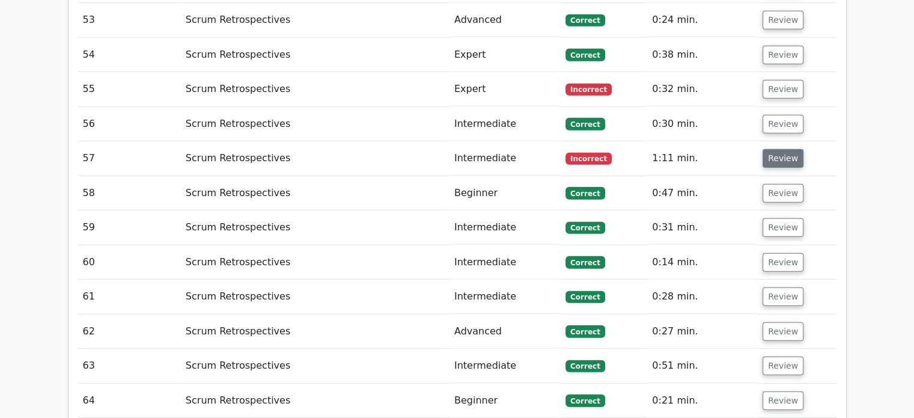
click at [780, 149] on button "Review" at bounding box center [783, 158] width 41 height 19
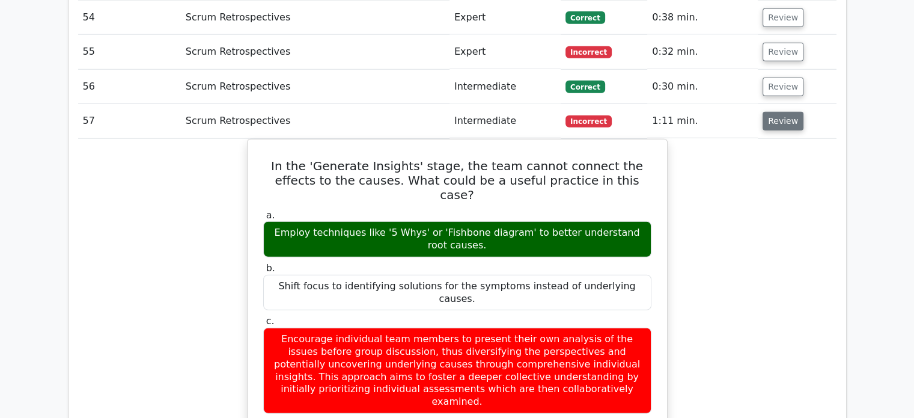
scroll to position [3186, 0]
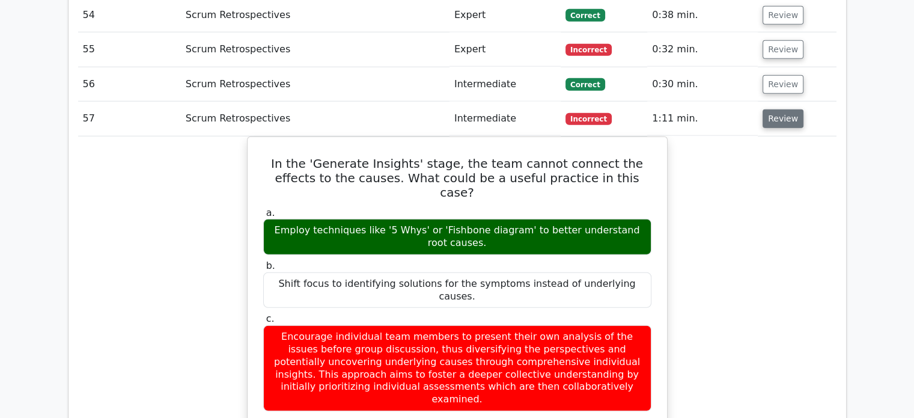
click at [792, 109] on button "Review" at bounding box center [783, 118] width 41 height 19
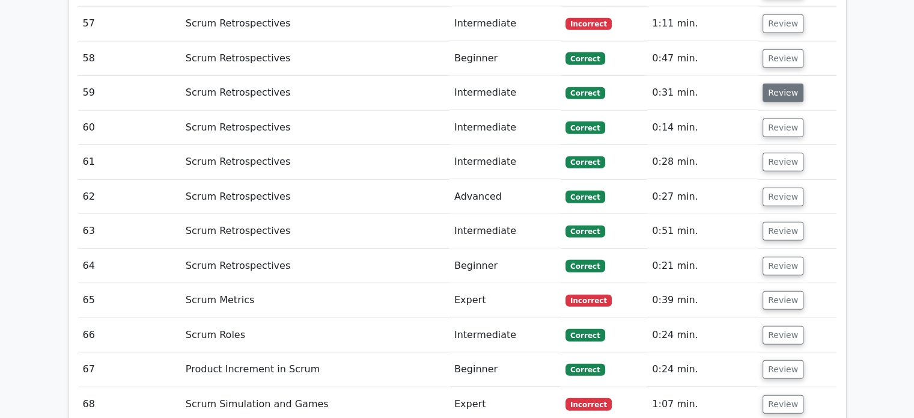
scroll to position [3282, 0]
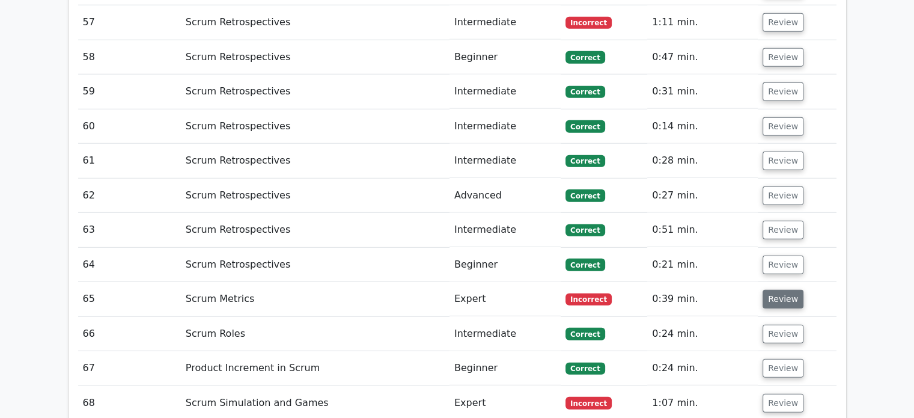
click at [779, 290] on button "Review" at bounding box center [783, 299] width 41 height 19
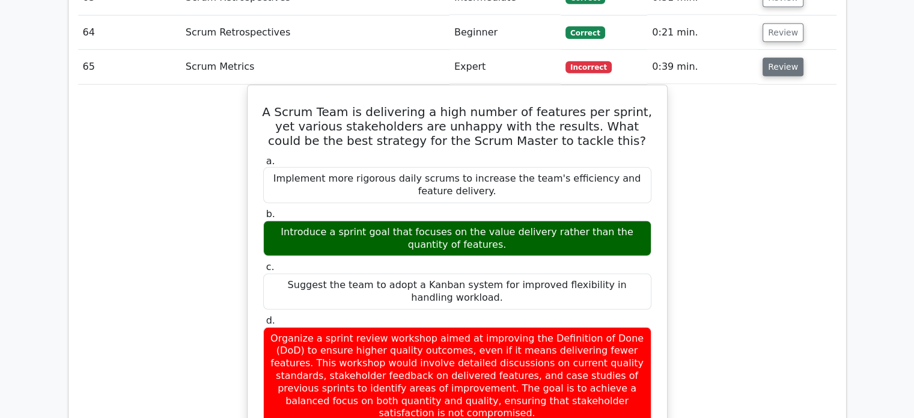
scroll to position [3515, 0]
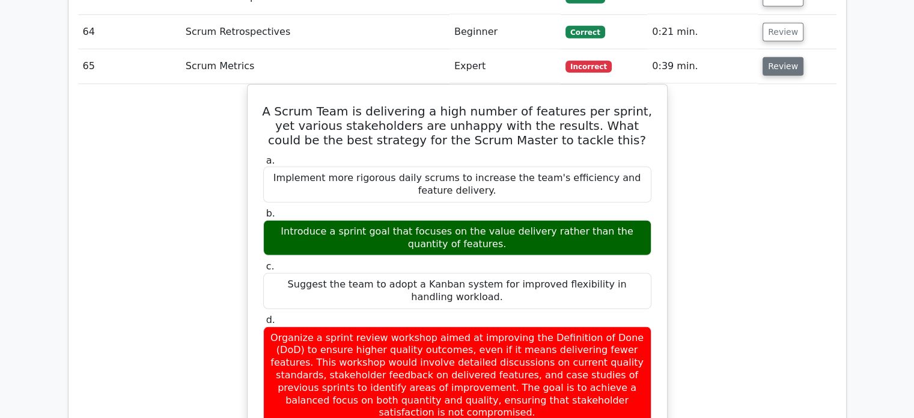
click at [779, 57] on button "Review" at bounding box center [783, 66] width 41 height 19
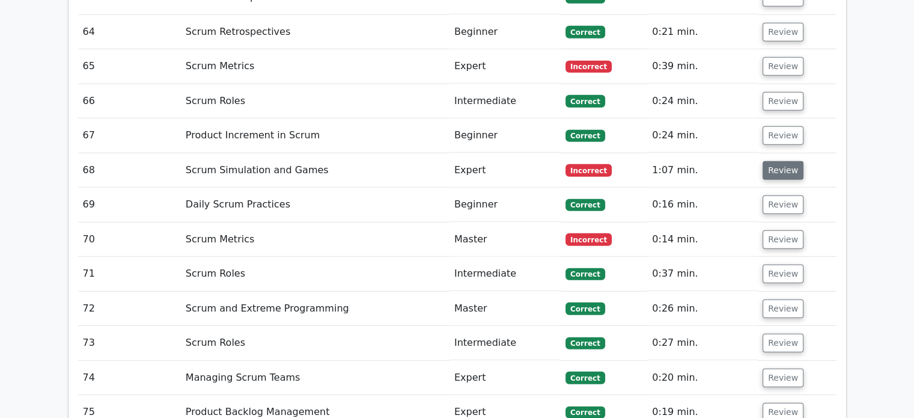
click at [774, 161] on button "Review" at bounding box center [783, 170] width 41 height 19
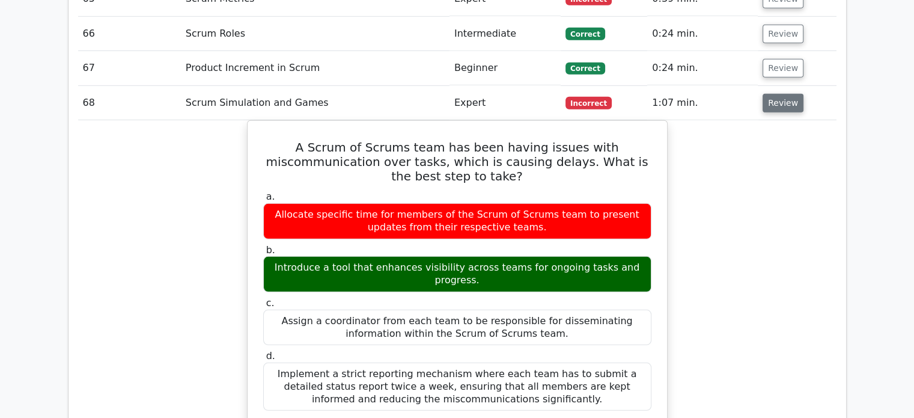
scroll to position [3581, 0]
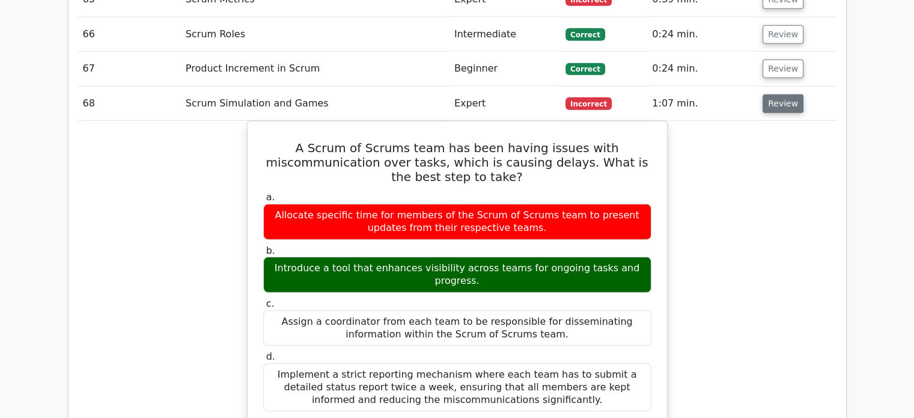
click at [781, 94] on button "Review" at bounding box center [783, 103] width 41 height 19
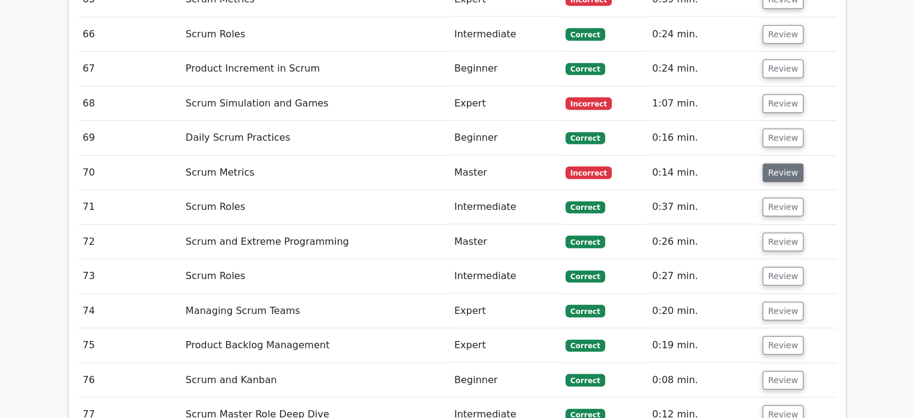
click at [784, 163] on button "Review" at bounding box center [783, 172] width 41 height 19
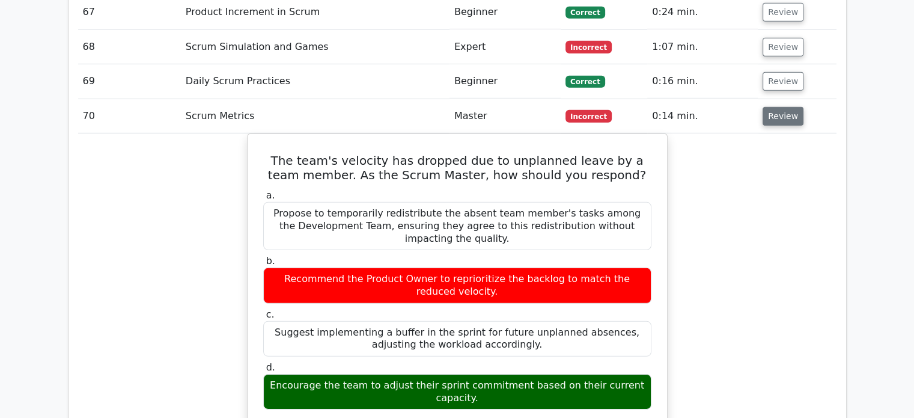
scroll to position [3640, 0]
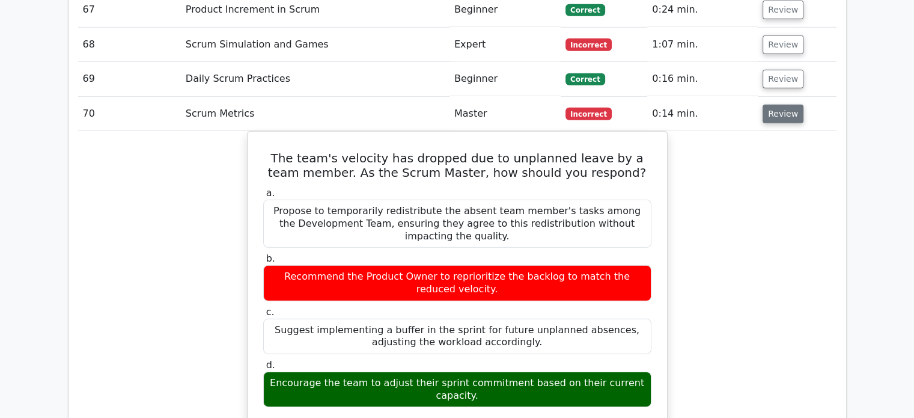
click at [784, 105] on button "Review" at bounding box center [783, 114] width 41 height 19
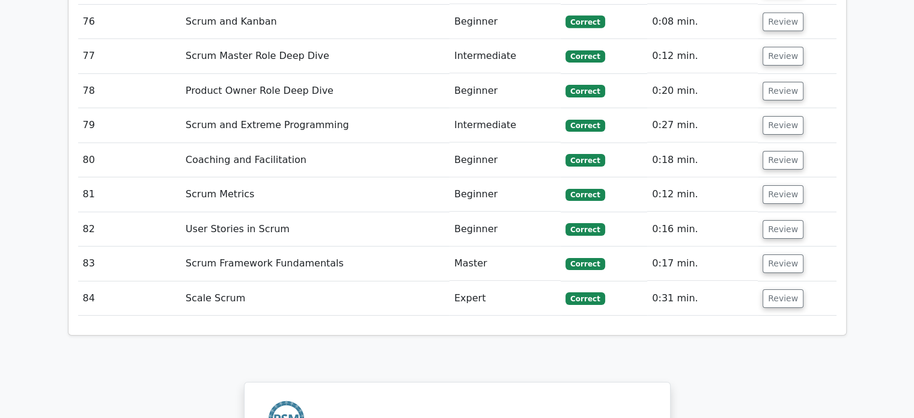
scroll to position [3942, 0]
